Goal: Transaction & Acquisition: Purchase product/service

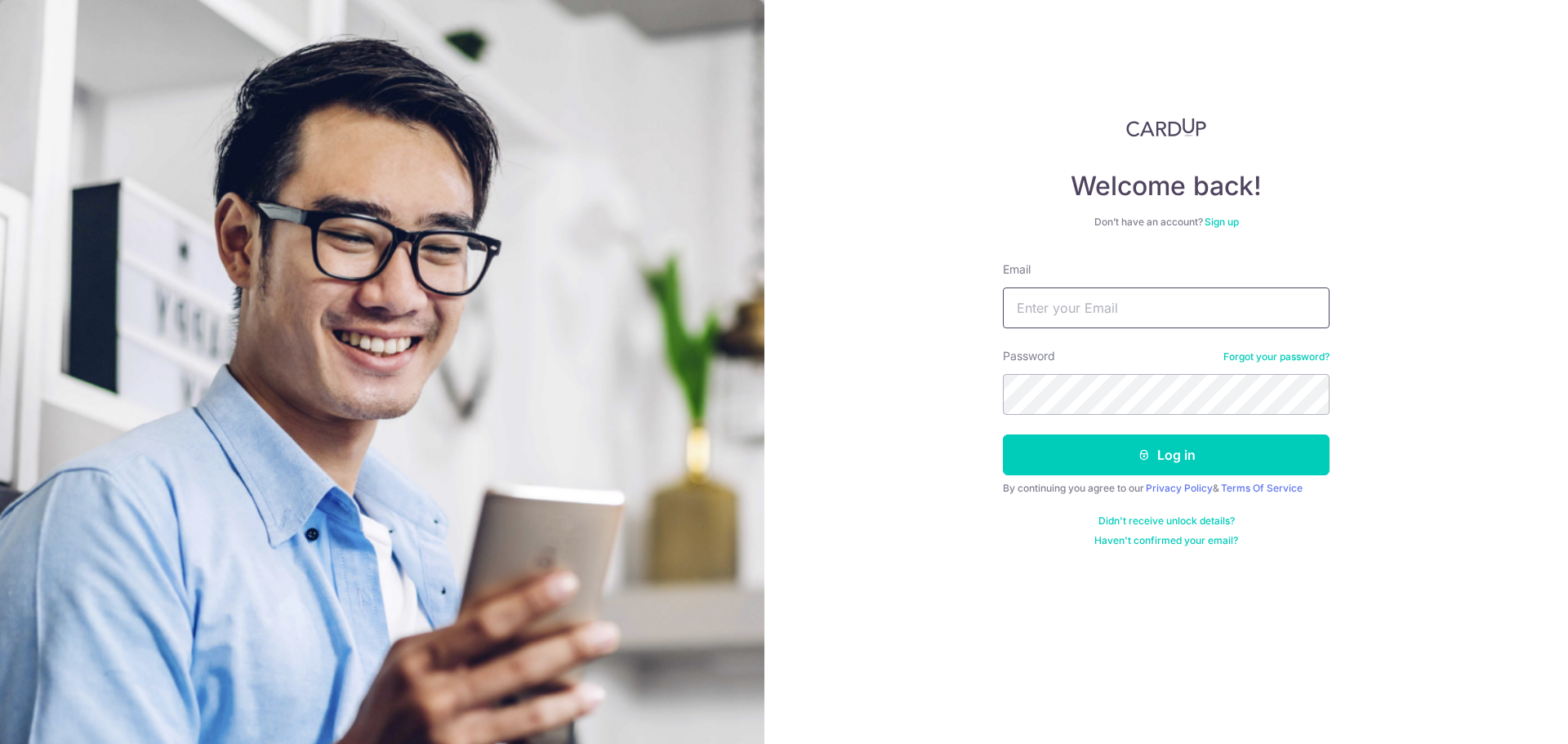
click at [1109, 308] on input "Email" at bounding box center [1166, 307] width 327 height 40
type input "jonlliong@hotmail.com"
click at [1161, 451] on button "Log in" at bounding box center [1166, 455] width 327 height 40
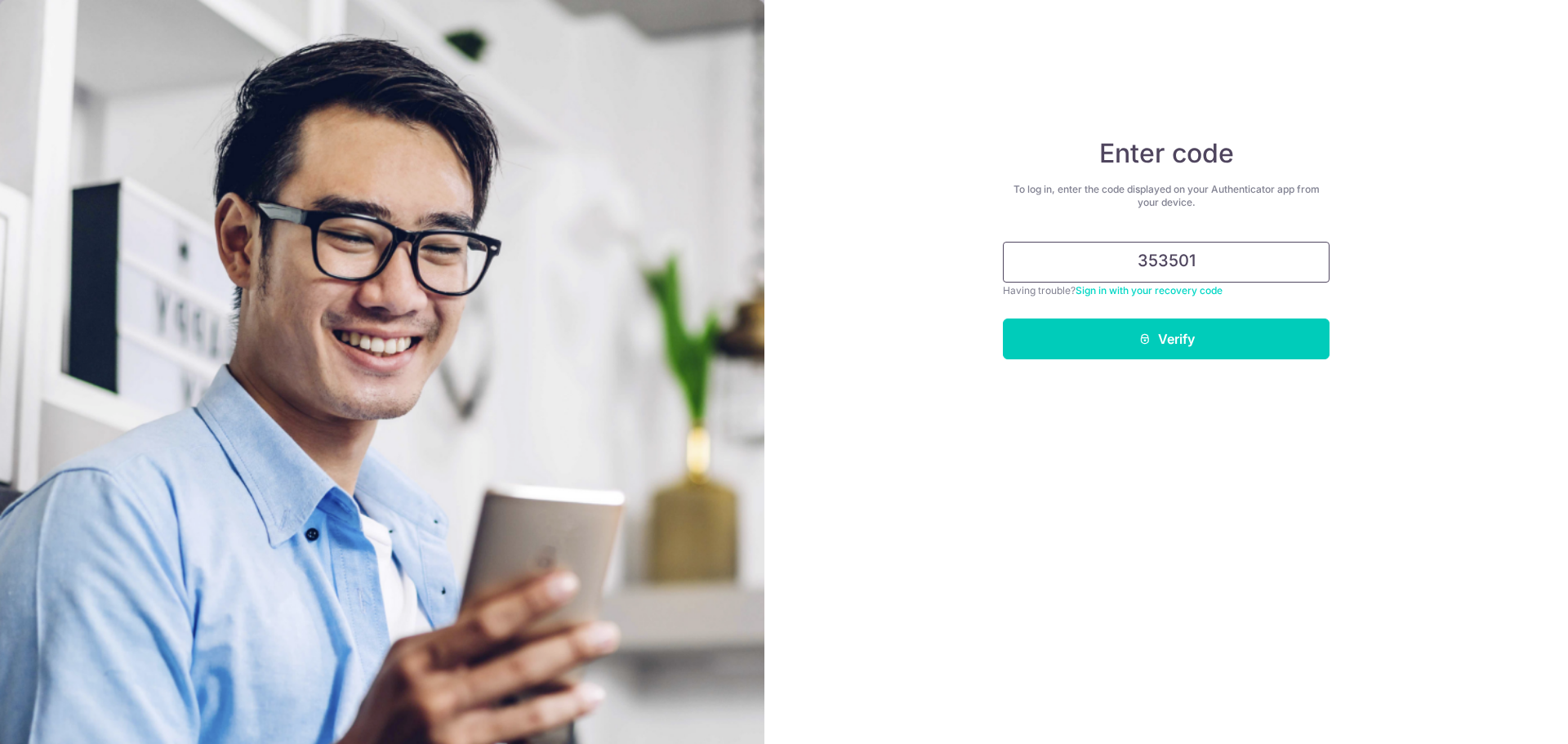
type input "353501"
click at [1182, 353] on button "Verify" at bounding box center [1166, 338] width 327 height 40
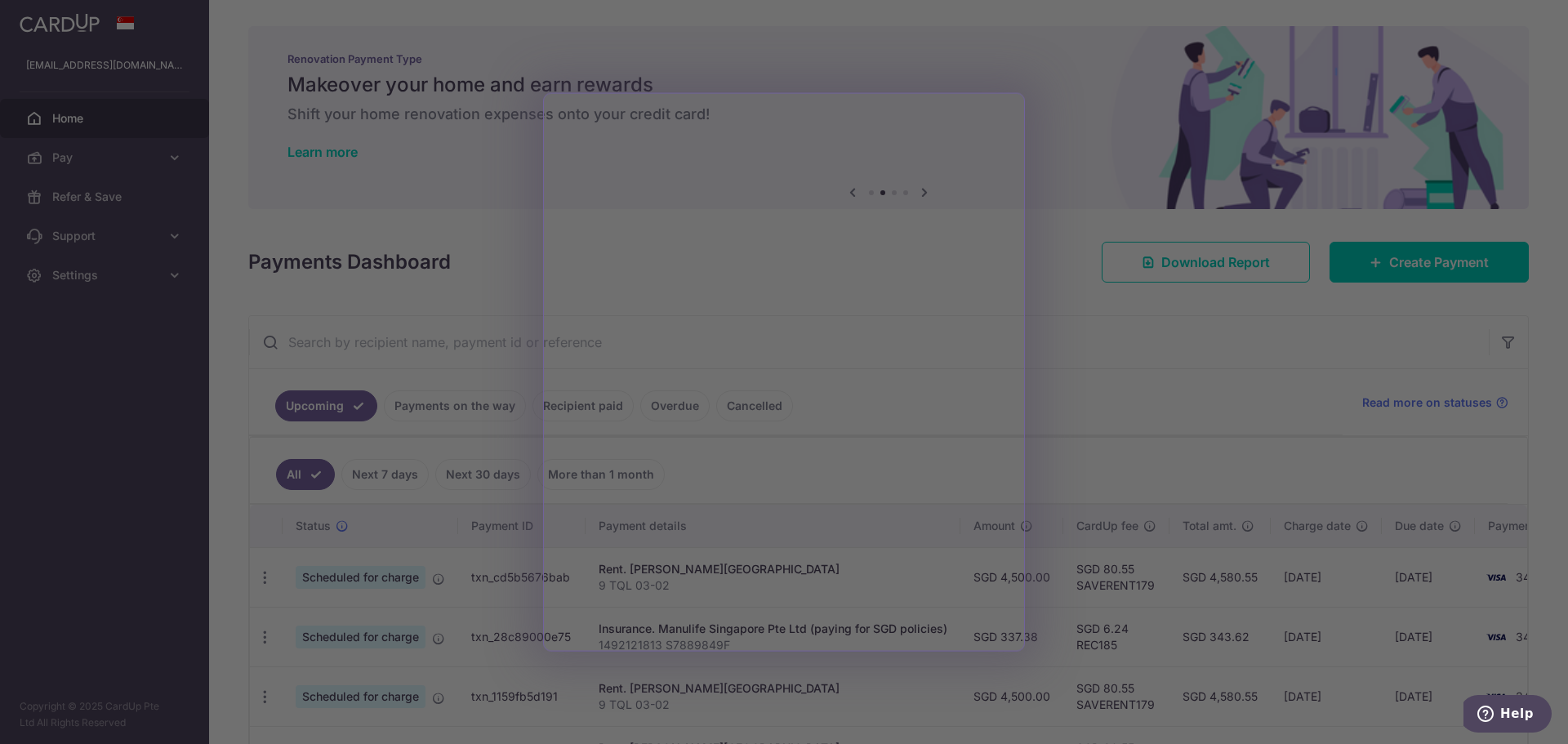
click at [1204, 409] on div at bounding box center [792, 375] width 1583 height 752
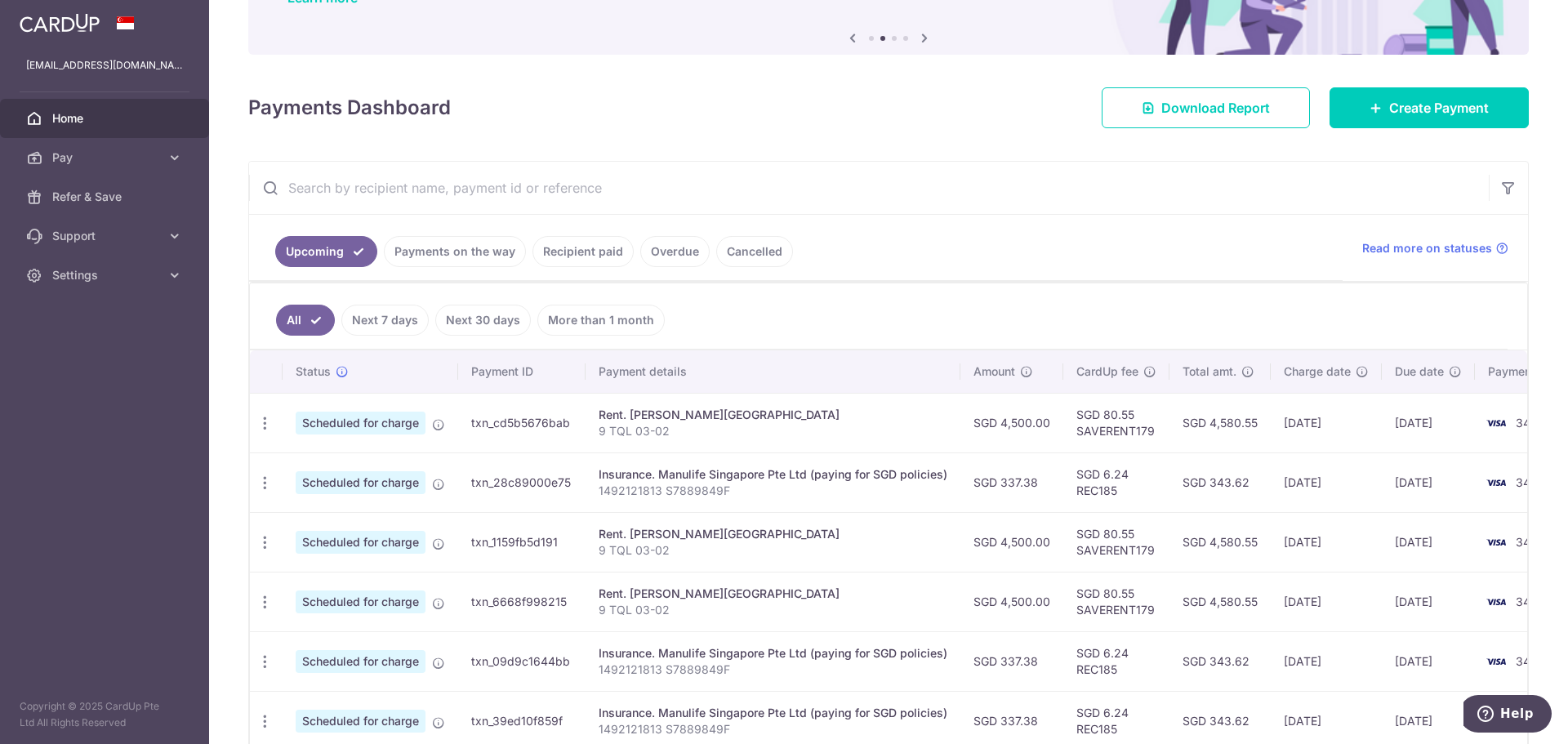
scroll to position [245, 0]
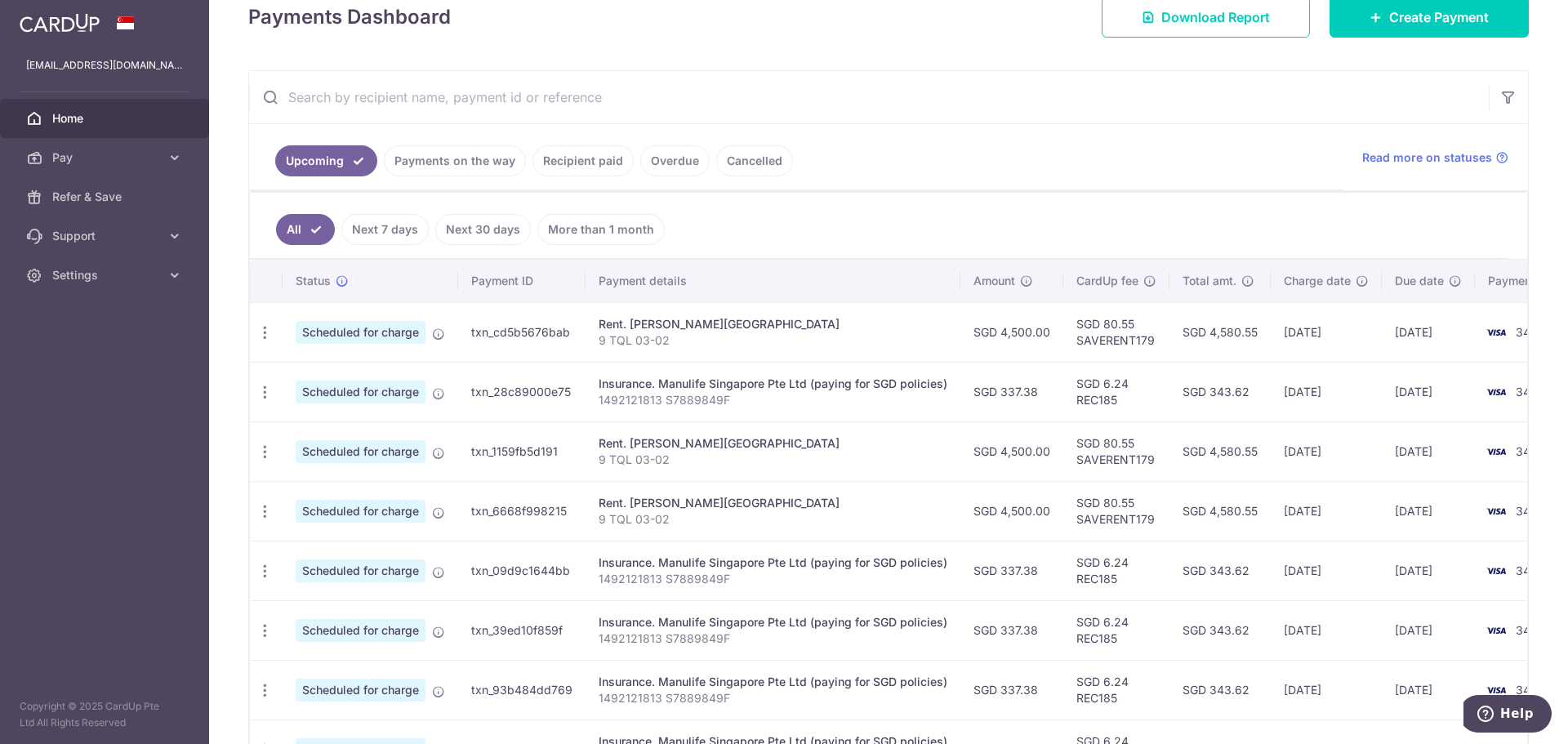
click at [670, 165] on link "Overdue" at bounding box center [675, 161] width 70 height 31
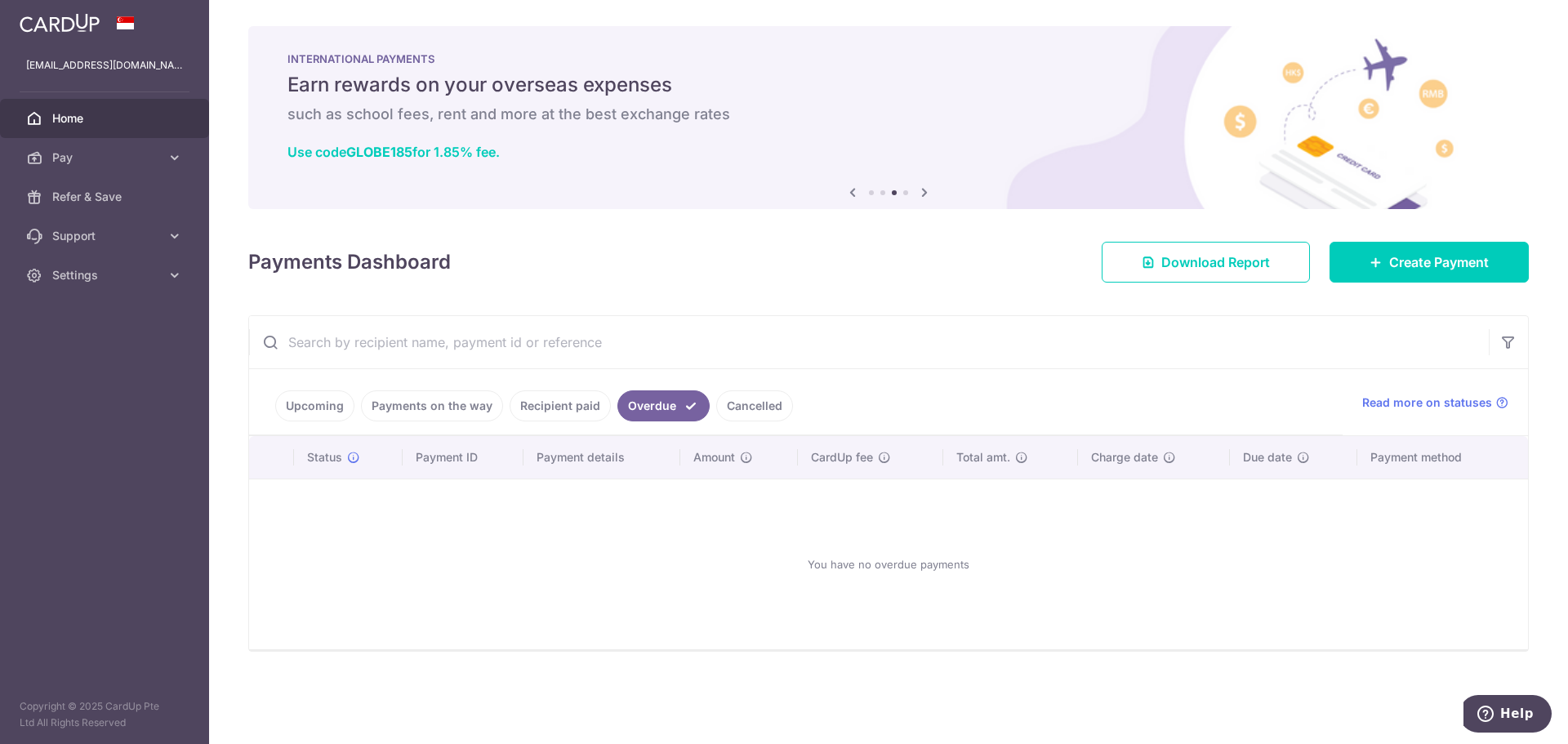
click at [553, 415] on link "Recipient paid" at bounding box center [560, 406] width 102 height 31
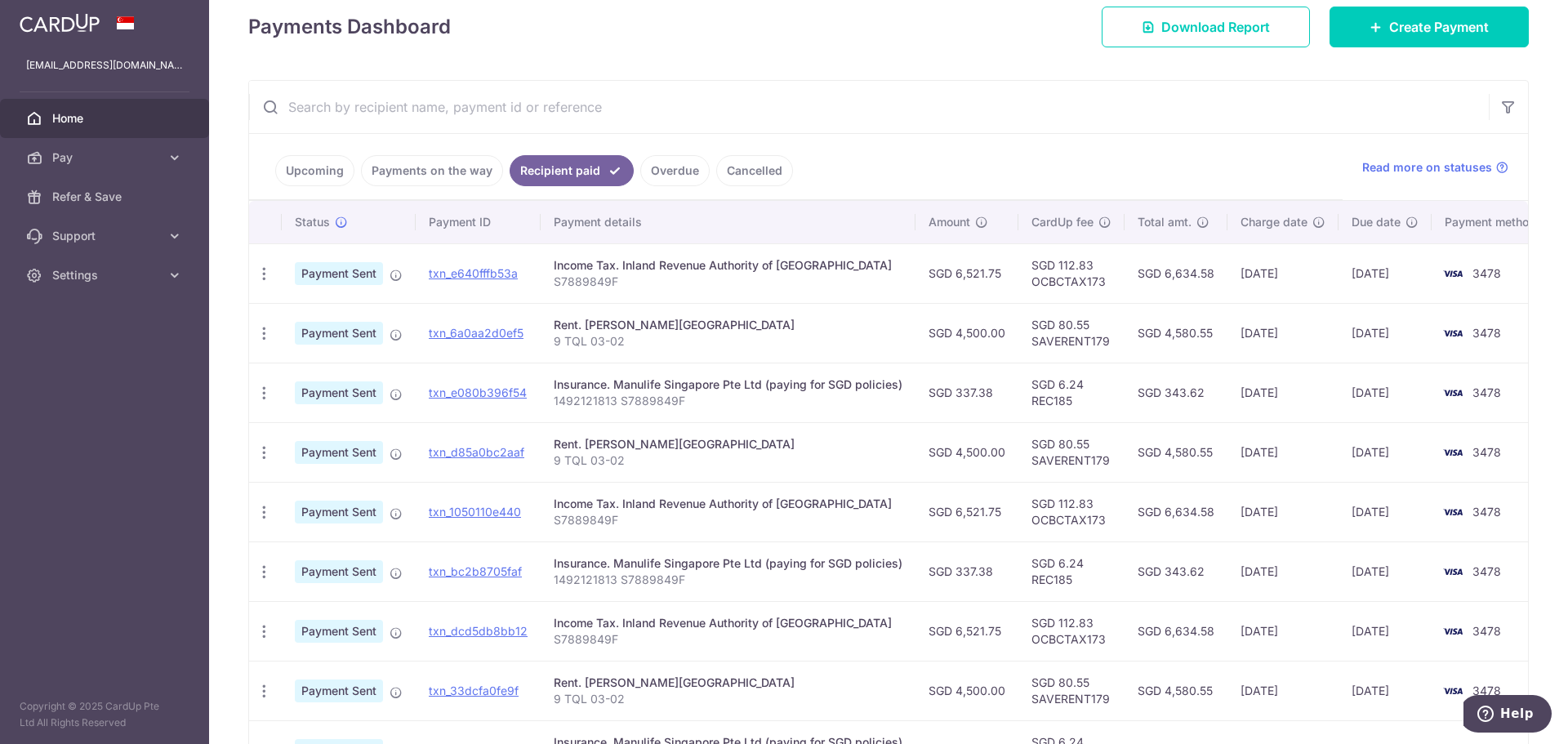
scroll to position [213, 0]
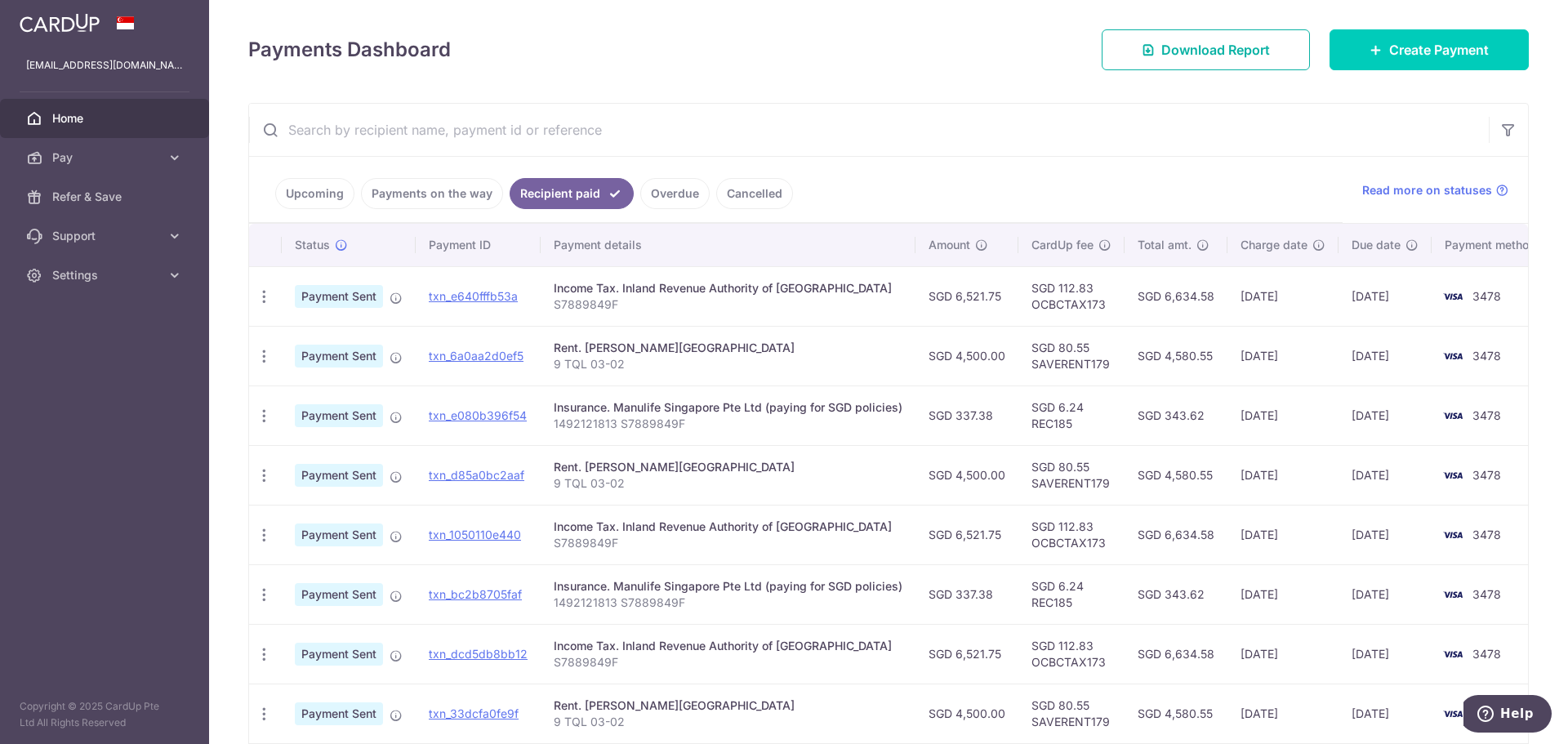
click at [1225, 47] on span "Download Report" at bounding box center [1215, 49] width 108 height 20
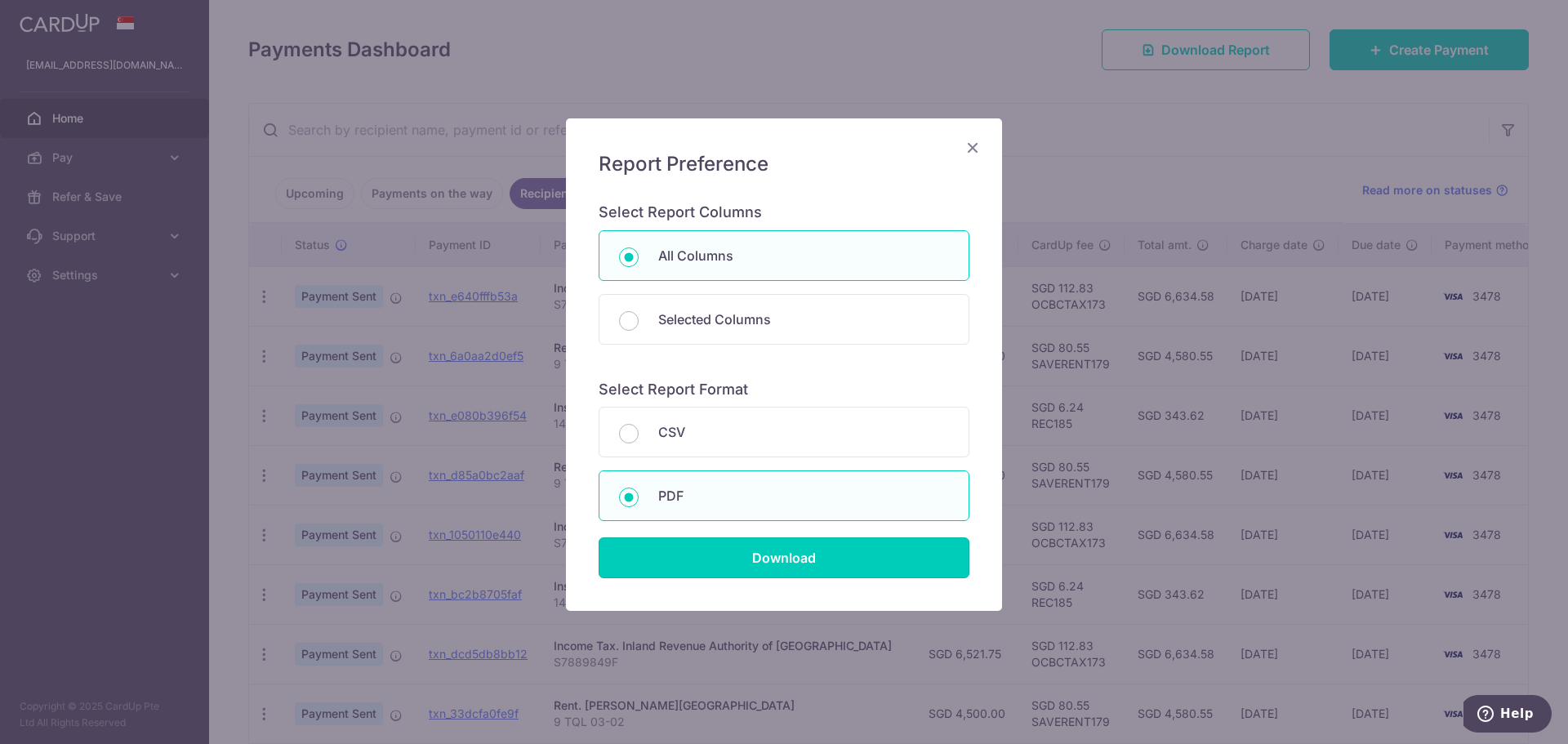
click at [789, 546] on input "Download" at bounding box center [783, 557] width 371 height 40
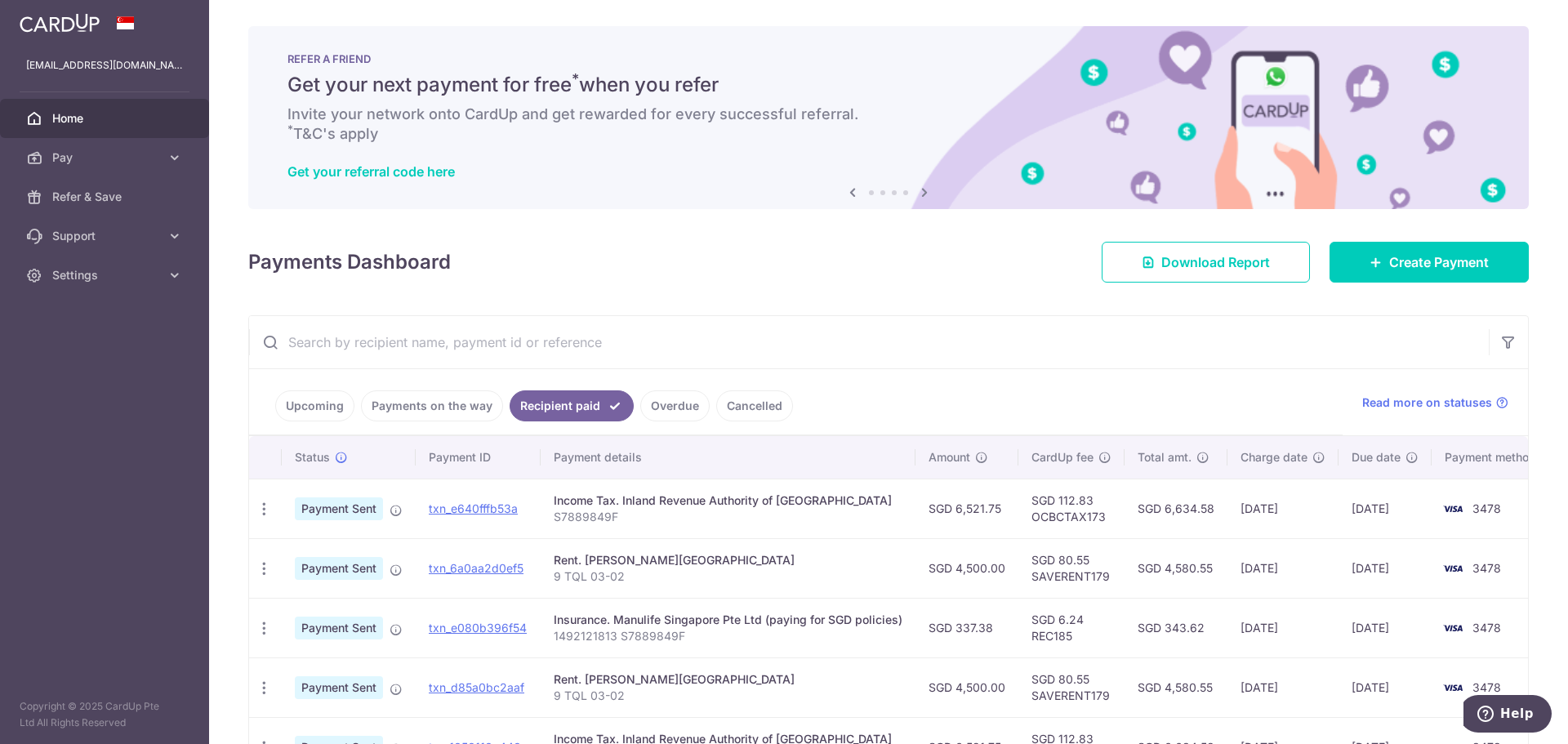
click at [919, 189] on icon at bounding box center [924, 193] width 20 height 21
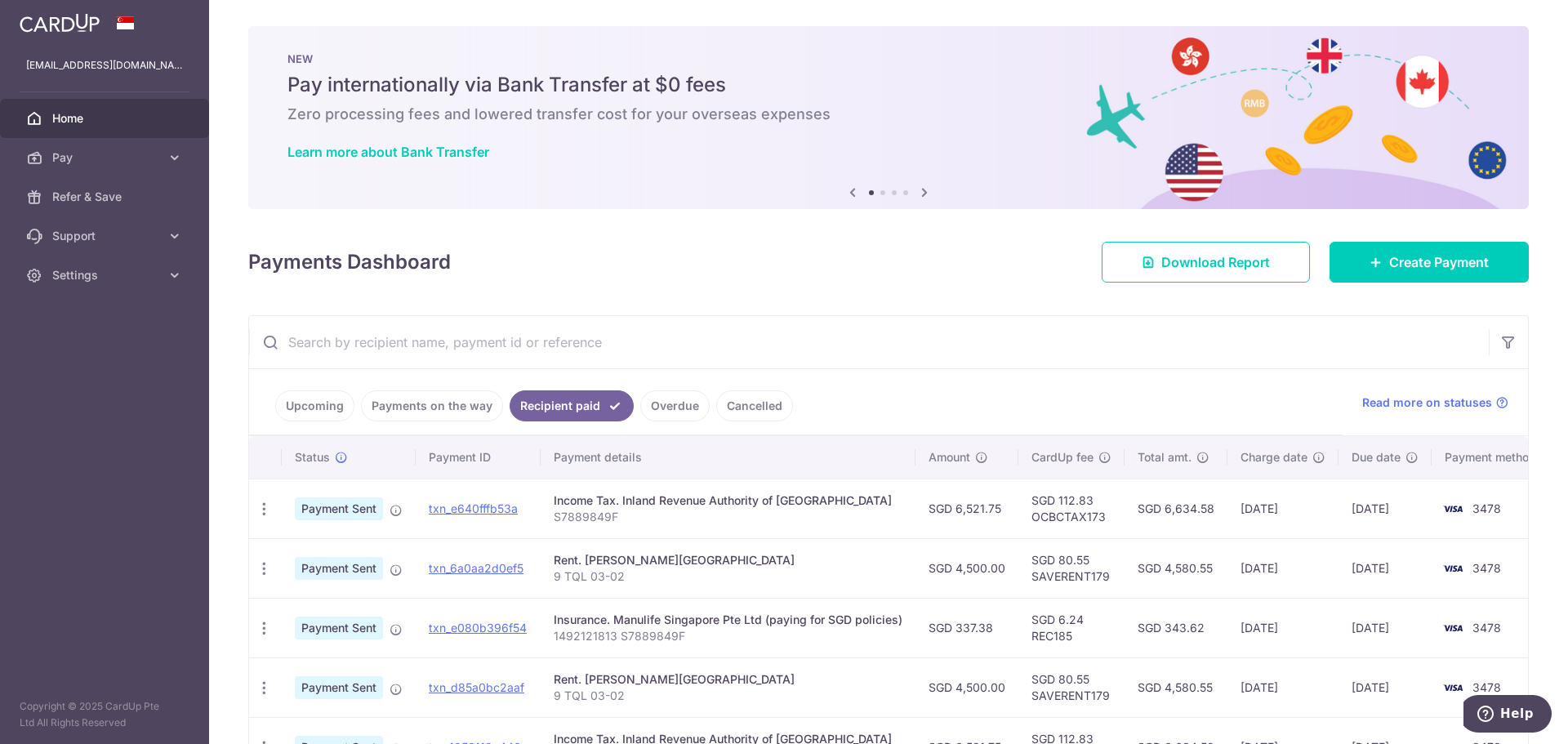
click at [328, 411] on link "Upcoming" at bounding box center [315, 406] width 79 height 31
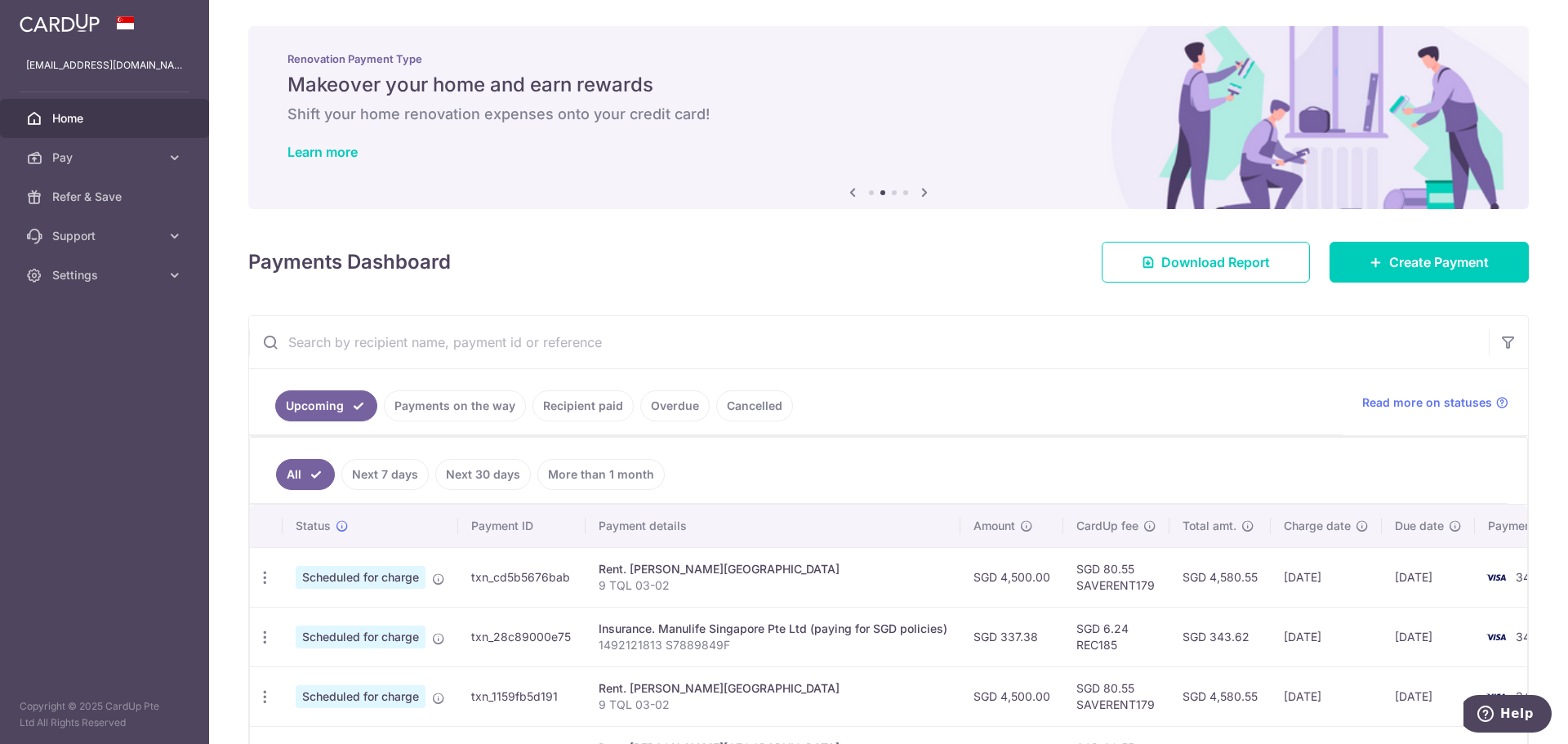
click at [921, 187] on icon at bounding box center [924, 193] width 20 height 21
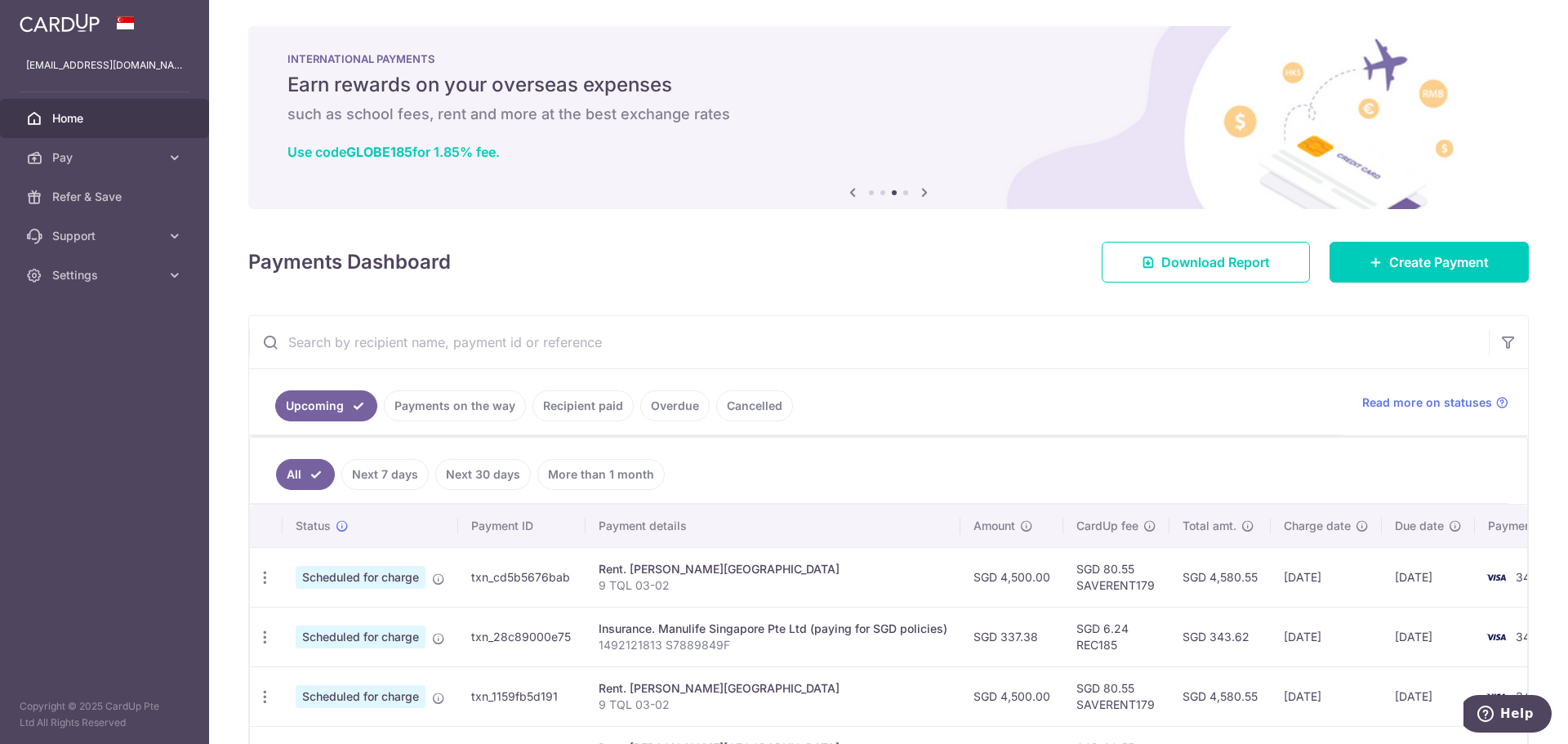
click at [921, 187] on icon at bounding box center [924, 193] width 20 height 21
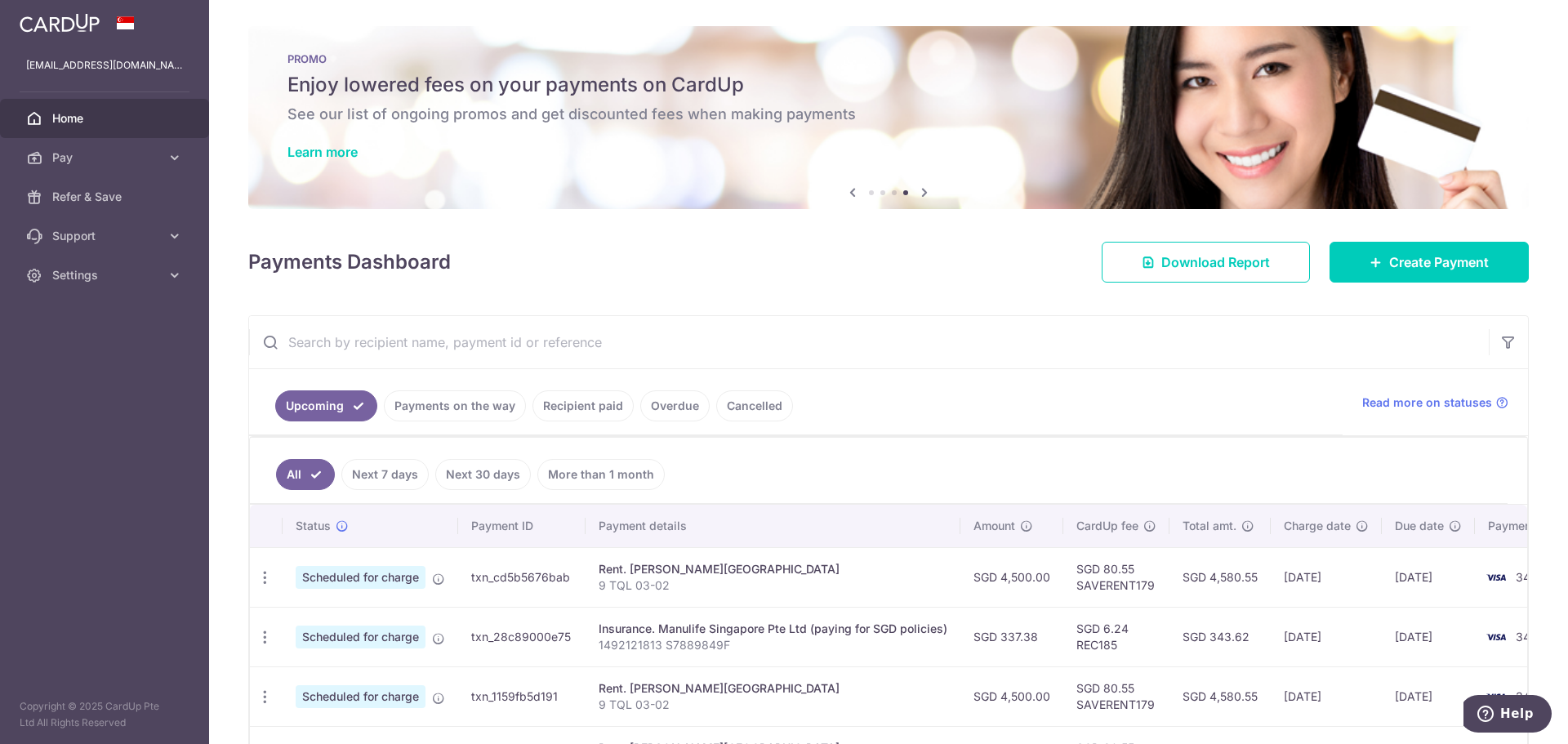
click at [848, 188] on icon at bounding box center [852, 193] width 20 height 21
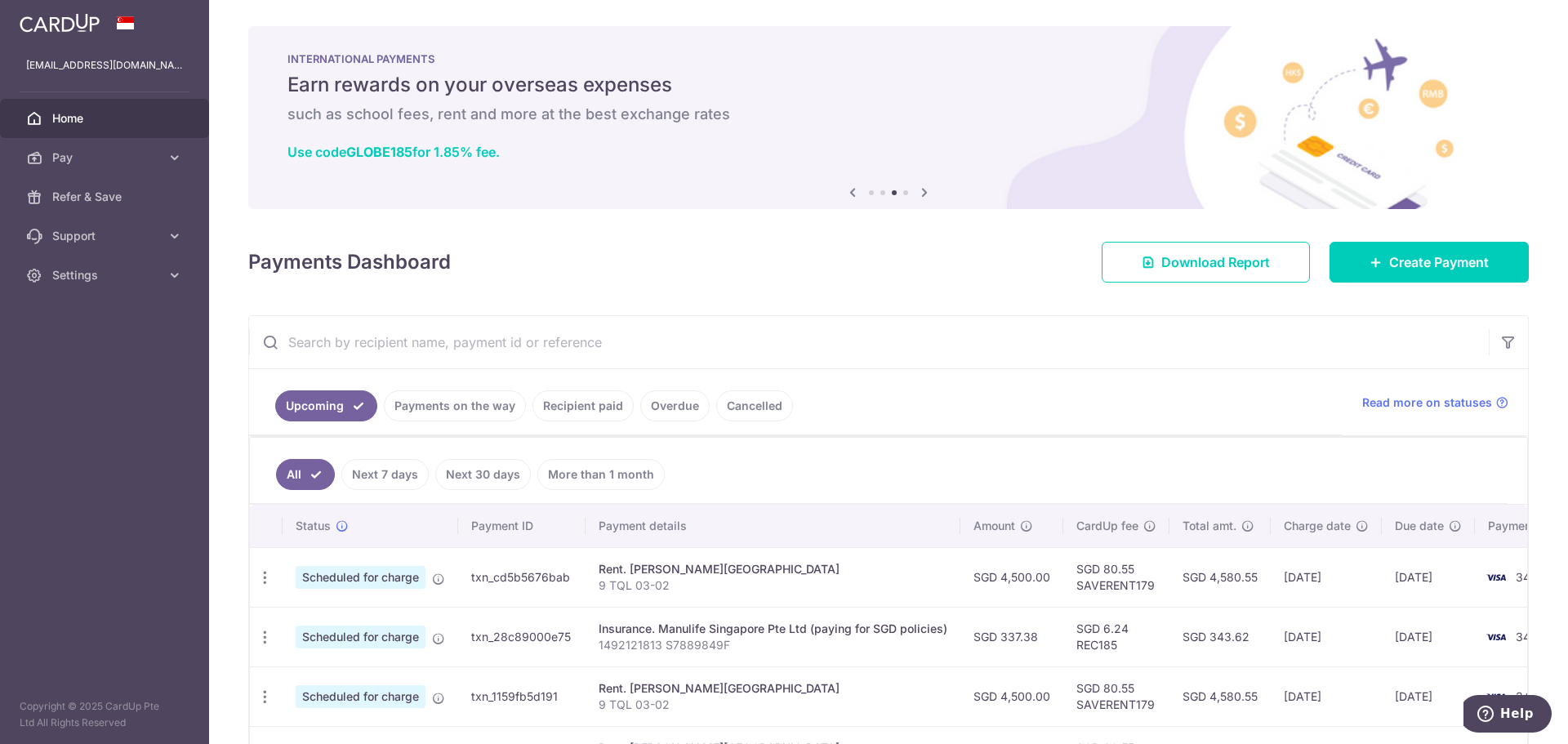
click at [920, 195] on icon at bounding box center [924, 193] width 20 height 21
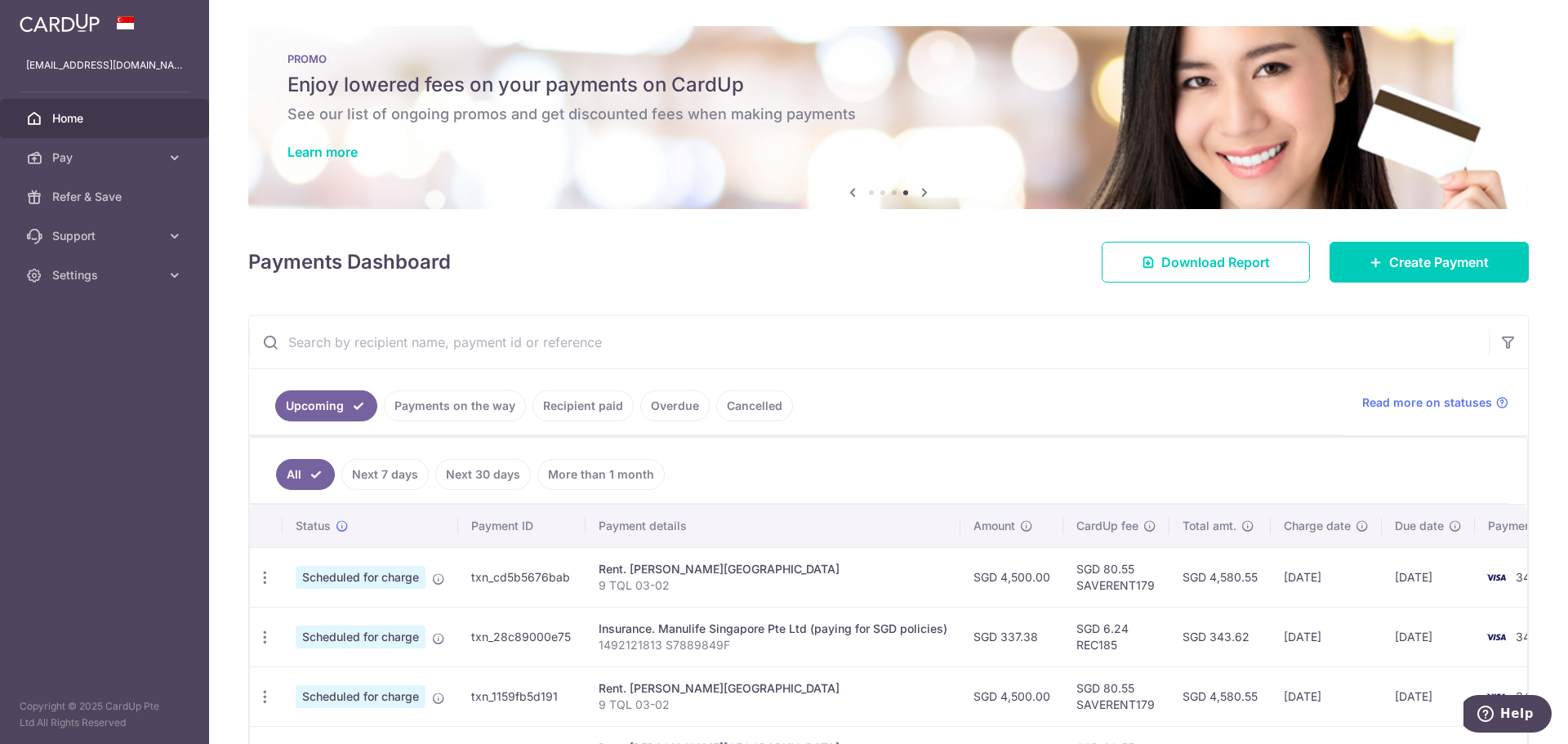
click at [920, 195] on icon at bounding box center [924, 193] width 20 height 21
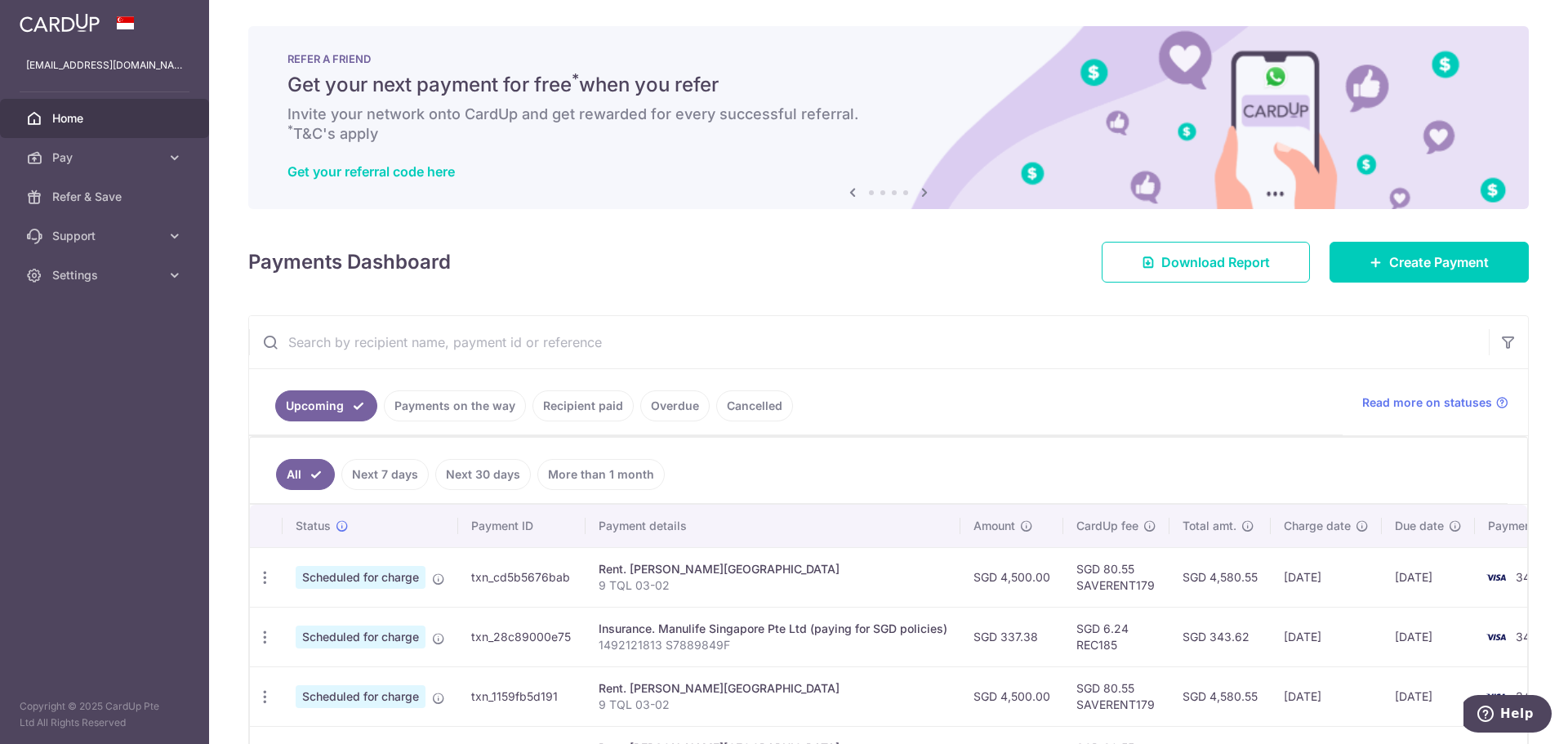
click at [920, 195] on icon at bounding box center [924, 193] width 20 height 21
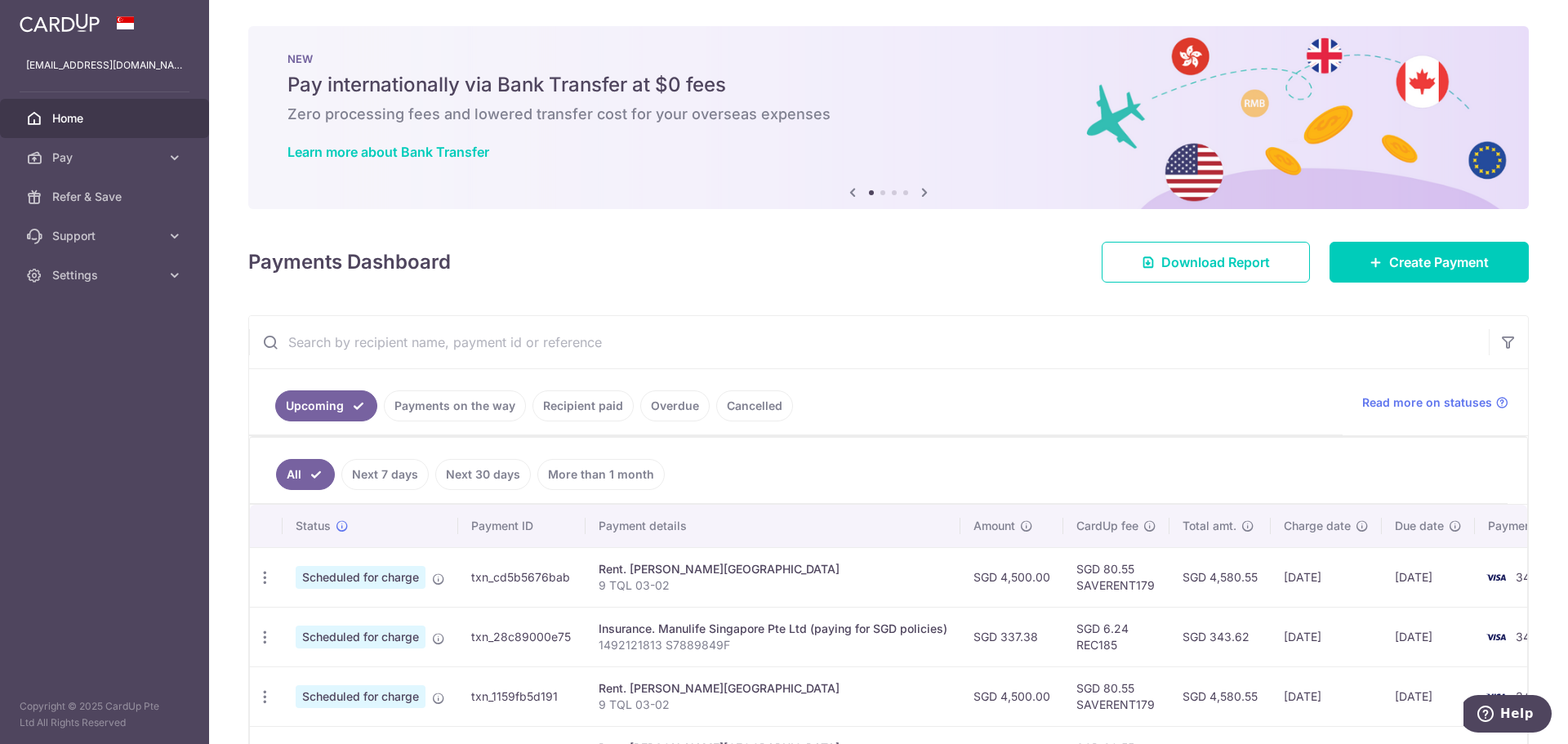
click at [920, 195] on icon at bounding box center [924, 193] width 20 height 21
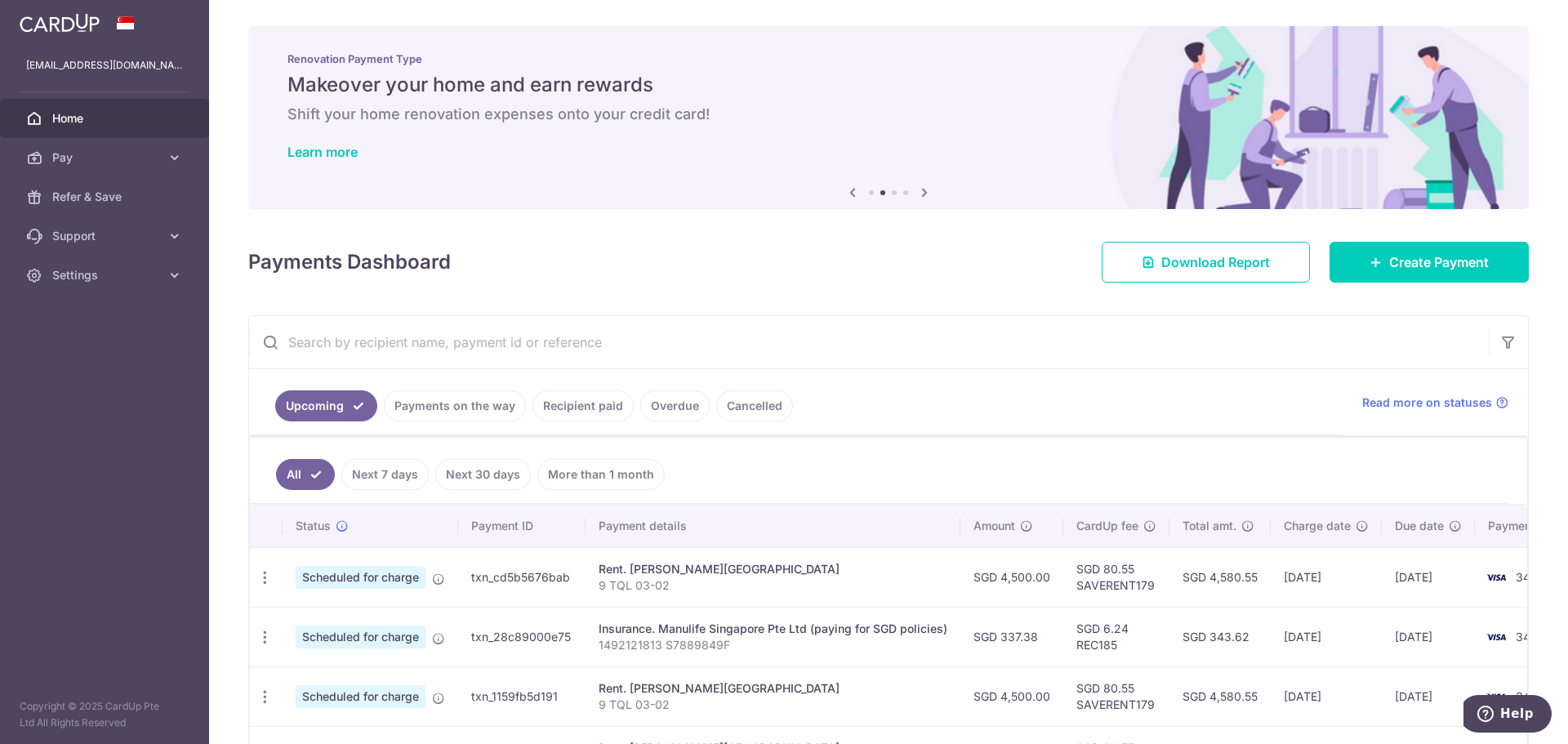
click at [920, 195] on icon at bounding box center [924, 193] width 20 height 21
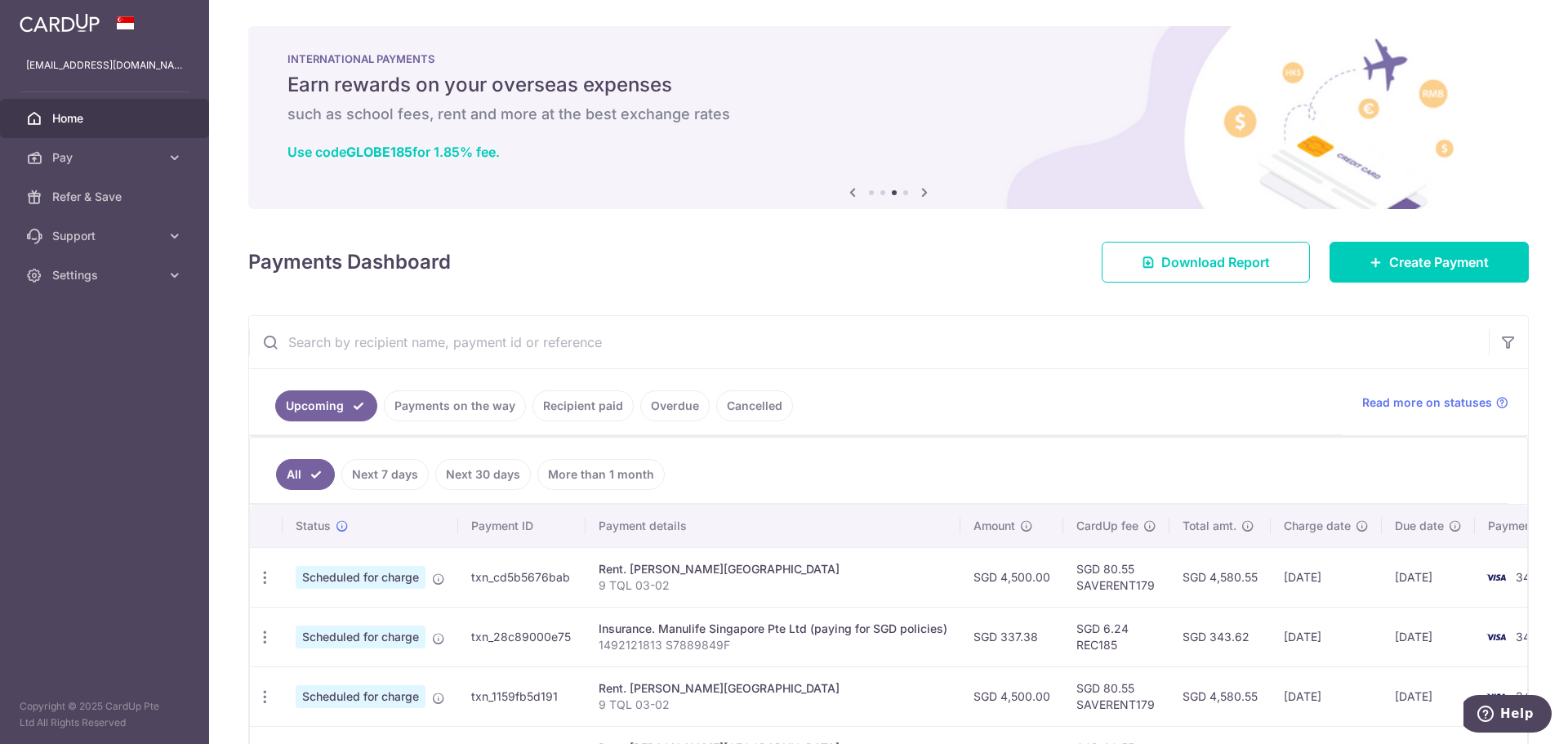
click at [920, 195] on icon at bounding box center [924, 193] width 20 height 21
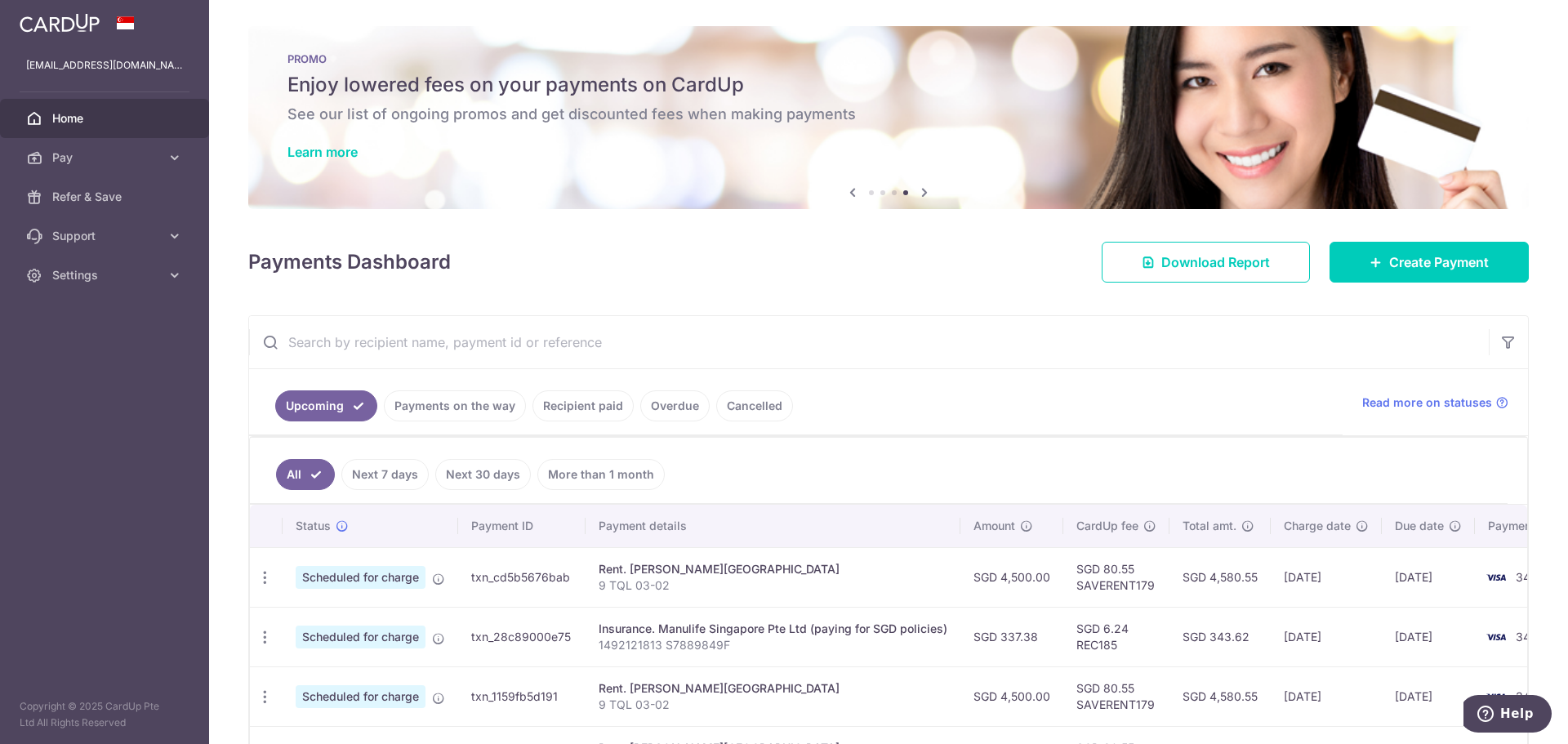
click at [320, 156] on link "Learn more" at bounding box center [323, 152] width 71 height 16
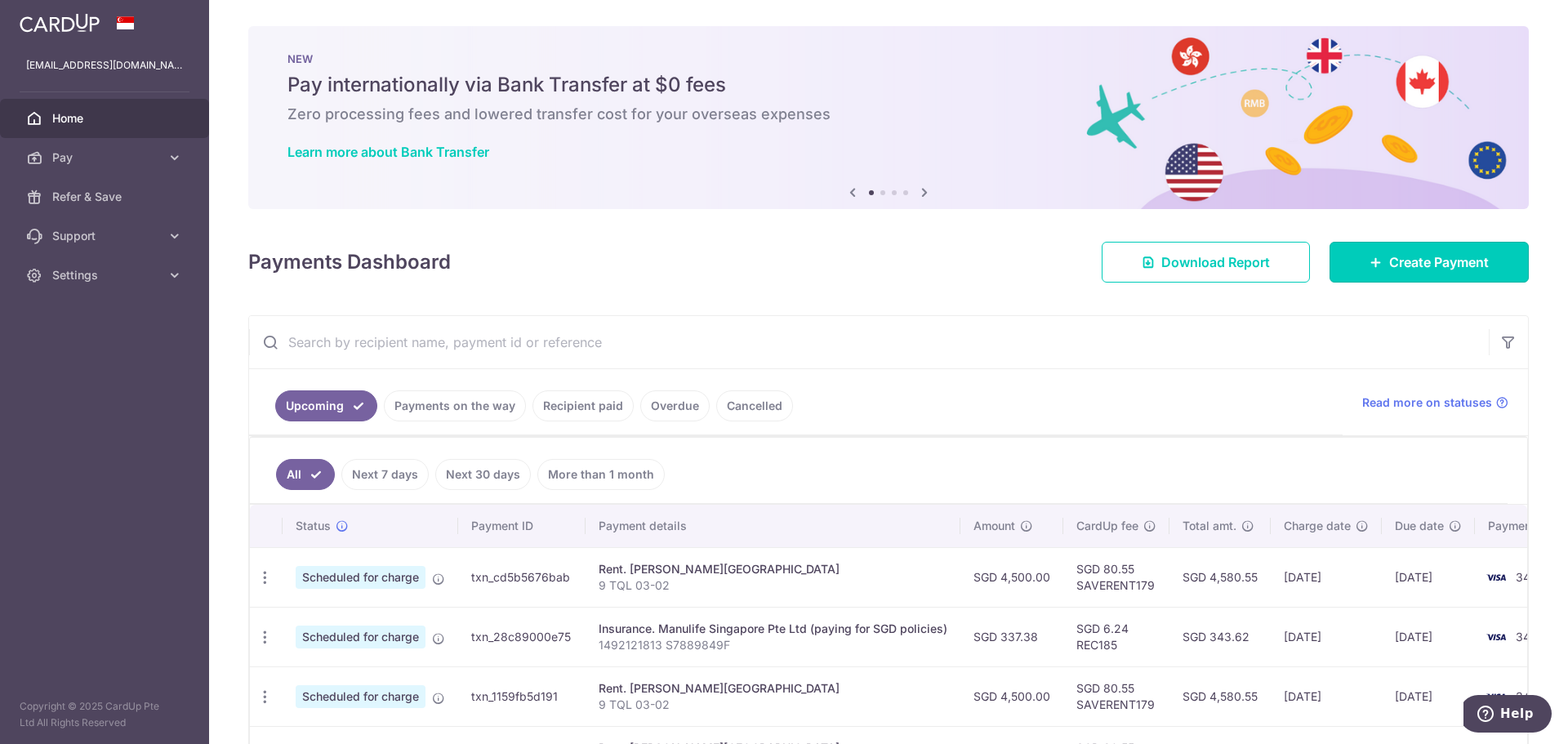
click at [1441, 266] on span "Create Payment" at bounding box center [1439, 262] width 100 height 20
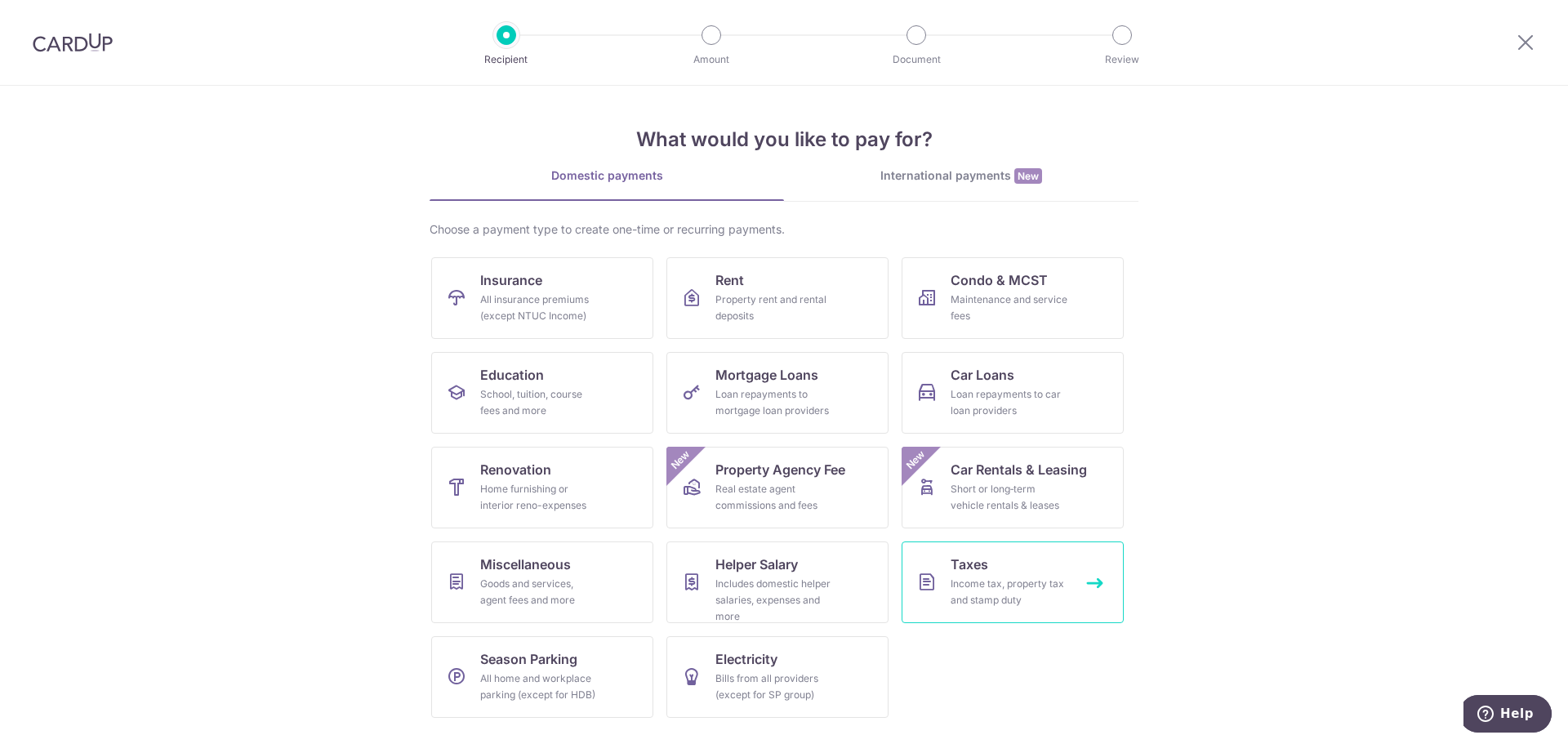
click at [992, 564] on link "Taxes Income tax, property tax and stamp duty" at bounding box center [1012, 582] width 222 height 82
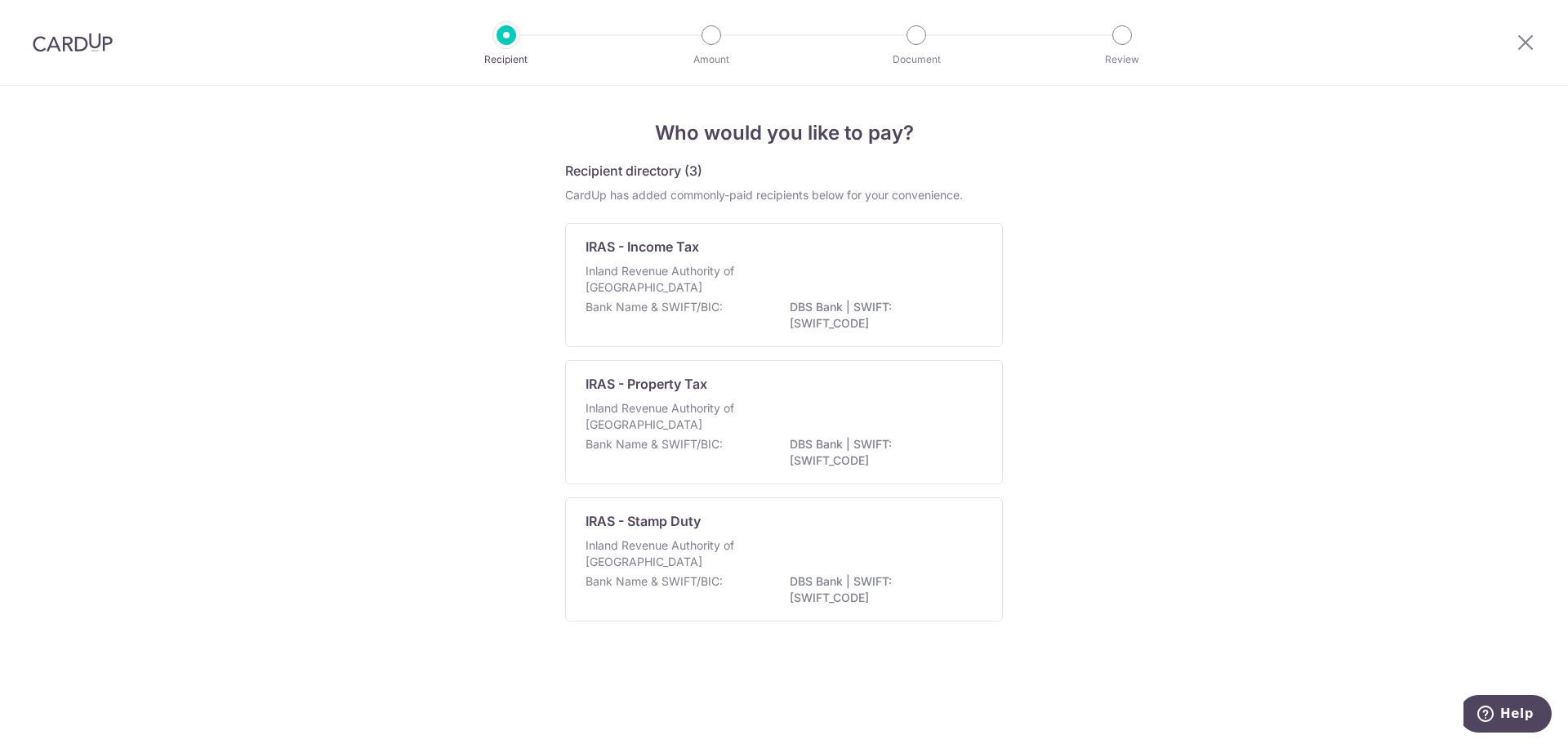
click at [836, 554] on div "Inland Revenue Authority of [GEOGRAPHIC_DATA]" at bounding box center [783, 555] width 397 height 36
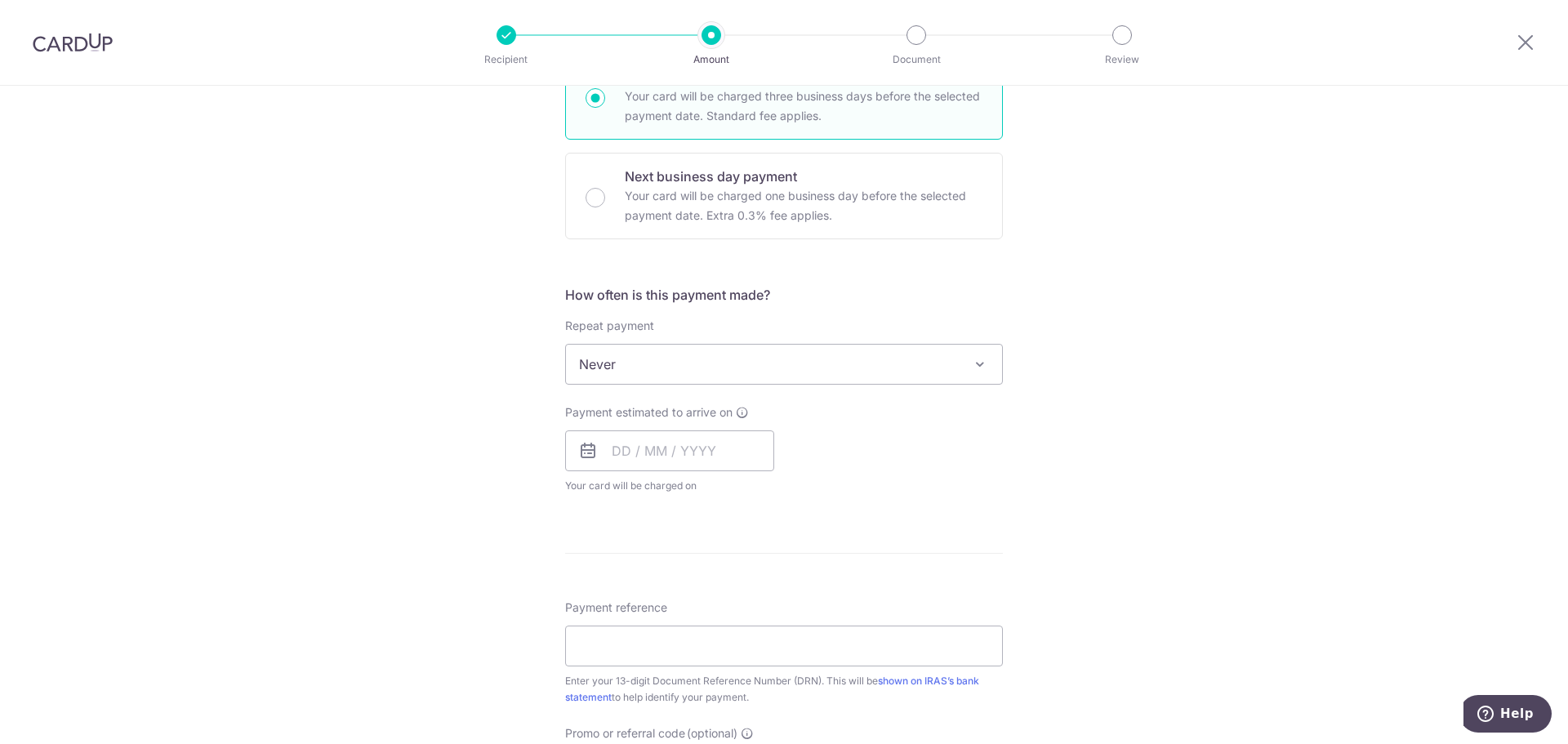
scroll to position [490, 0]
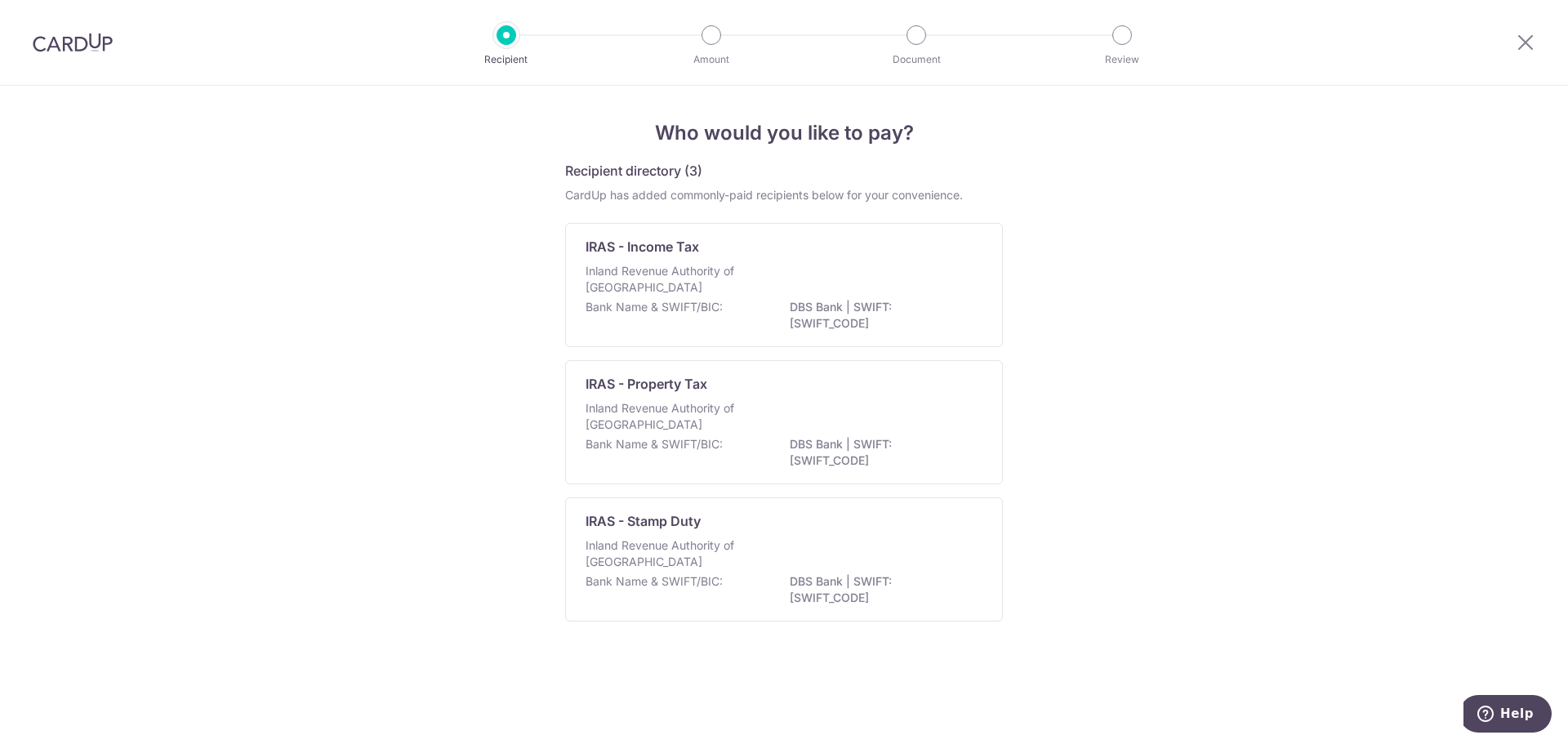
click at [905, 258] on div "IRAS - Income Tax Inland Revenue Authority of Singapore Bank Name & SWIFT/BIC: …" at bounding box center [784, 285] width 438 height 124
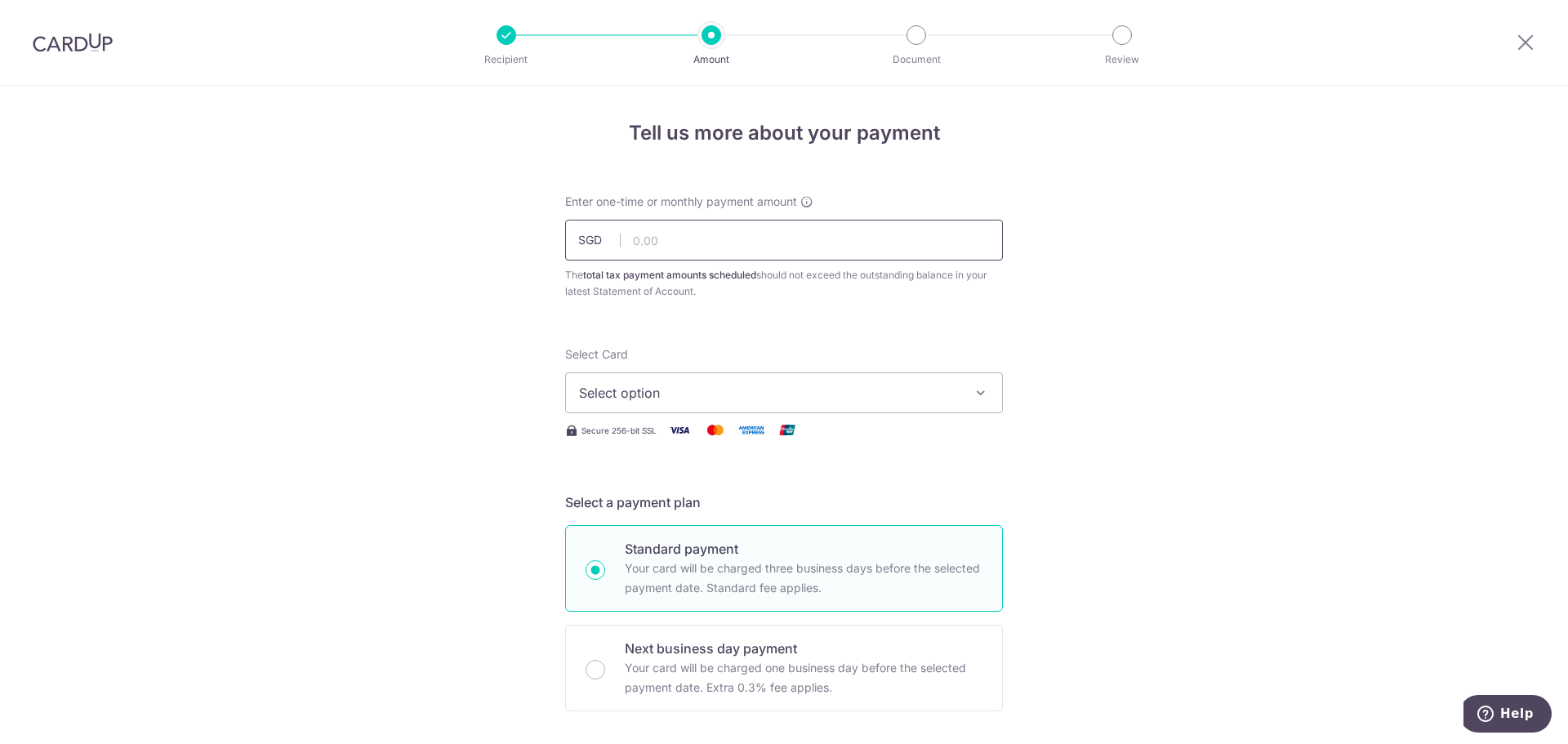
click at [702, 242] on input "text" at bounding box center [784, 239] width 438 height 40
type input "6,521.75"
click at [712, 407] on button "Select option" at bounding box center [784, 393] width 438 height 40
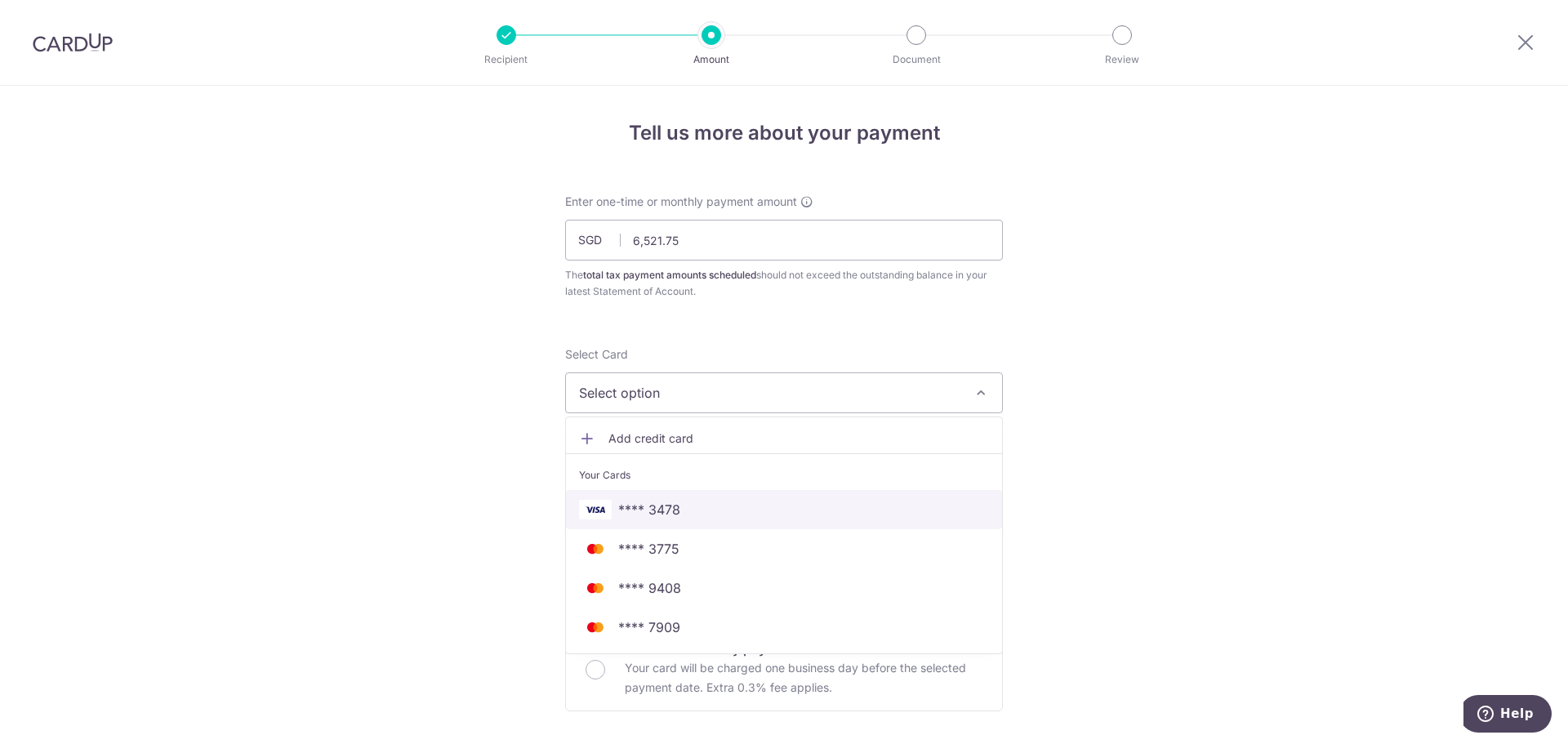
click at [641, 505] on span "**** 3478" at bounding box center [649, 510] width 62 height 20
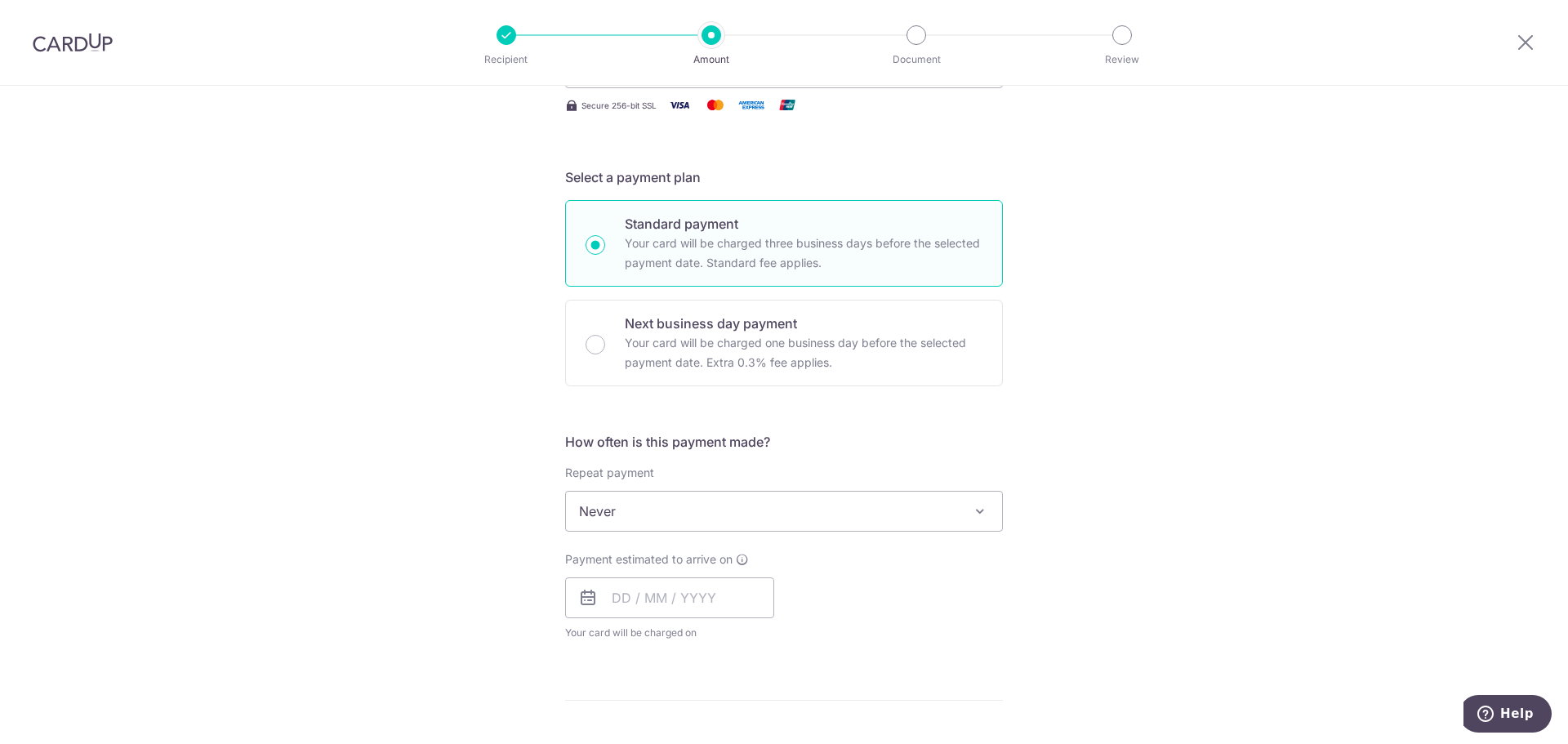
scroll to position [327, 0]
click at [689, 504] on span "Never" at bounding box center [784, 510] width 436 height 40
click at [602, 598] on input "text" at bounding box center [670, 596] width 209 height 40
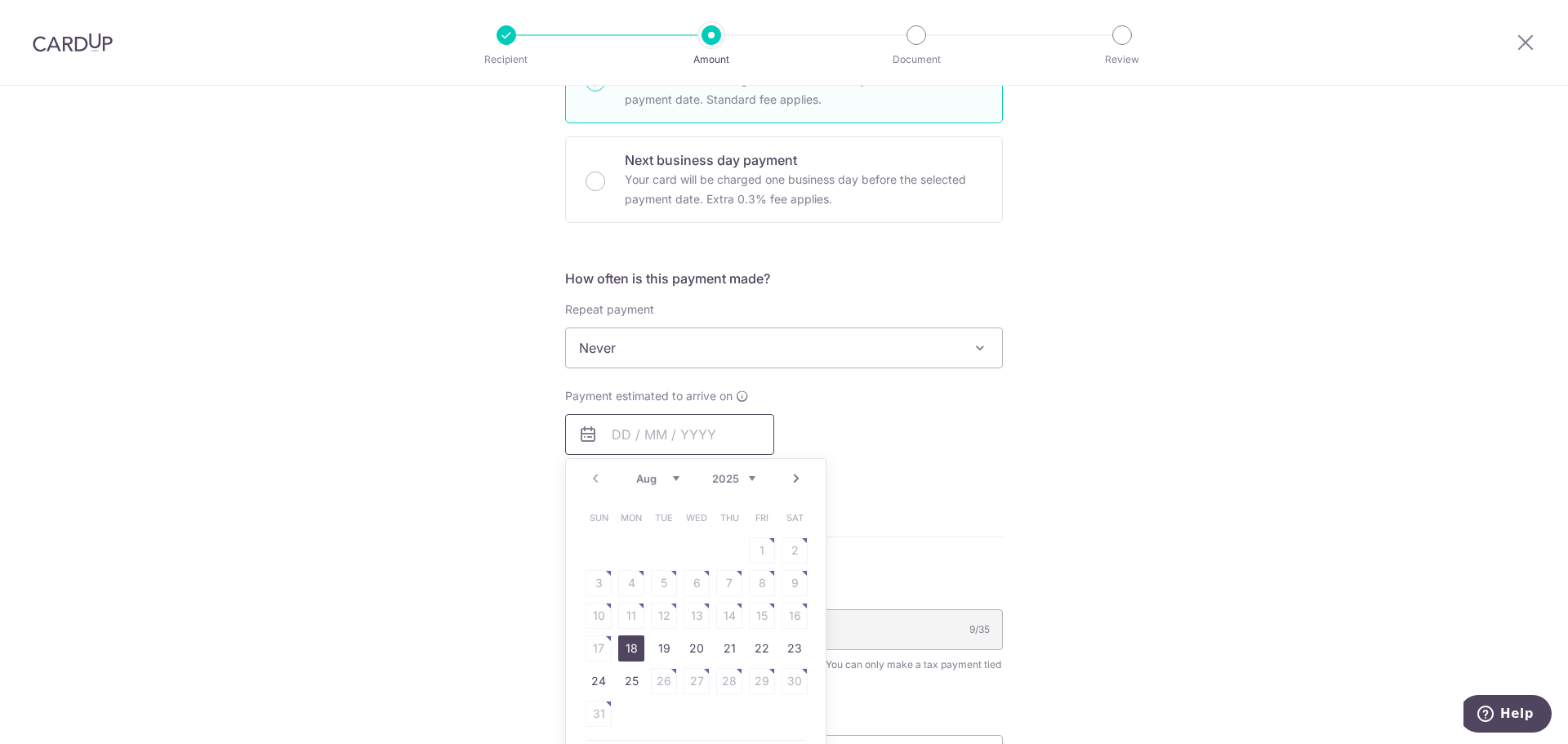
scroll to position [490, 0]
drag, startPoint x: 631, startPoint y: 677, endPoint x: 948, endPoint y: 549, distance: 341.9
click at [631, 677] on link "25" at bounding box center [631, 679] width 26 height 26
type input "25/08/2025"
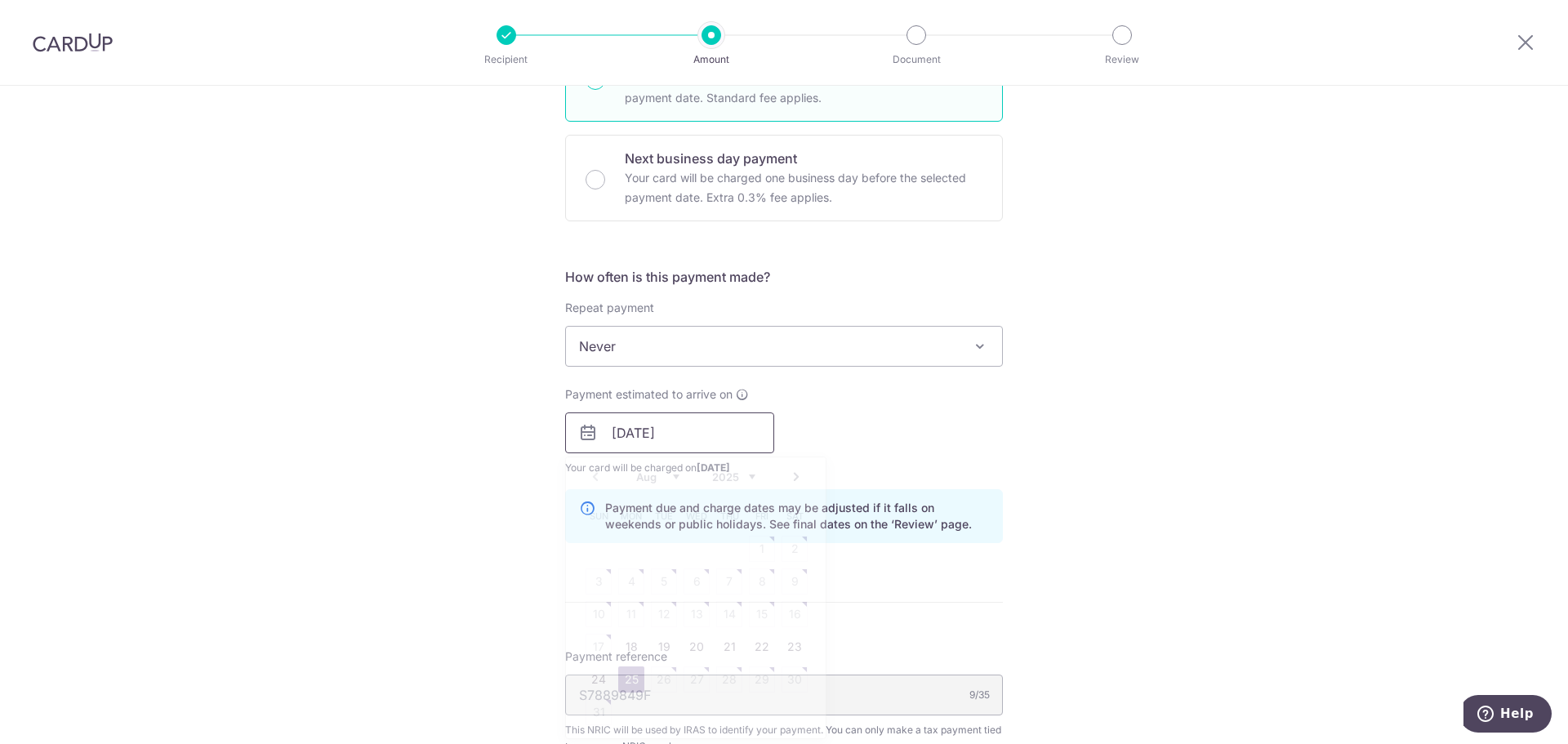
click at [710, 446] on input "25/08/2025" at bounding box center [670, 432] width 209 height 40
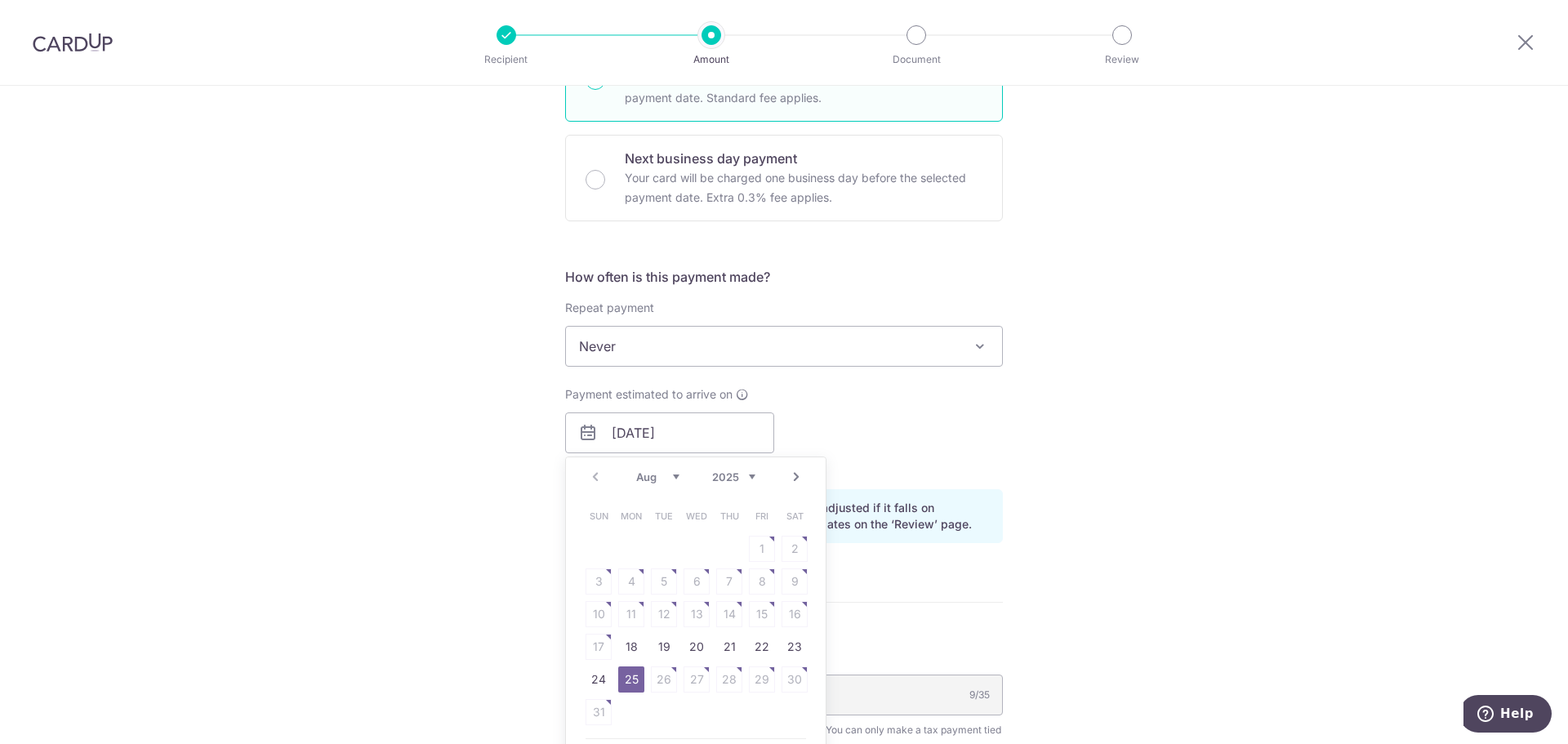
click at [1036, 574] on div "Tell us more about your payment Enter one-time or monthly payment amount SGD 6,…" at bounding box center [784, 388] width 1568 height 1584
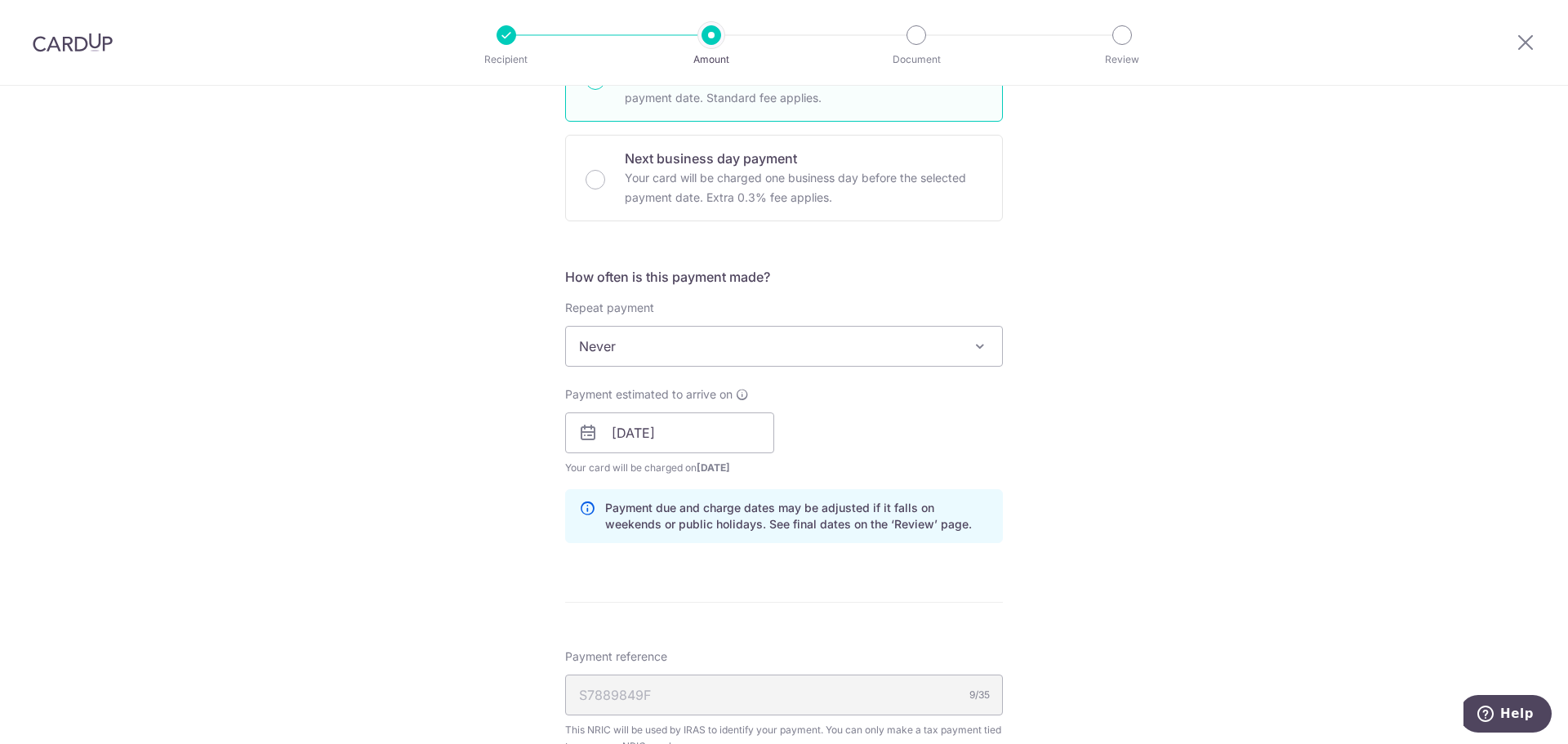
click at [1066, 469] on div "Tell us more about your payment Enter one-time or monthly payment amount SGD 6,…" at bounding box center [784, 388] width 1568 height 1584
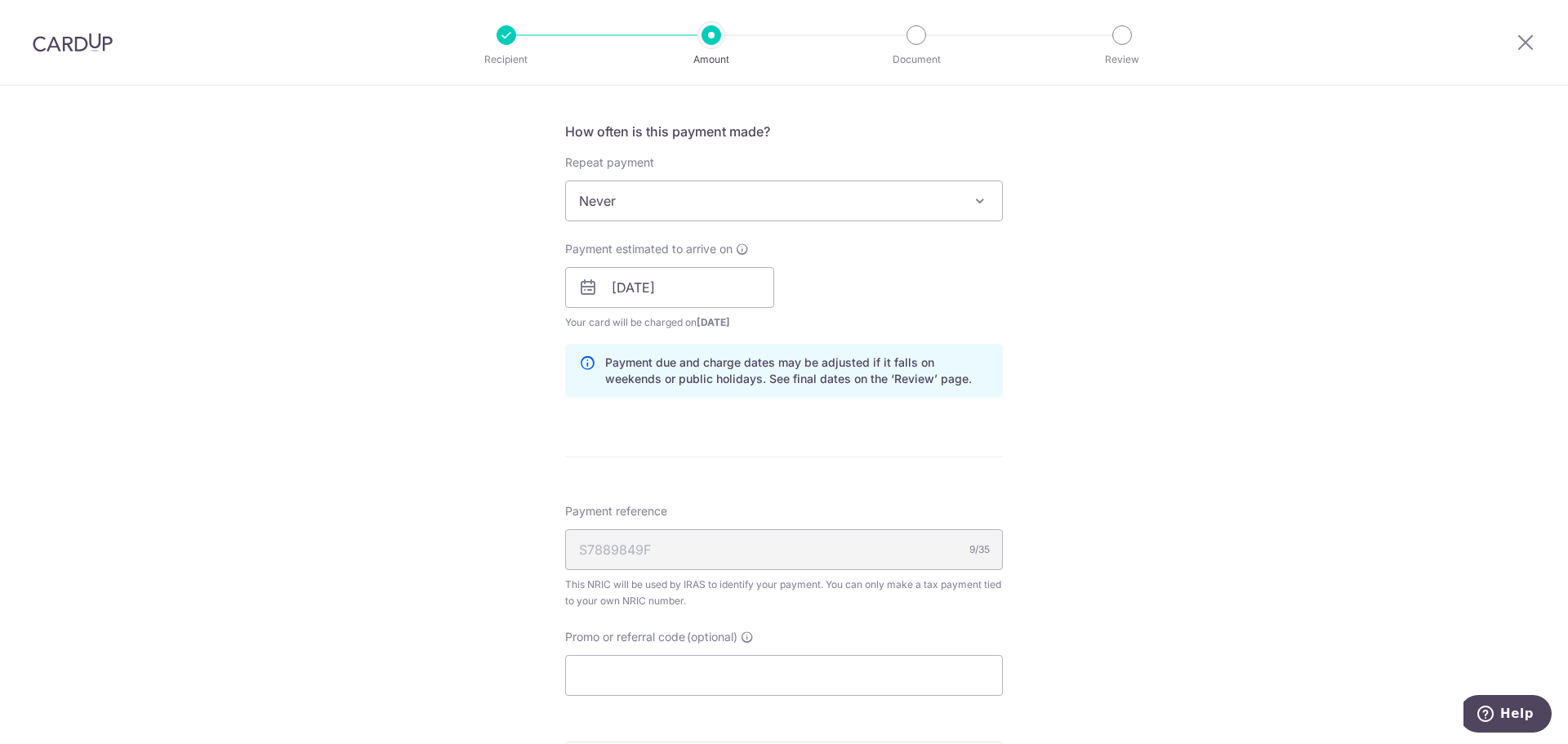
scroll to position [735, 0]
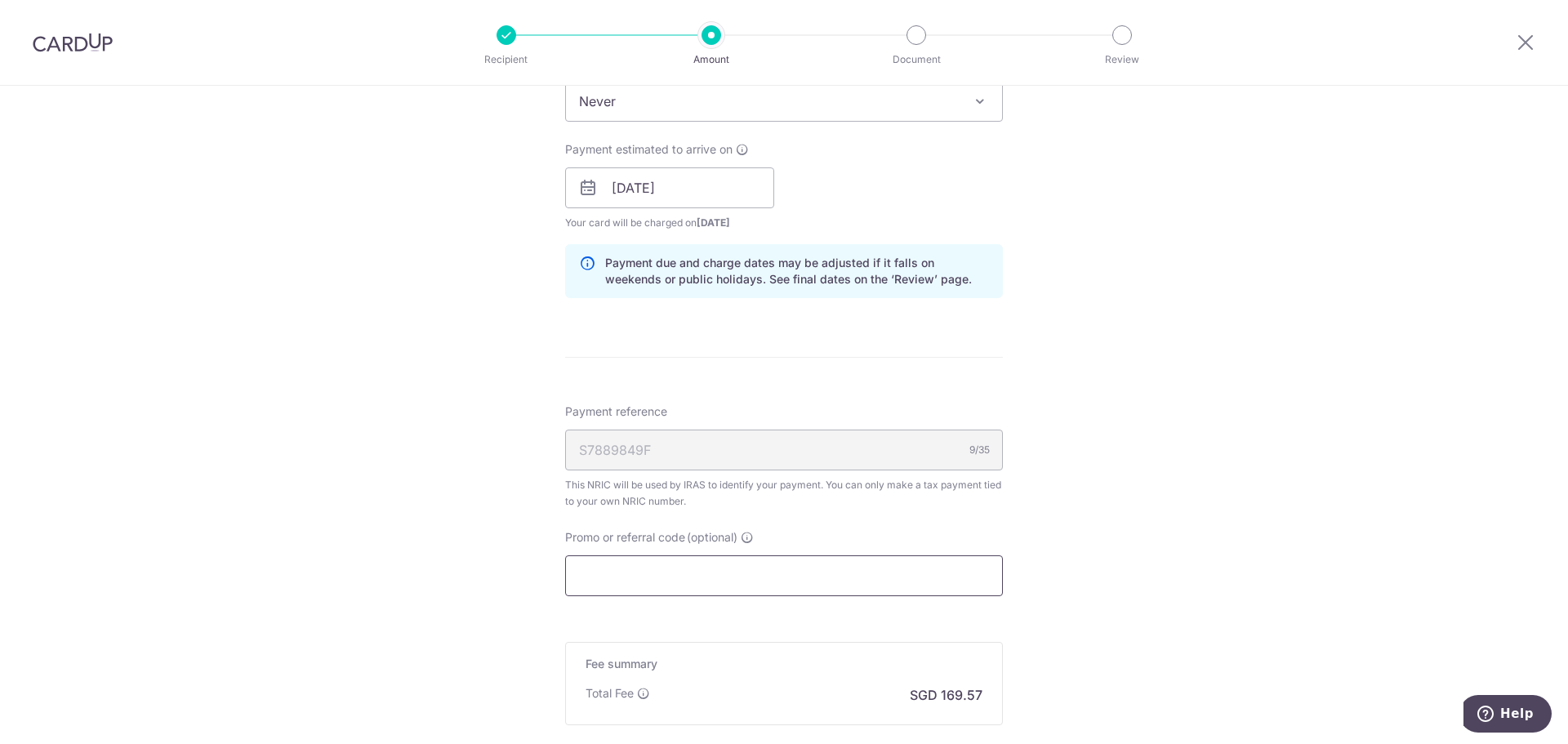
click at [758, 567] on input "Promo or referral code (optional)" at bounding box center [784, 575] width 438 height 40
click at [596, 574] on input "Promo or referral code (optional)" at bounding box center [784, 575] width 438 height 40
paste input "OCBCTAX173"
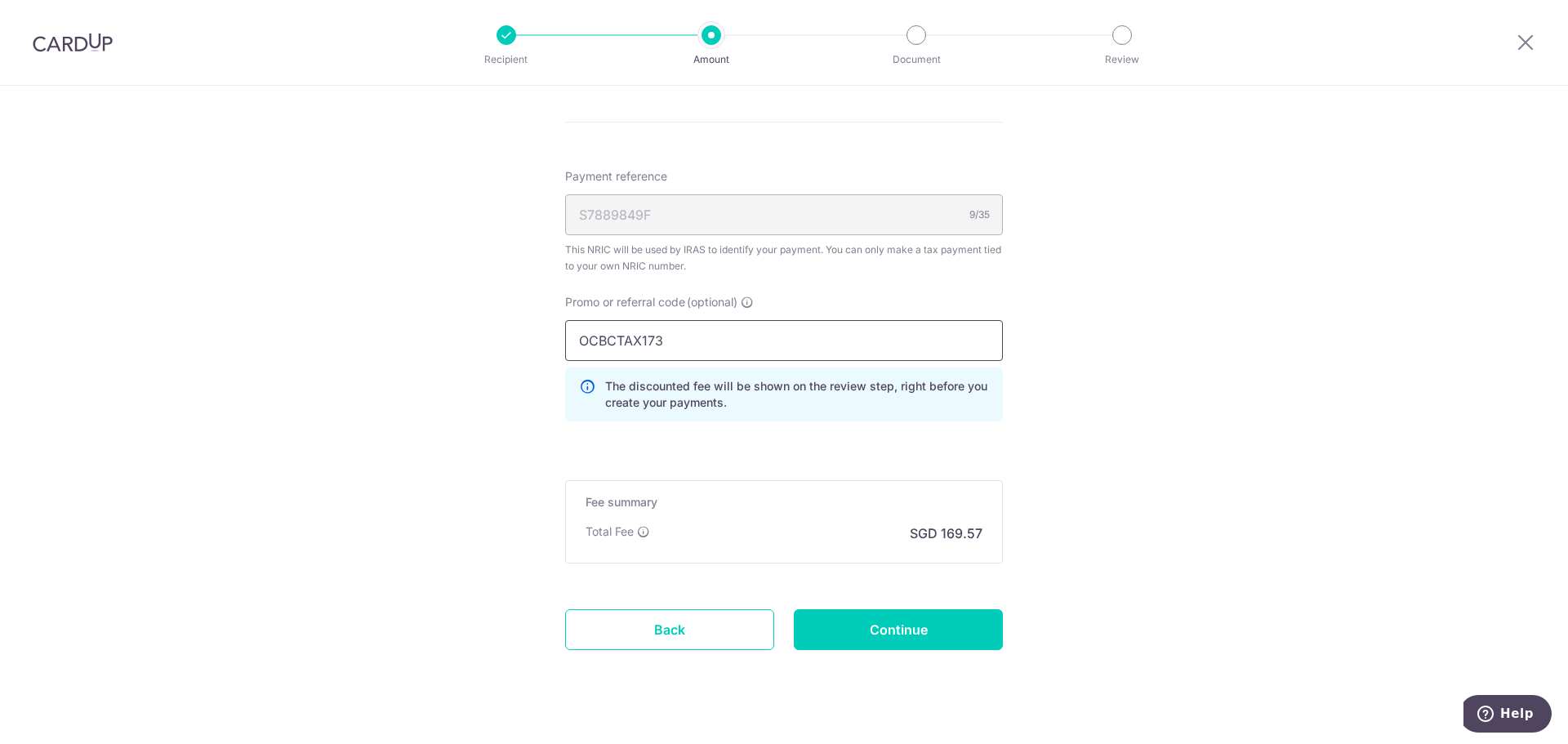
scroll to position [981, 0]
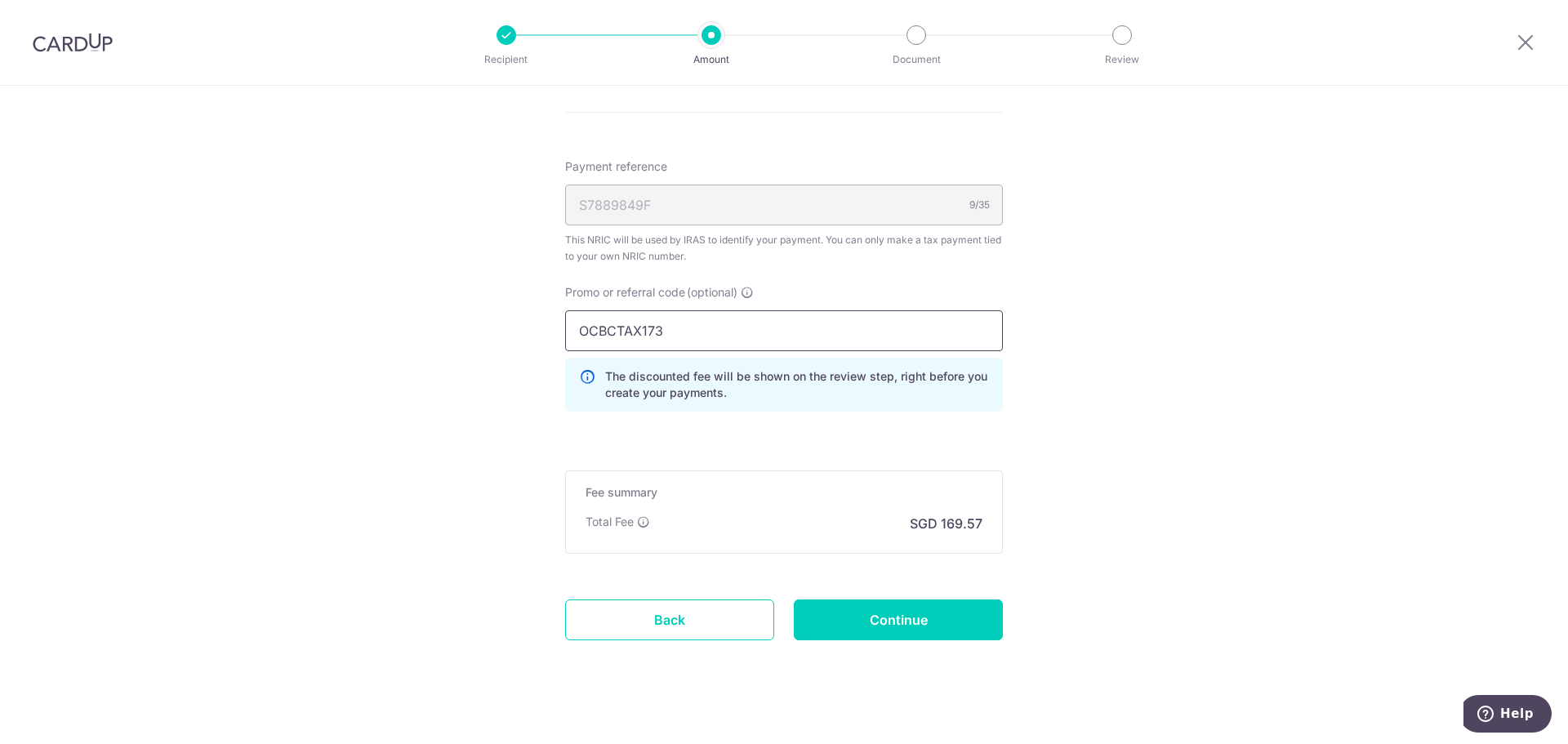
type input "OCBCTAX173"
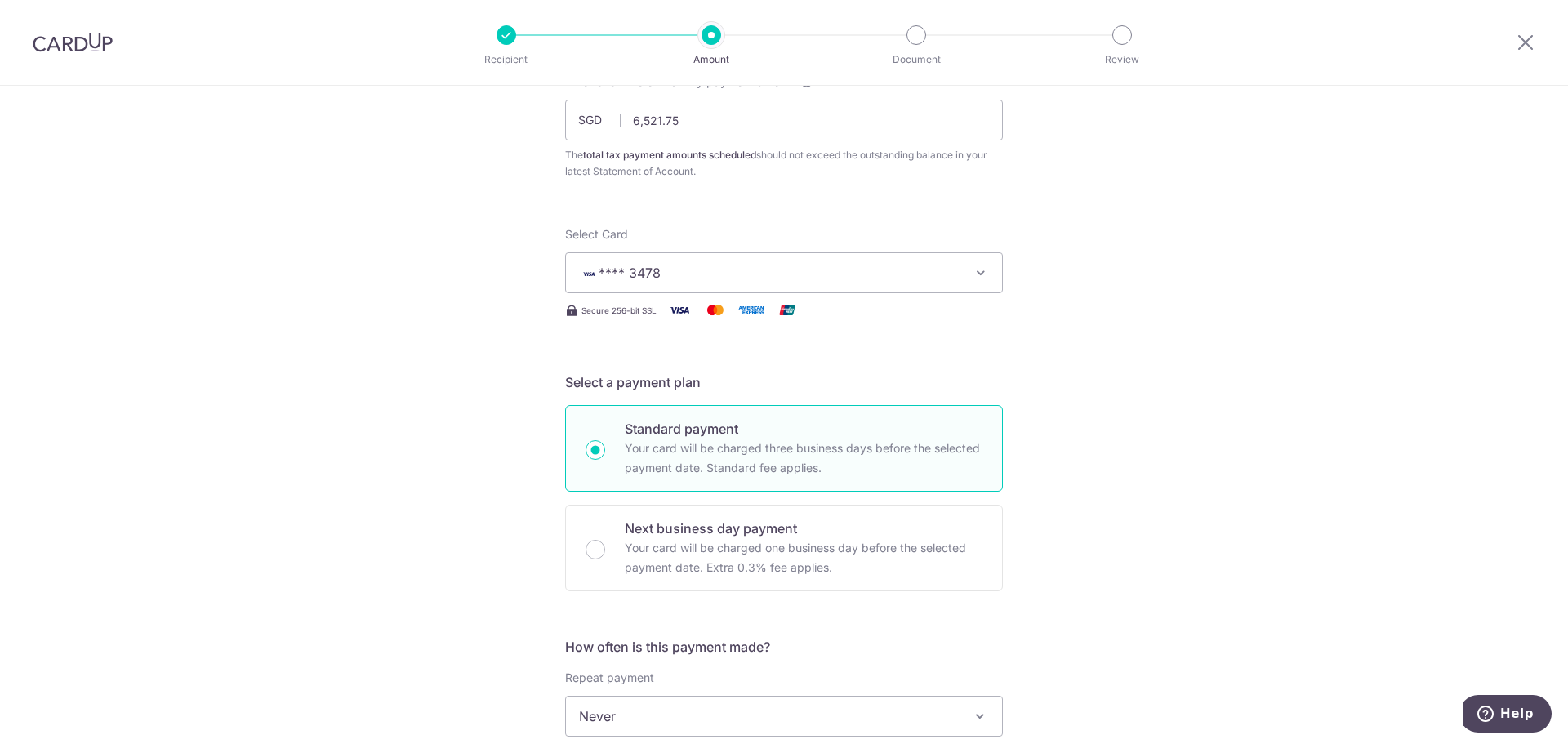
scroll to position [82, 0]
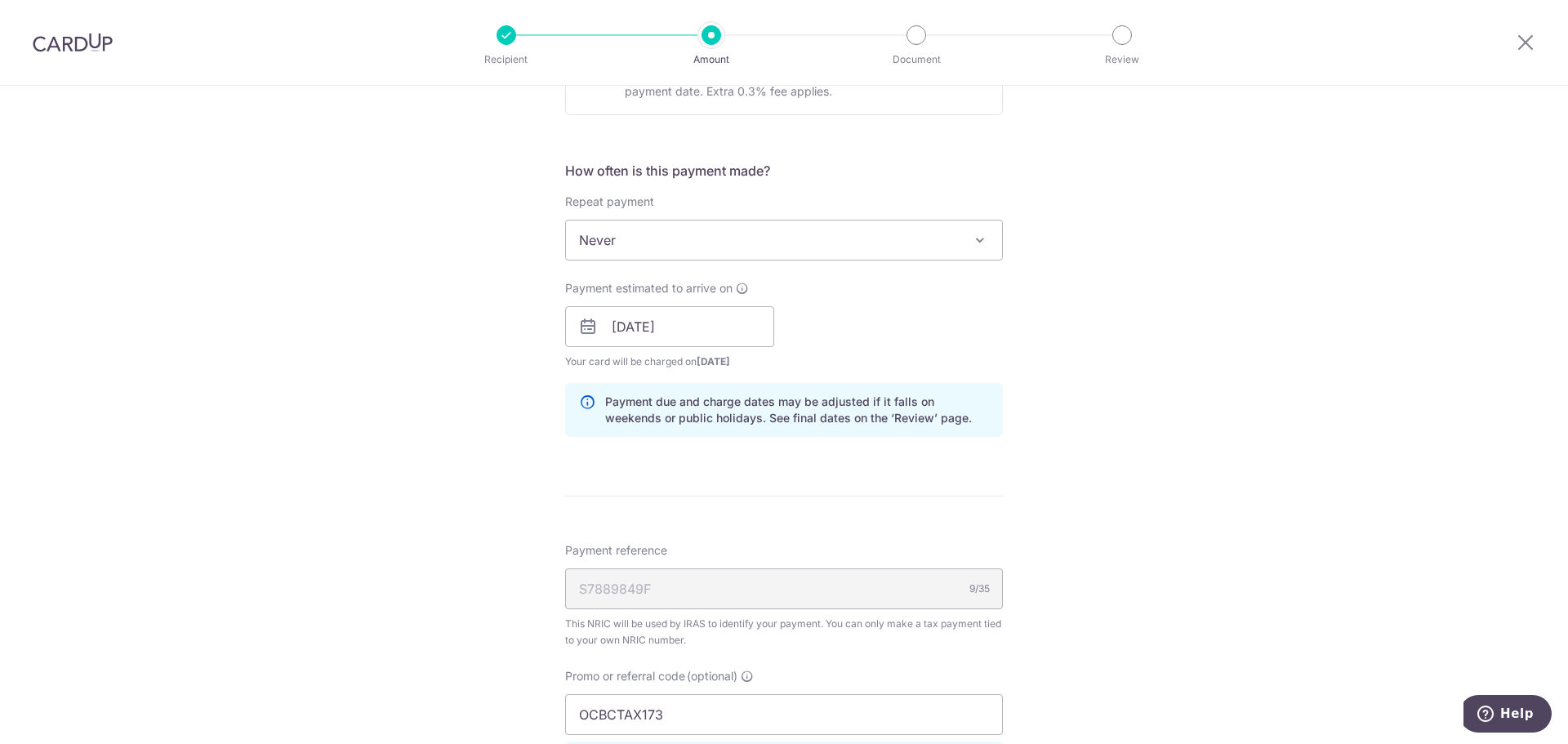
scroll to position [735, 0]
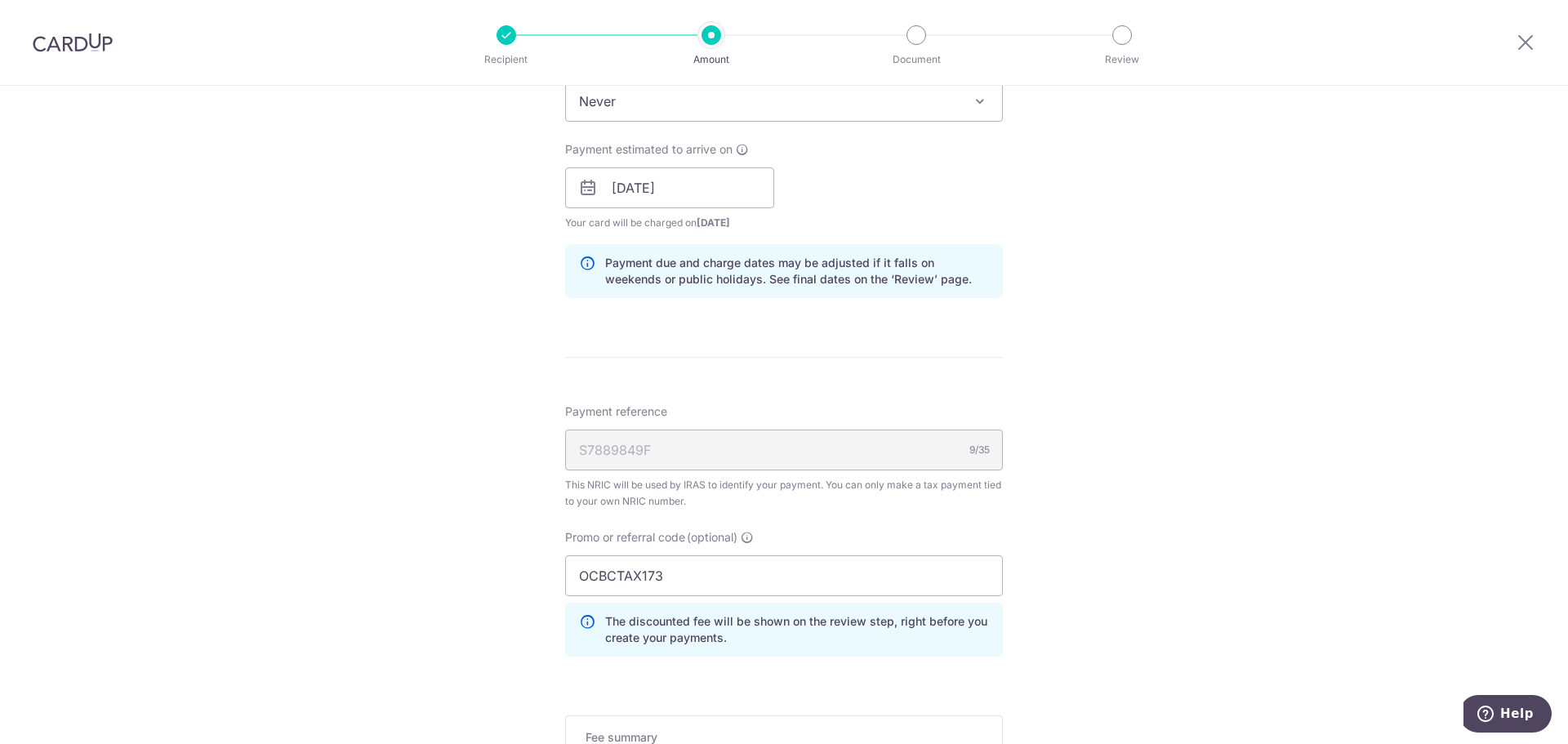
click at [1064, 576] on div "Tell us more about your payment Enter one-time or monthly payment amount SGD 6,…" at bounding box center [784, 179] width 1568 height 1658
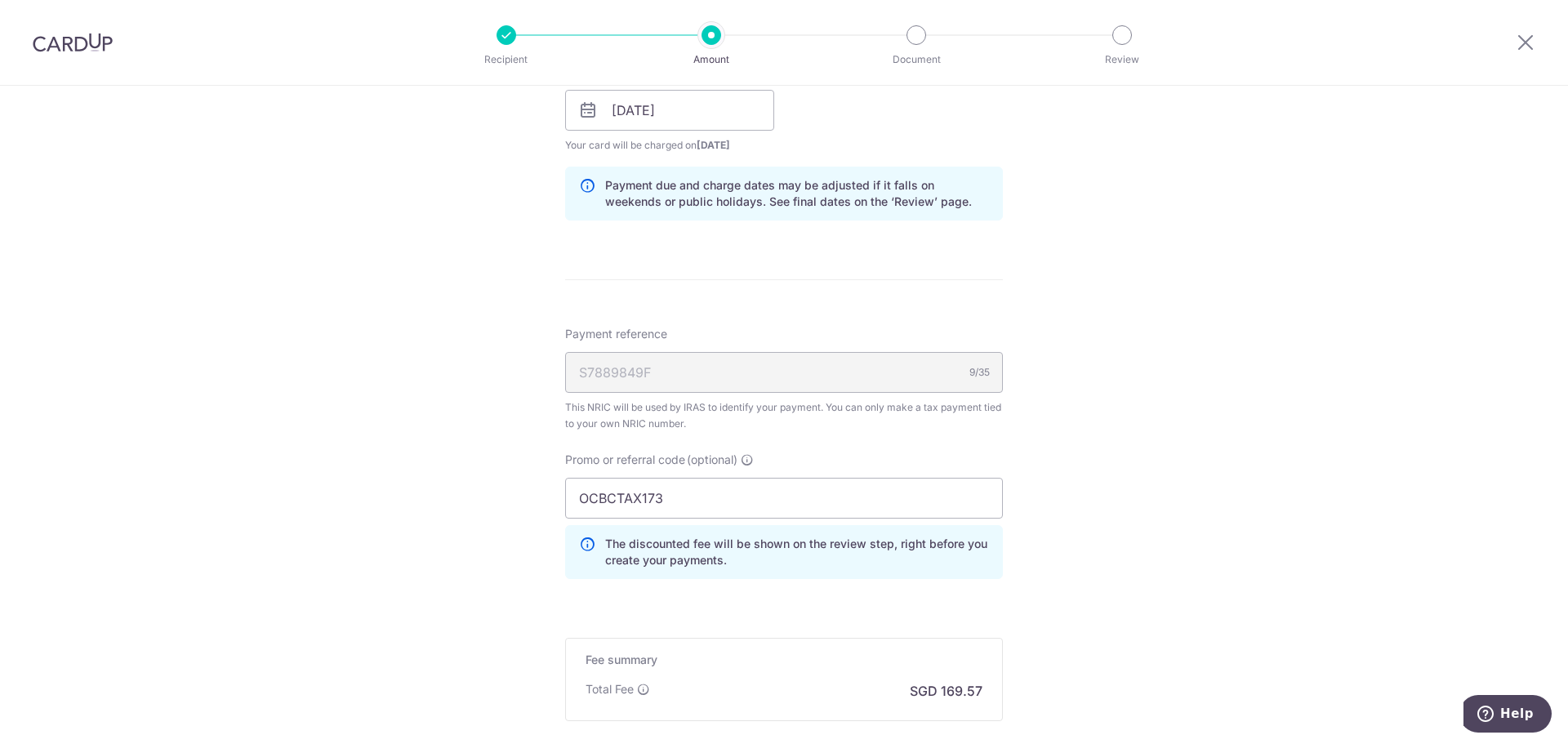
scroll to position [899, 0]
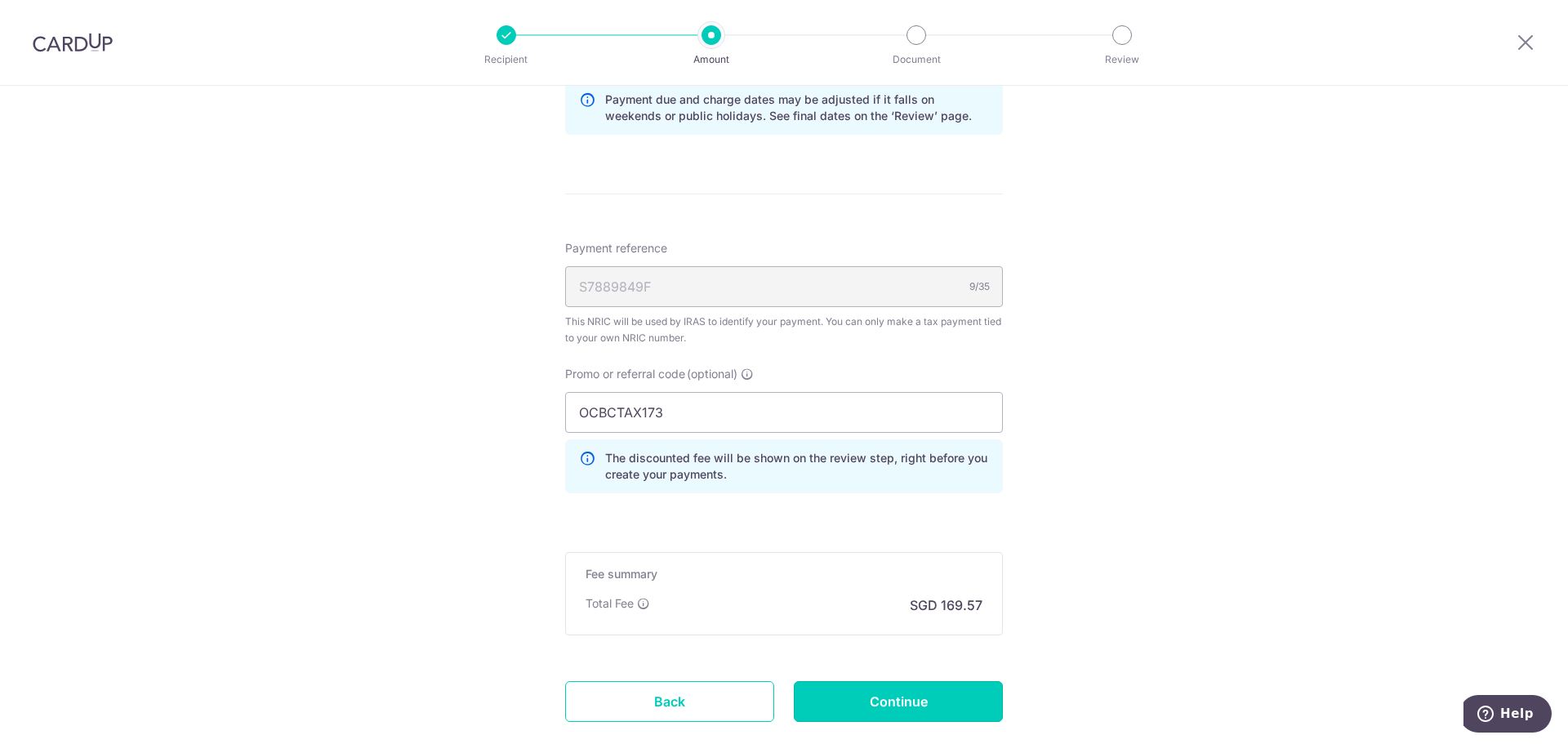
click at [907, 703] on input "Continue" at bounding box center [898, 701] width 209 height 40
type input "Create Schedule"
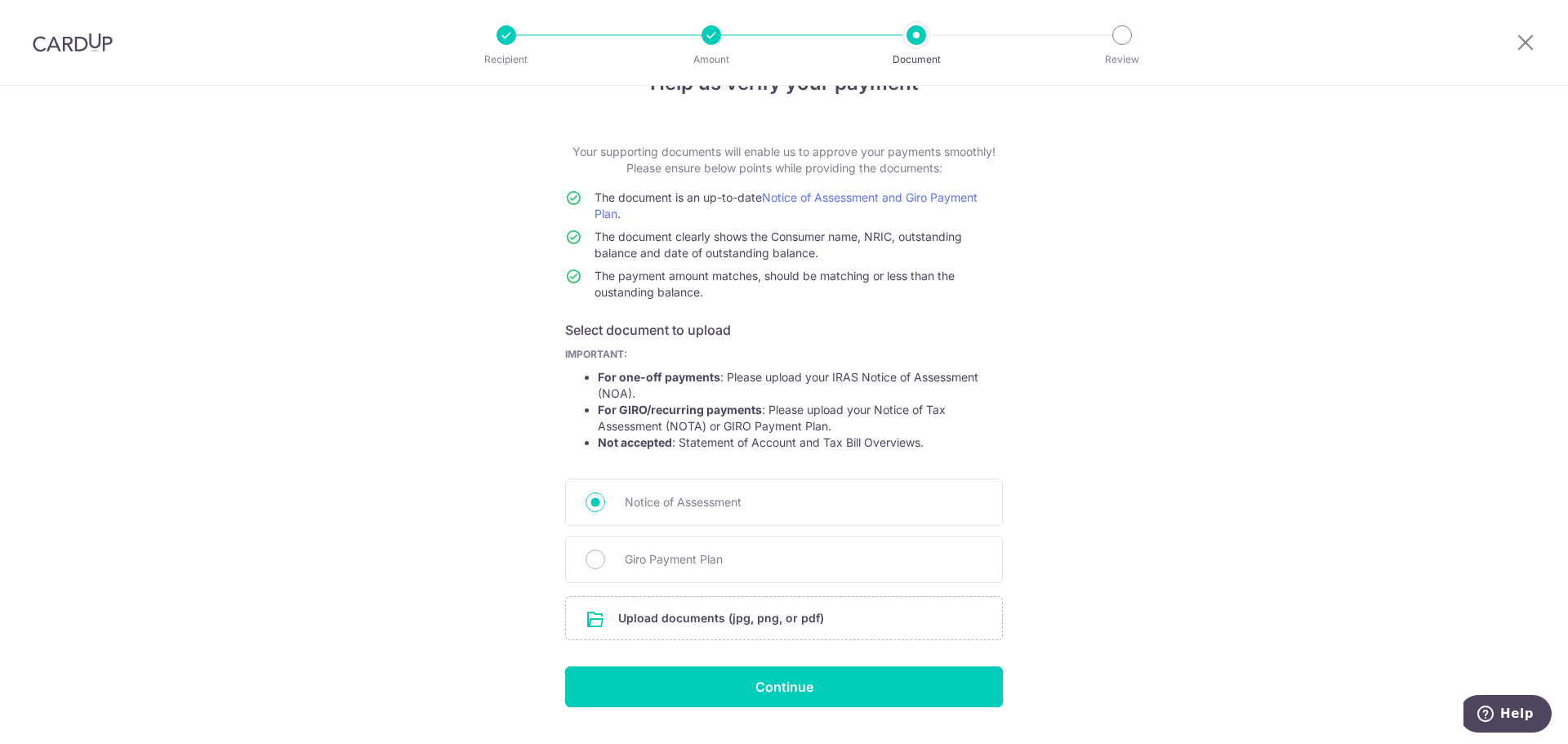
scroll to position [90, 0]
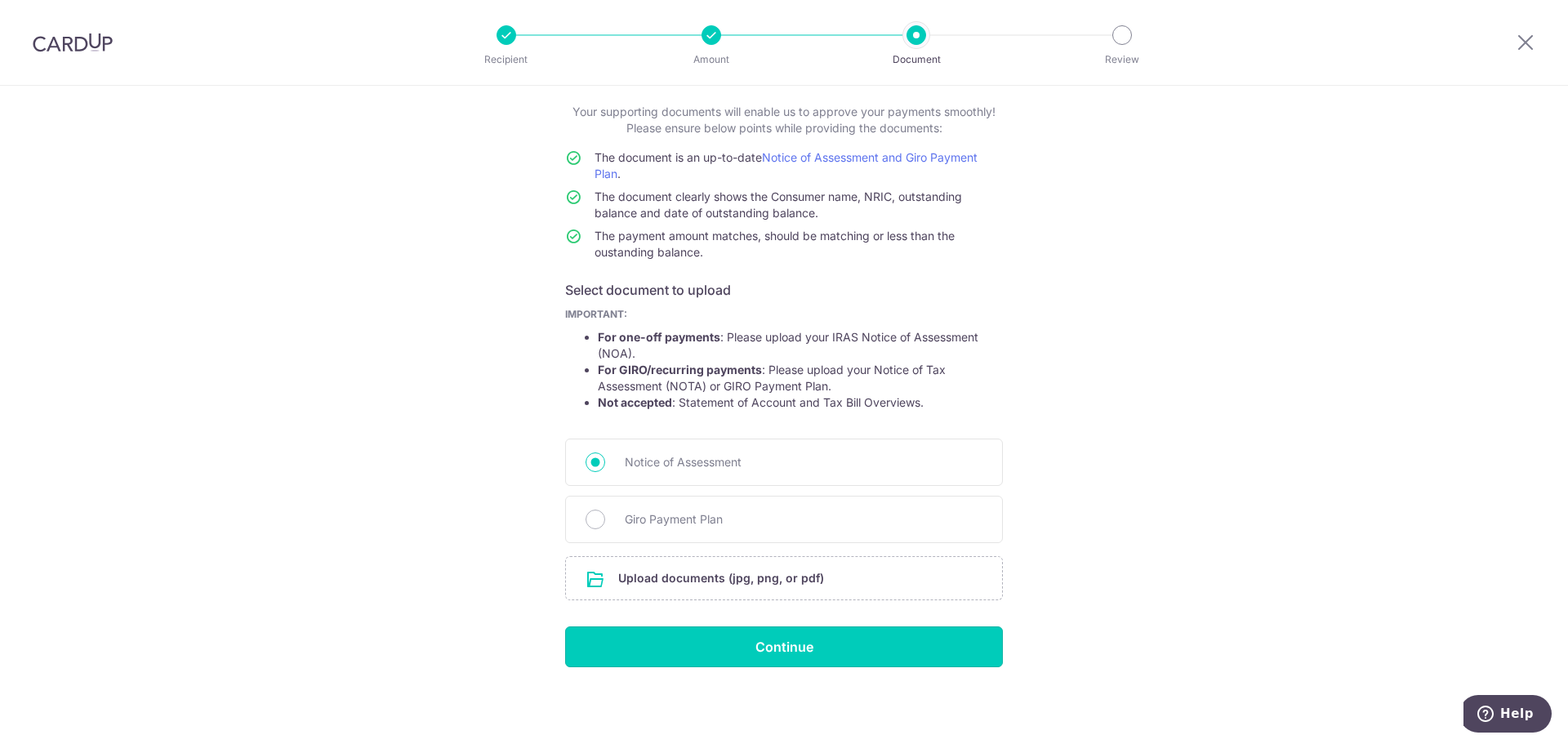
click at [787, 648] on input "Continue" at bounding box center [784, 647] width 438 height 40
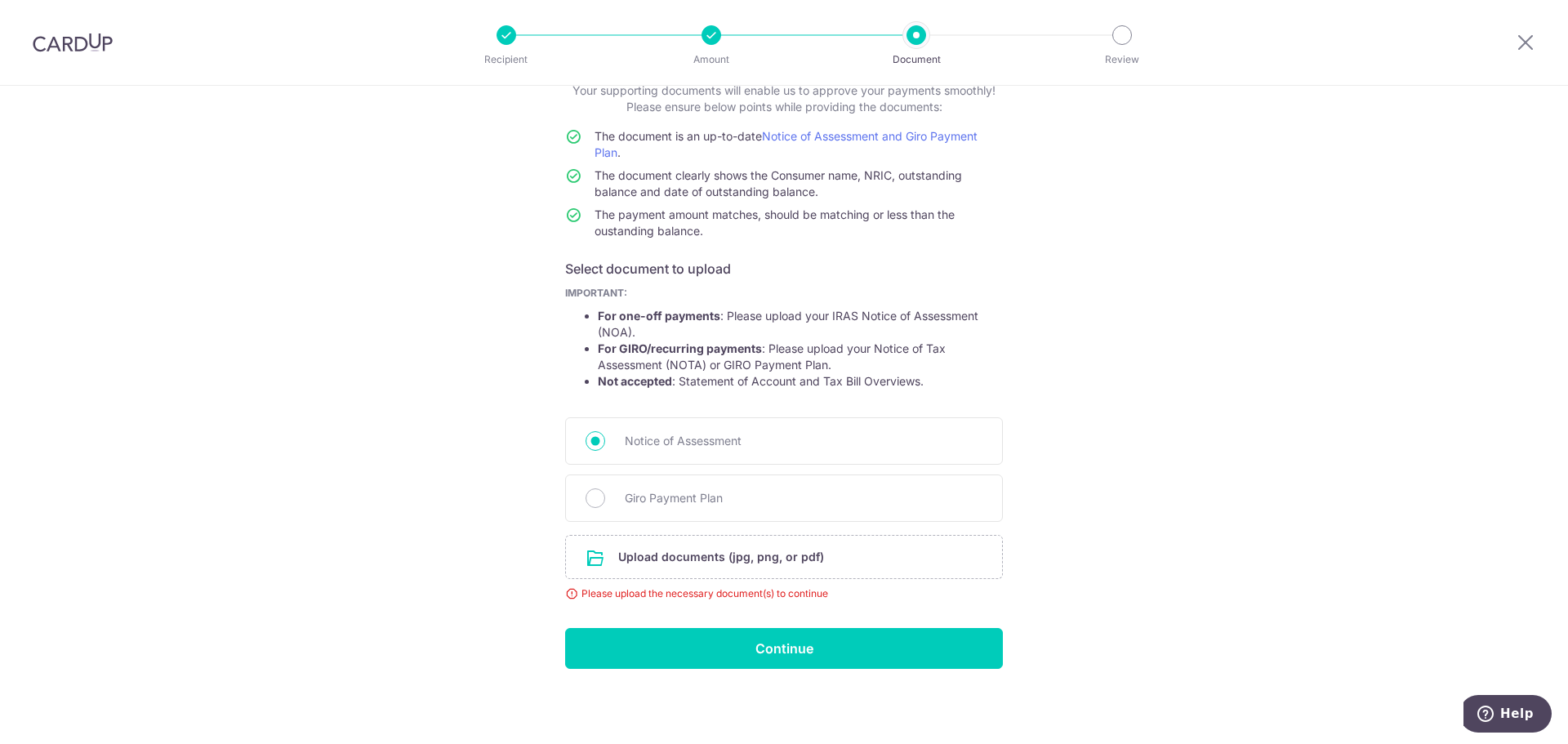
scroll to position [113, 0]
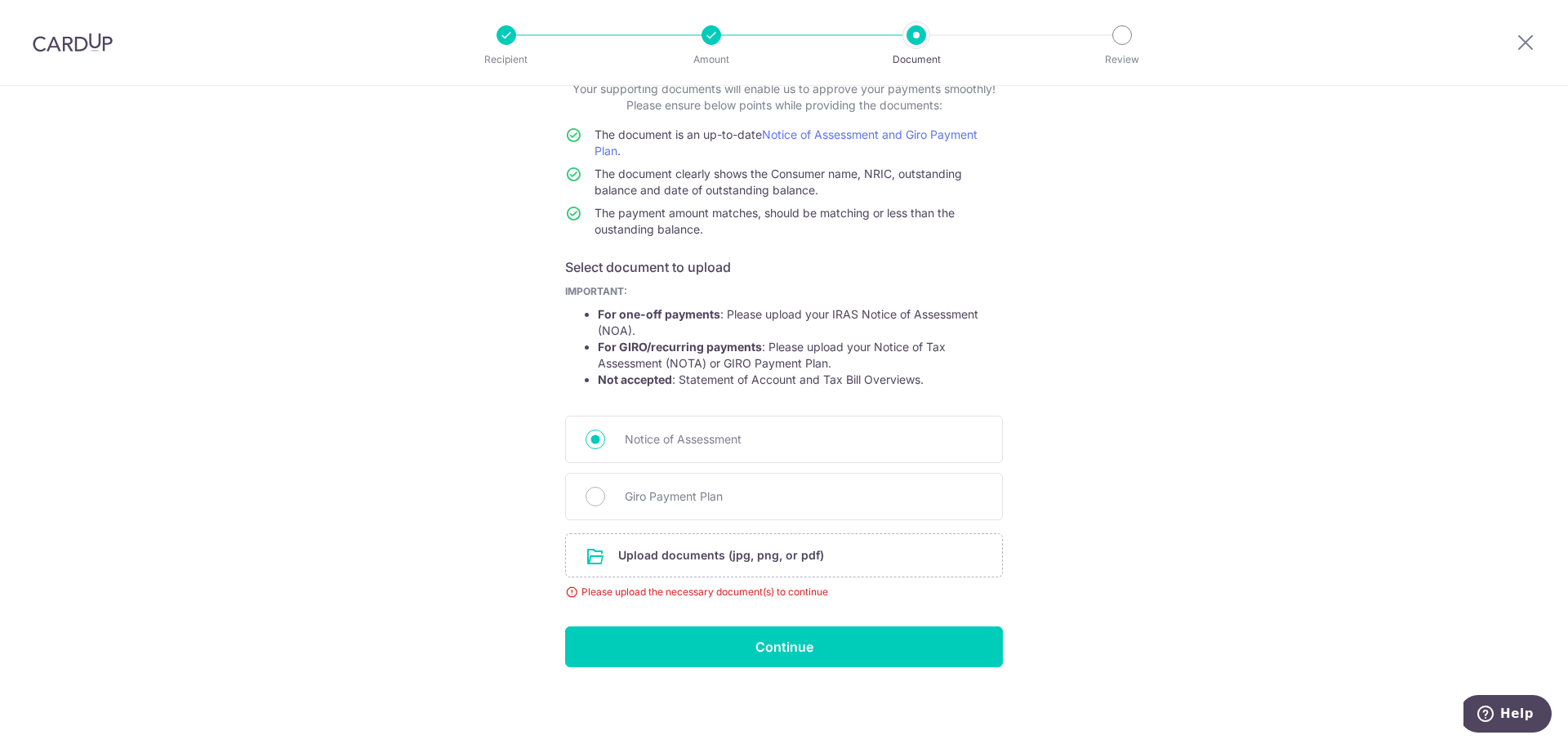
click at [679, 559] on input "file" at bounding box center [784, 555] width 436 height 42
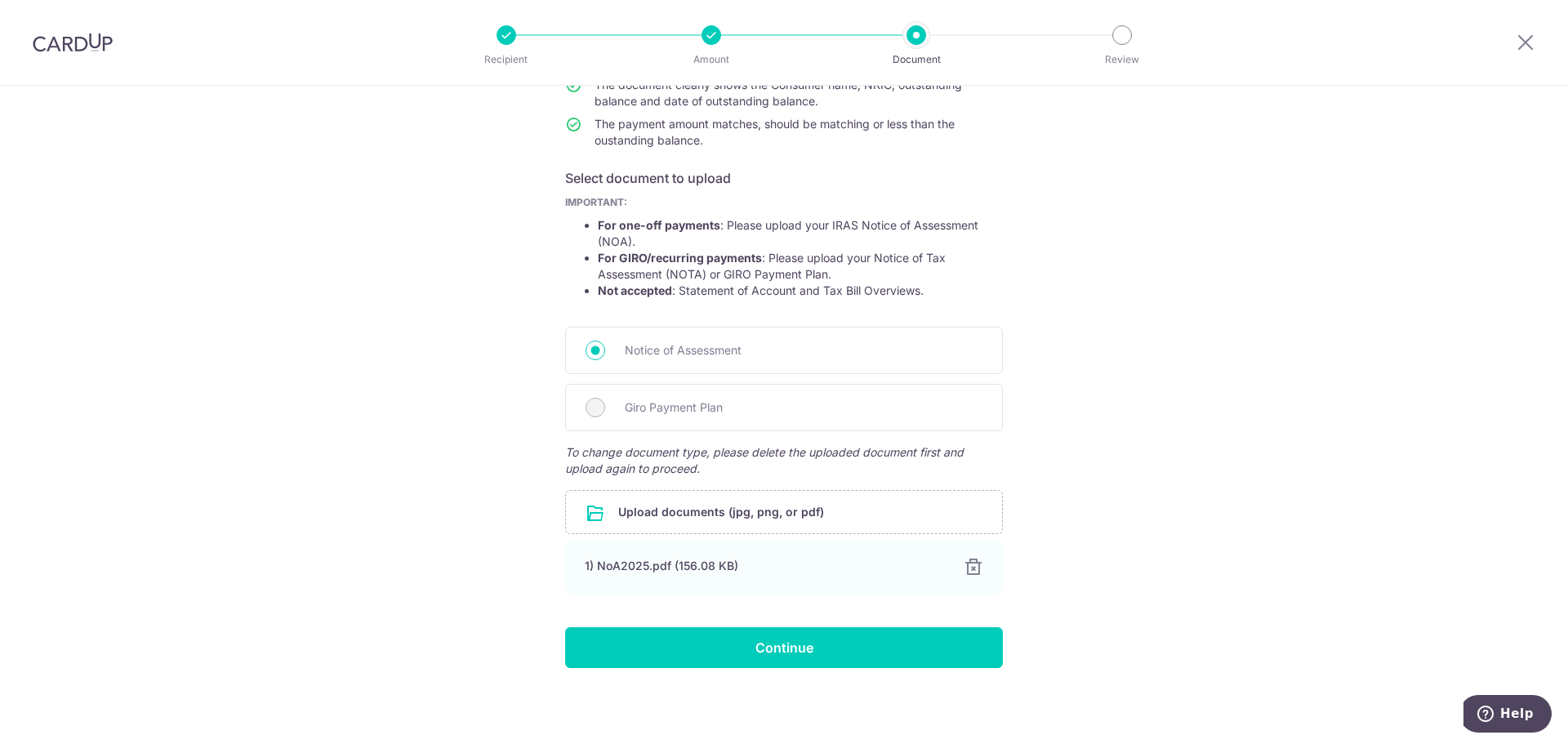
scroll to position [202, 0]
click at [744, 653] on input "Continue" at bounding box center [784, 647] width 438 height 40
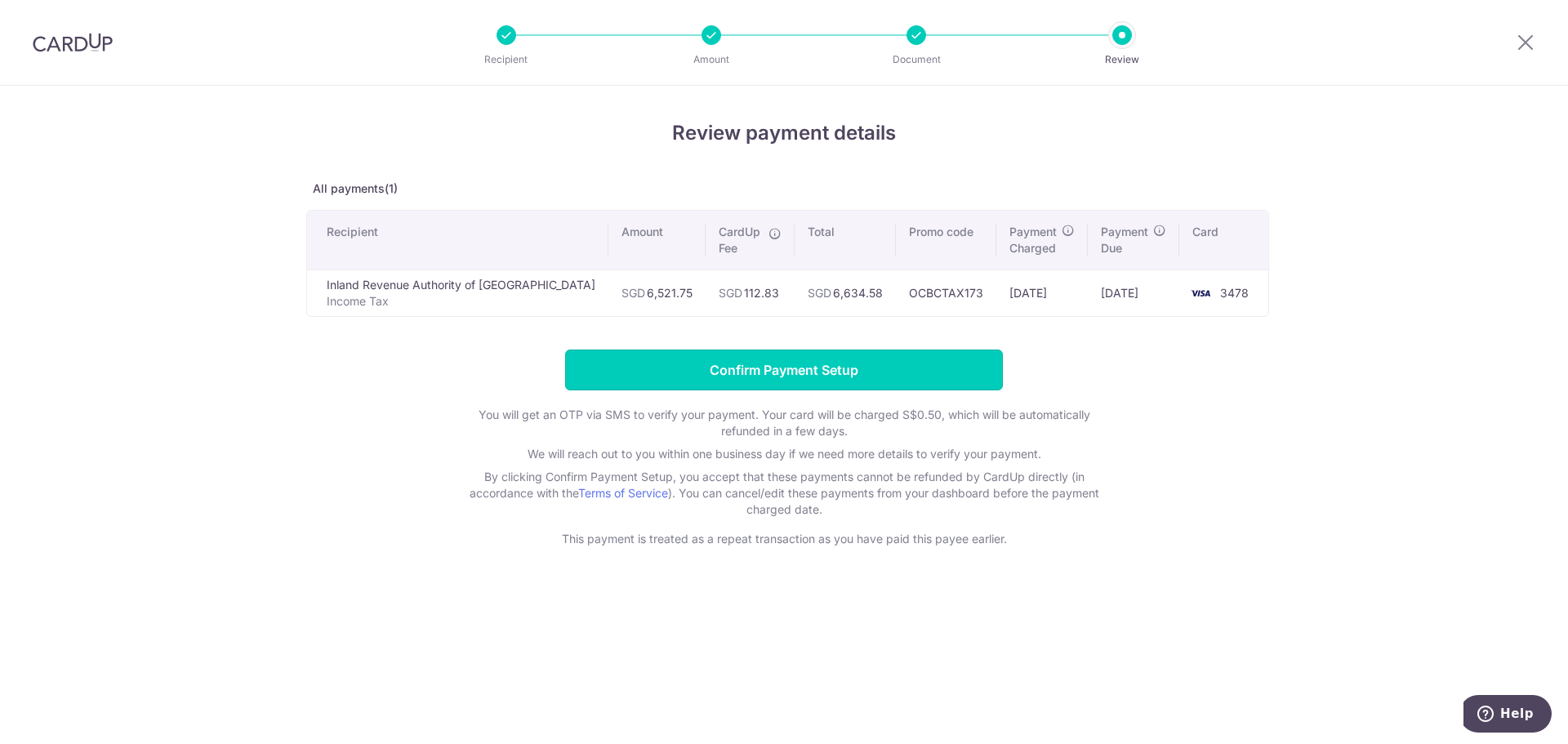
click at [758, 368] on input "Confirm Payment Setup" at bounding box center [784, 369] width 438 height 40
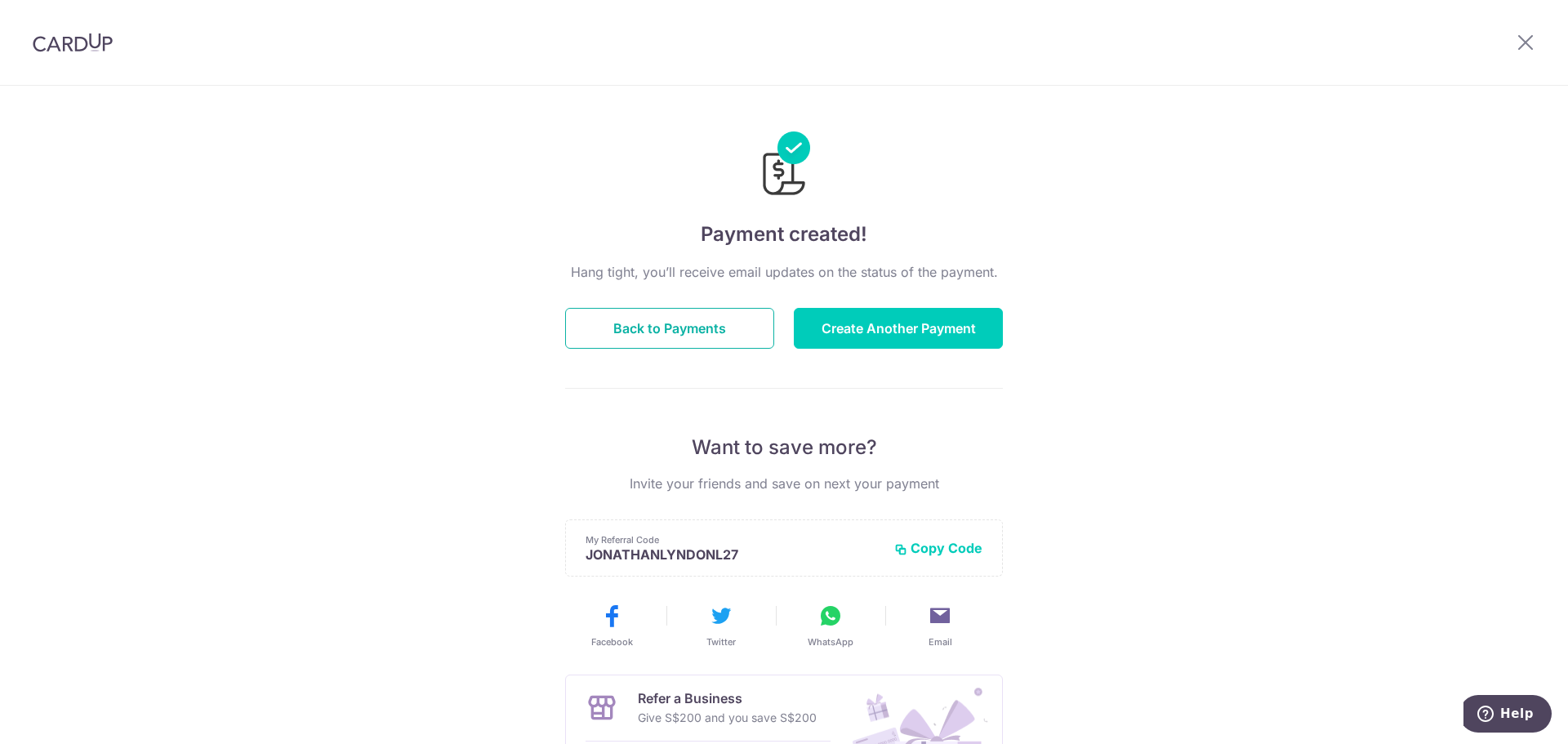
click at [678, 327] on button "Back to Payments" at bounding box center [670, 328] width 209 height 40
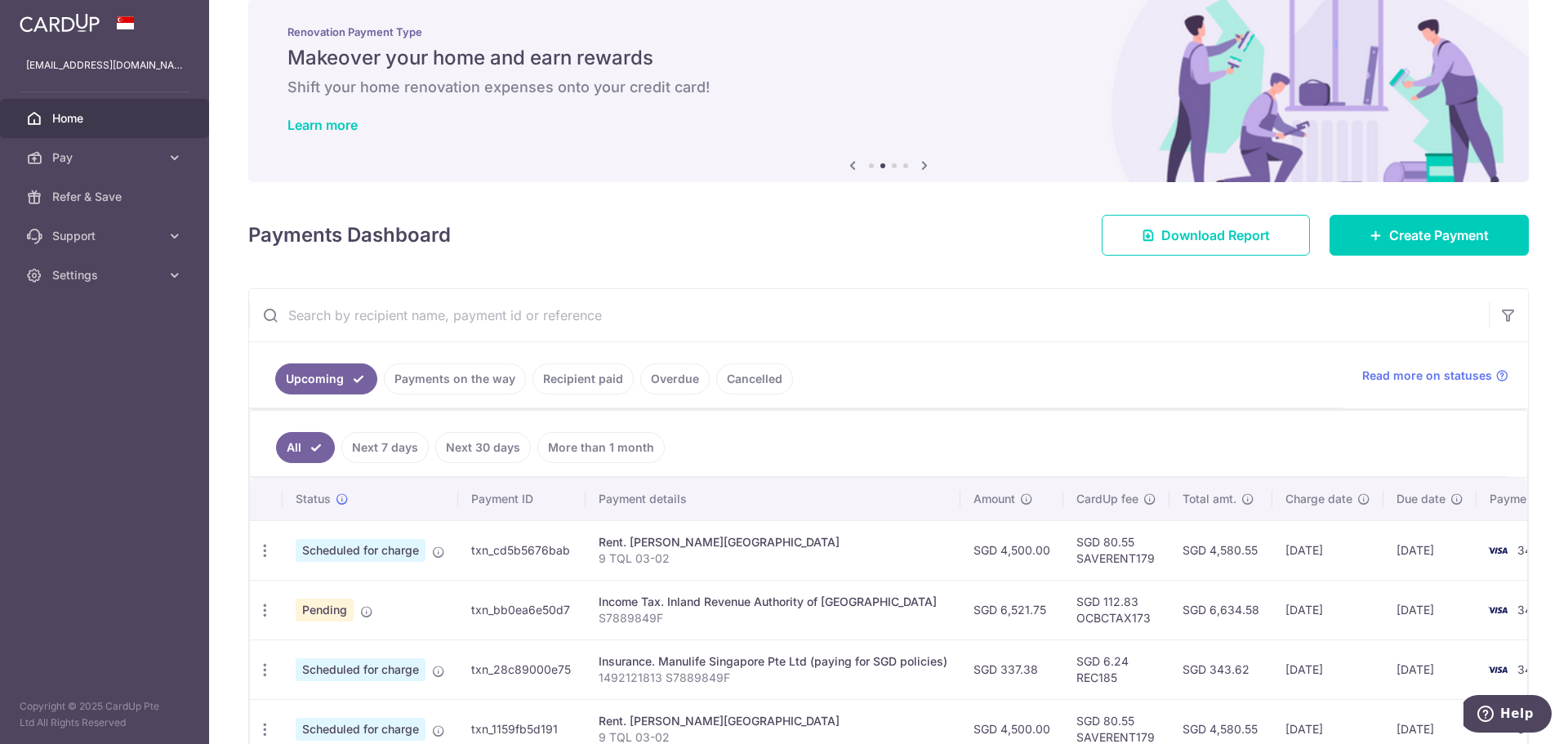
scroll to position [20, 0]
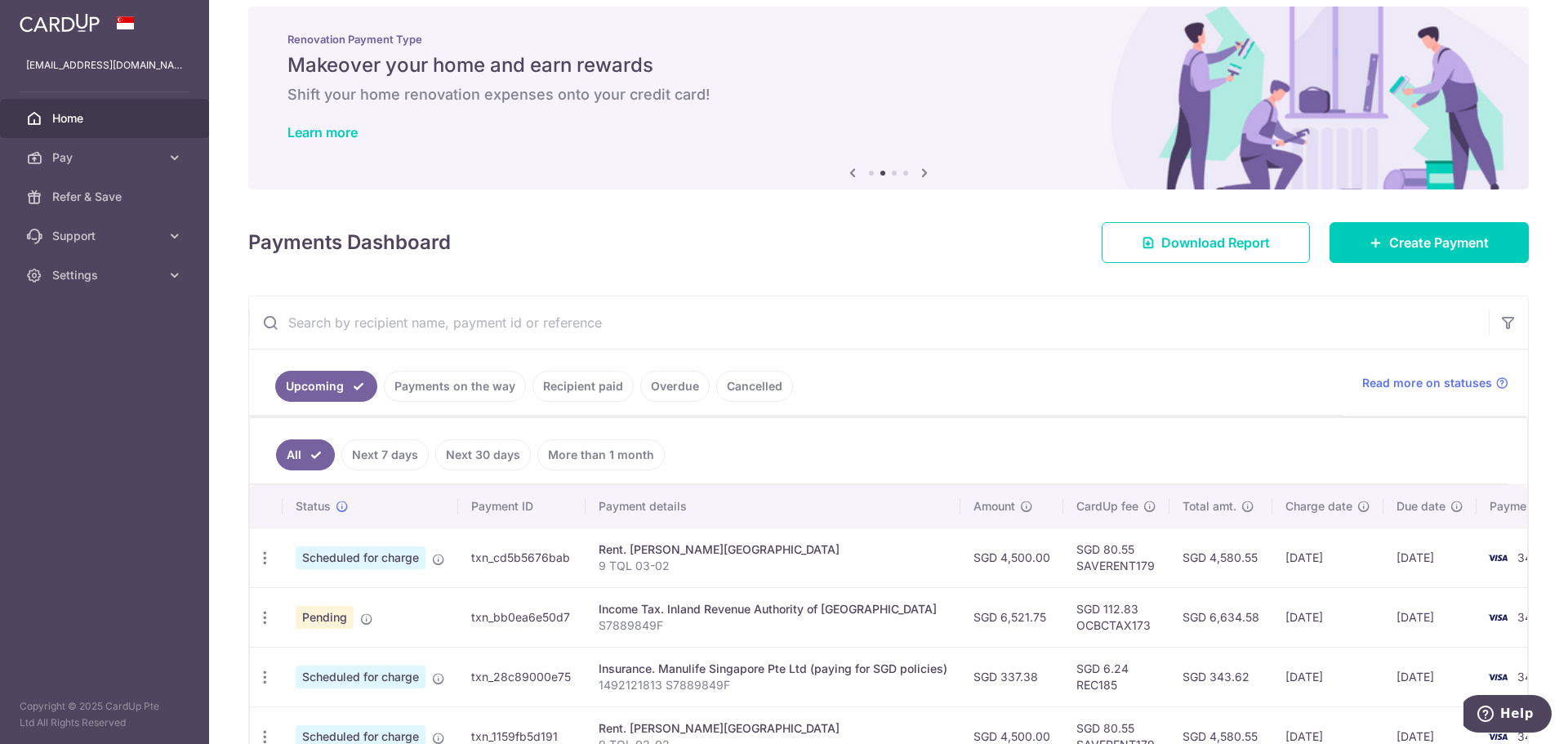
click at [106, 152] on span "Pay" at bounding box center [106, 158] width 108 height 16
click at [103, 189] on span "Payments" at bounding box center [106, 196] width 108 height 16
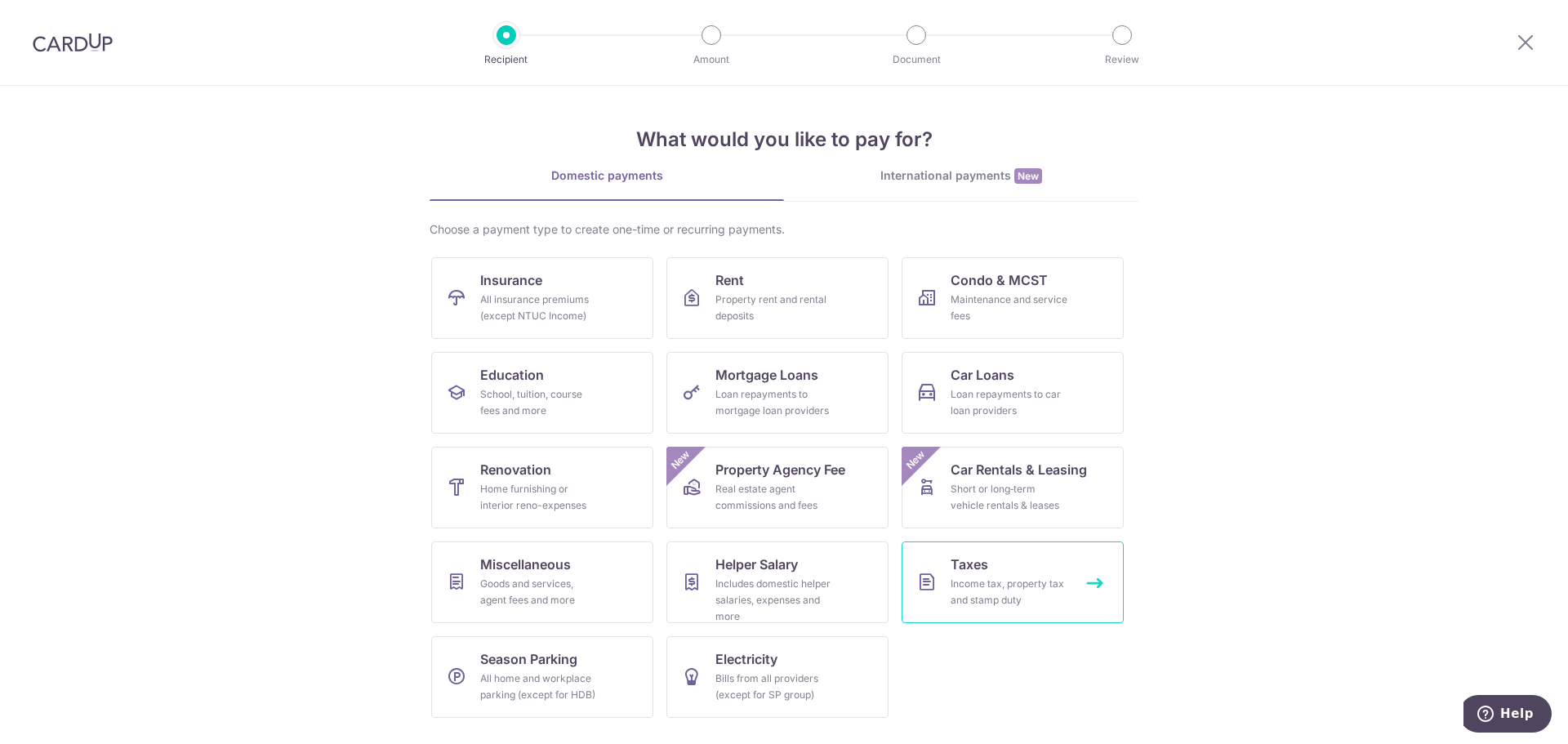
click at [1023, 600] on div "Income tax, property tax and stamp duty" at bounding box center [1009, 592] width 118 height 33
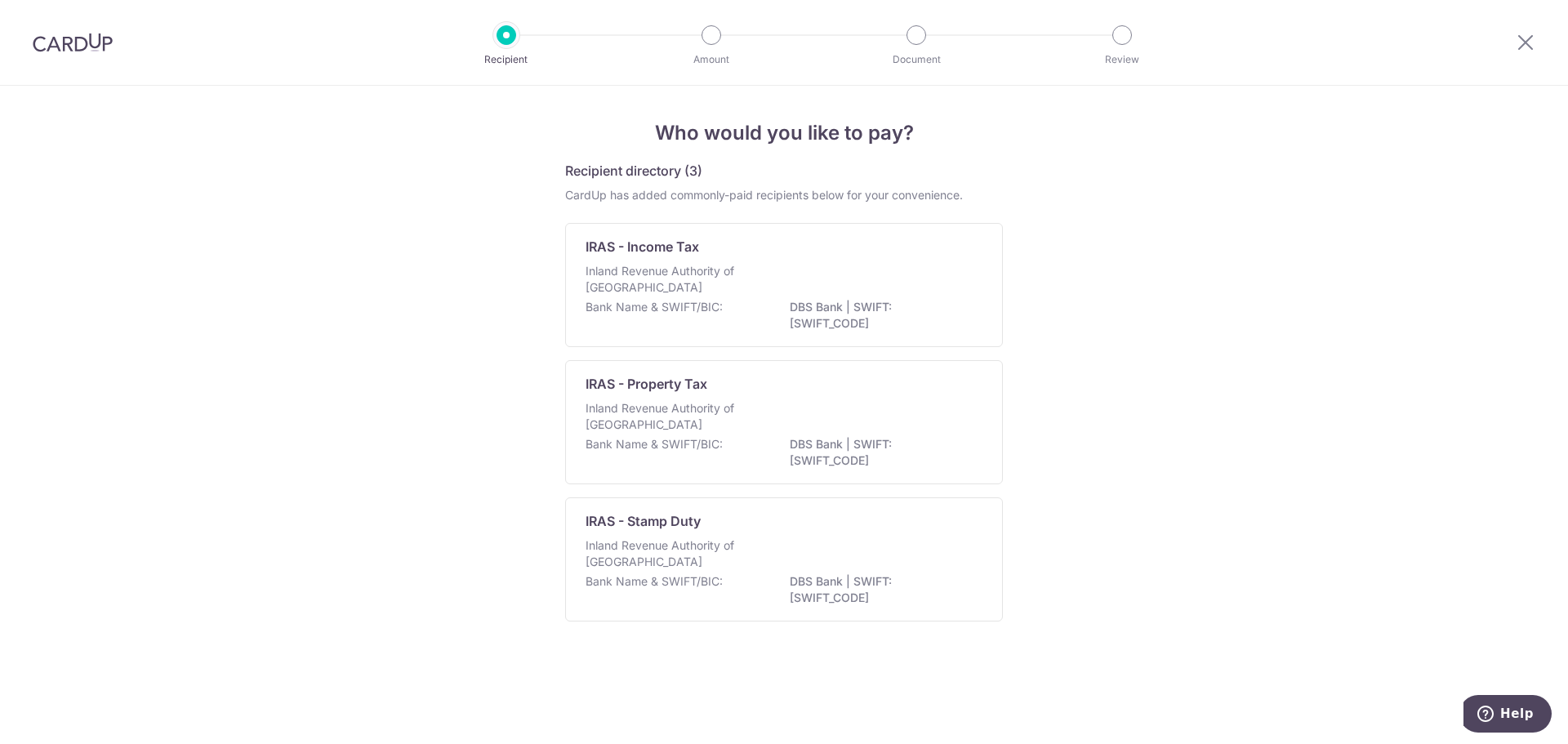
click at [986, 517] on div "IRAS - Stamp Duty Inland Revenue Authority of Singapore Bank Name & SWIFT/BIC: …" at bounding box center [784, 560] width 438 height 124
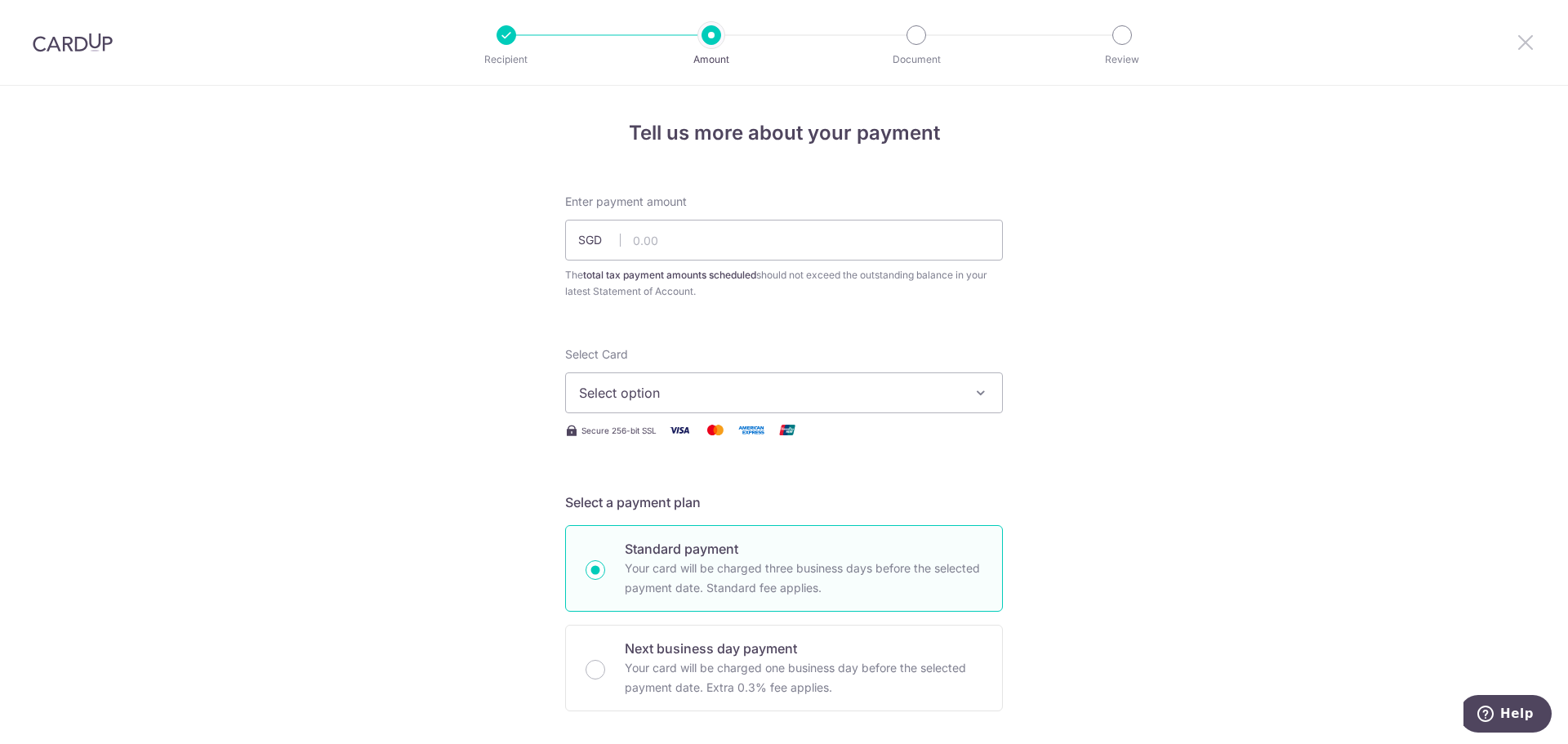
click at [1522, 45] on icon at bounding box center [1525, 42] width 20 height 21
click at [1511, 707] on span "Help" at bounding box center [1516, 714] width 34 height 15
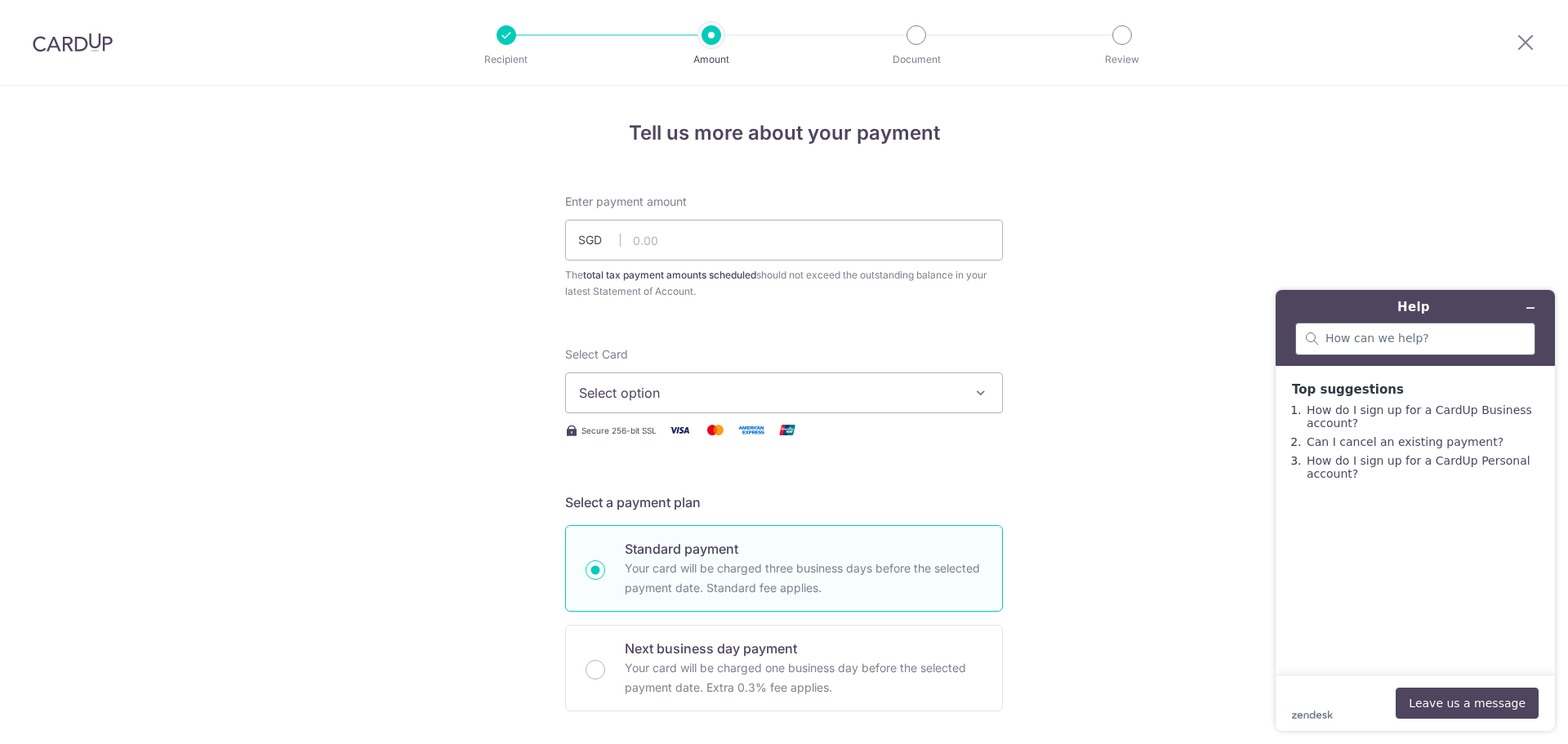
click at [1355, 346] on div at bounding box center [1415, 339] width 240 height 33
type input "a"
drag, startPoint x: 1397, startPoint y: 339, endPoint x: 1118, endPoint y: 338, distance: 279.0
click html "Help additional Top suggestions How do I sign up for a CardUp Business account?…"
type input "stamp duty"
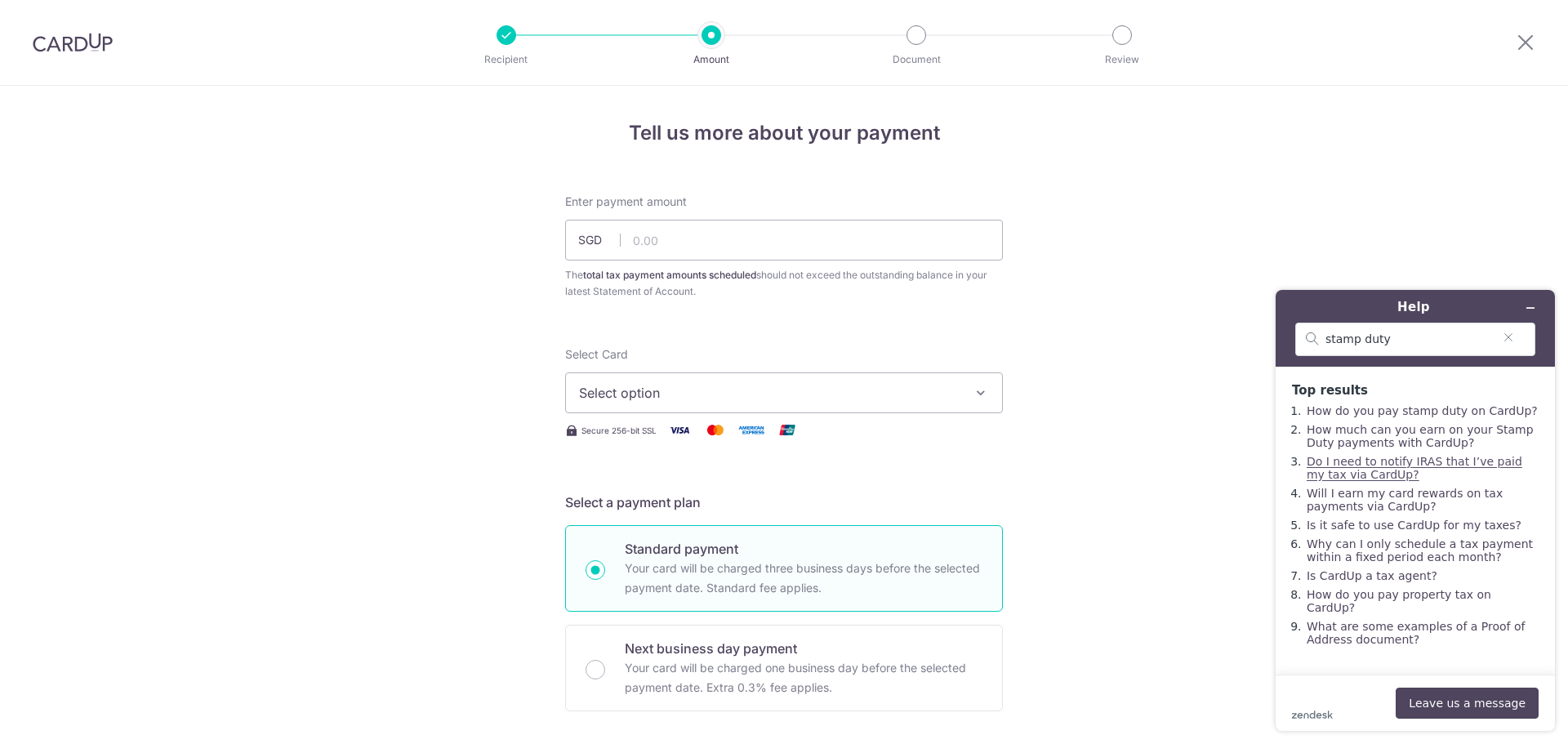
click at [1344, 479] on link "Do I need to notify IRAS that I’ve paid my tax via CardUp?" at bounding box center [1414, 468] width 215 height 26
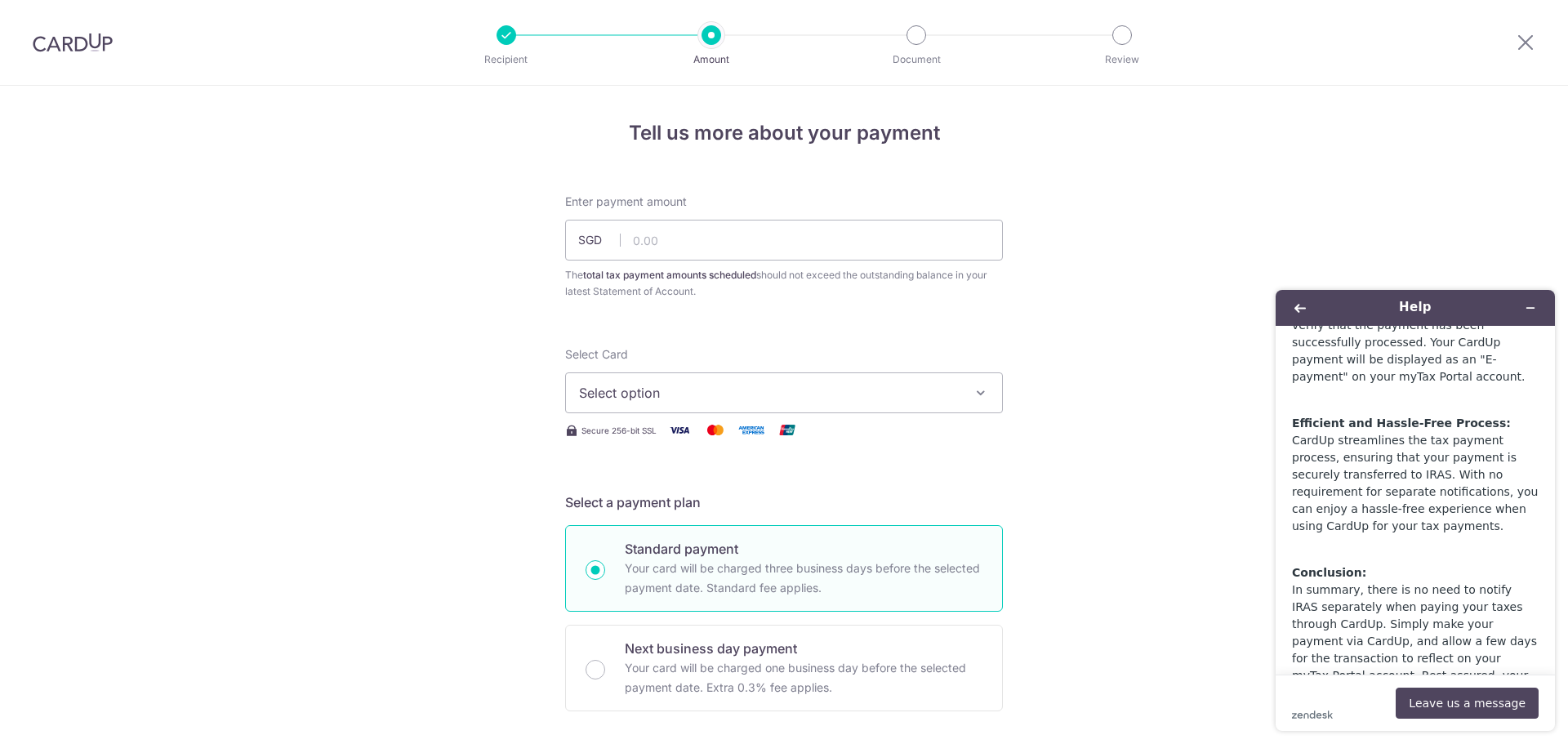
scroll to position [628, 0]
click at [1297, 307] on icon "Back" at bounding box center [1299, 307] width 11 height 11
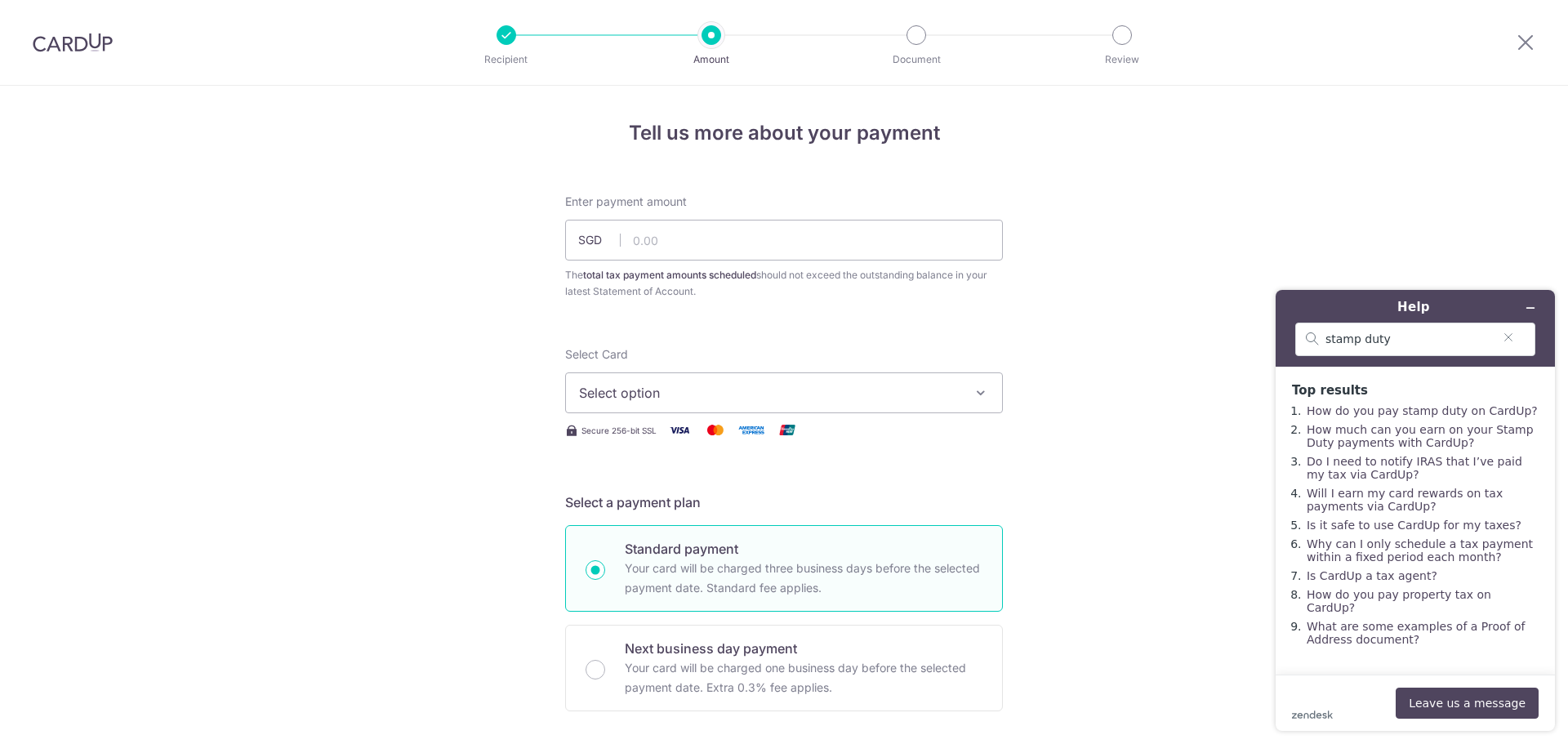
drag, startPoint x: 1207, startPoint y: 369, endPoint x: 1140, endPoint y: 352, distance: 69.1
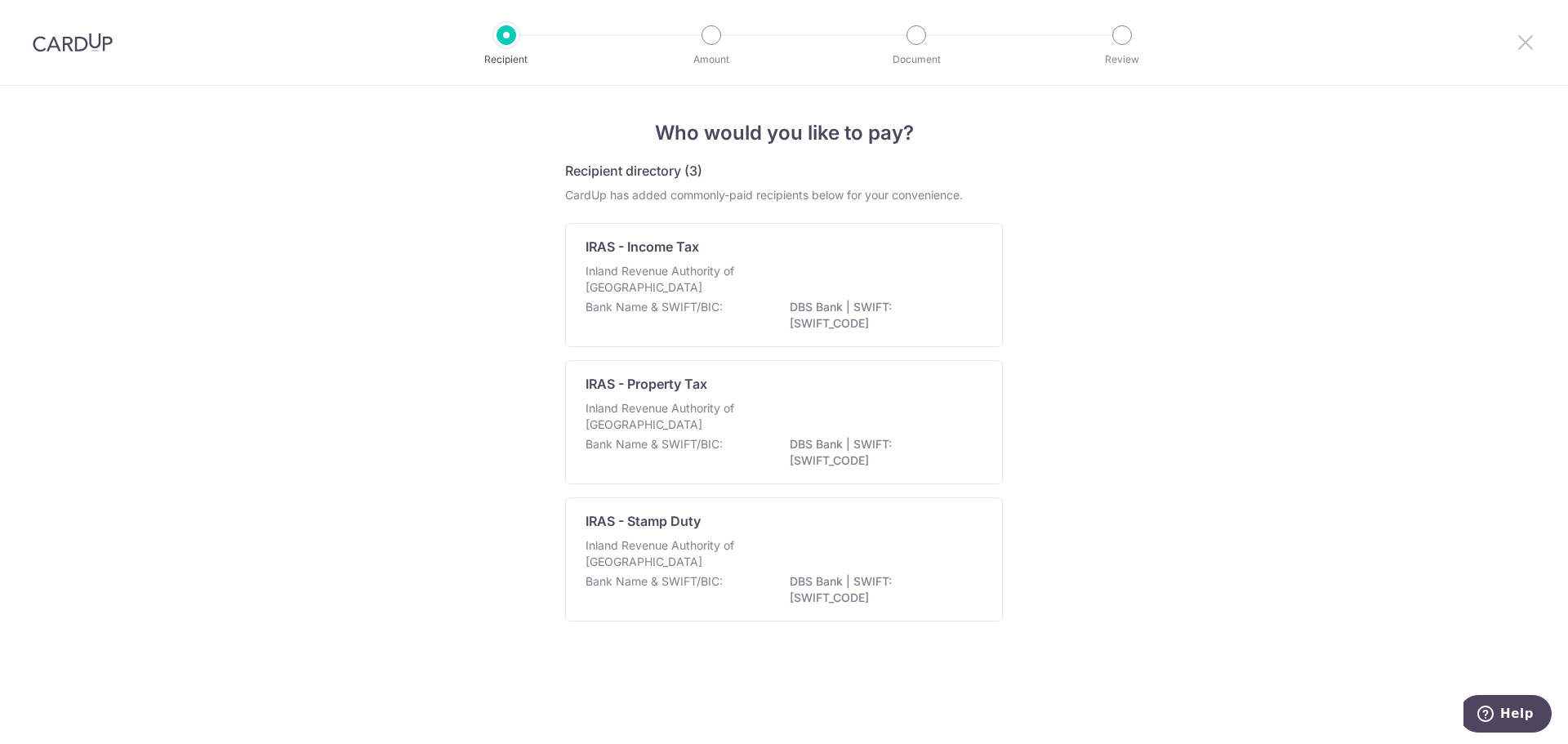
click at [1519, 40] on icon at bounding box center [1525, 42] width 20 height 21
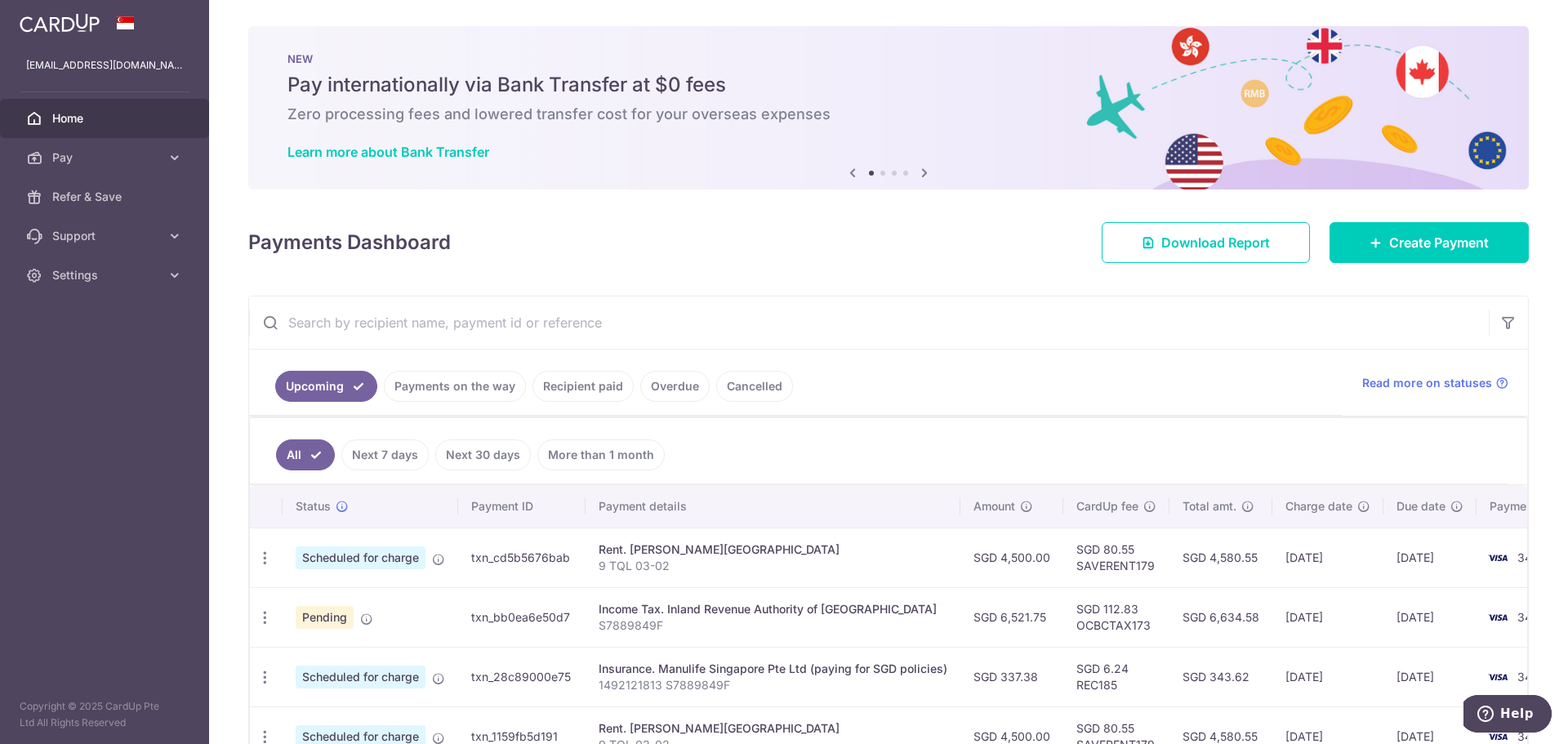
click at [74, 232] on span "Support" at bounding box center [106, 236] width 108 height 16
click at [86, 320] on span "Contact Us" at bounding box center [106, 314] width 108 height 16
click at [92, 369] on span "Settings" at bounding box center [106, 374] width 108 height 16
click at [96, 450] on span "Logout" at bounding box center [106, 452] width 108 height 16
